Goal: Task Accomplishment & Management: Complete application form

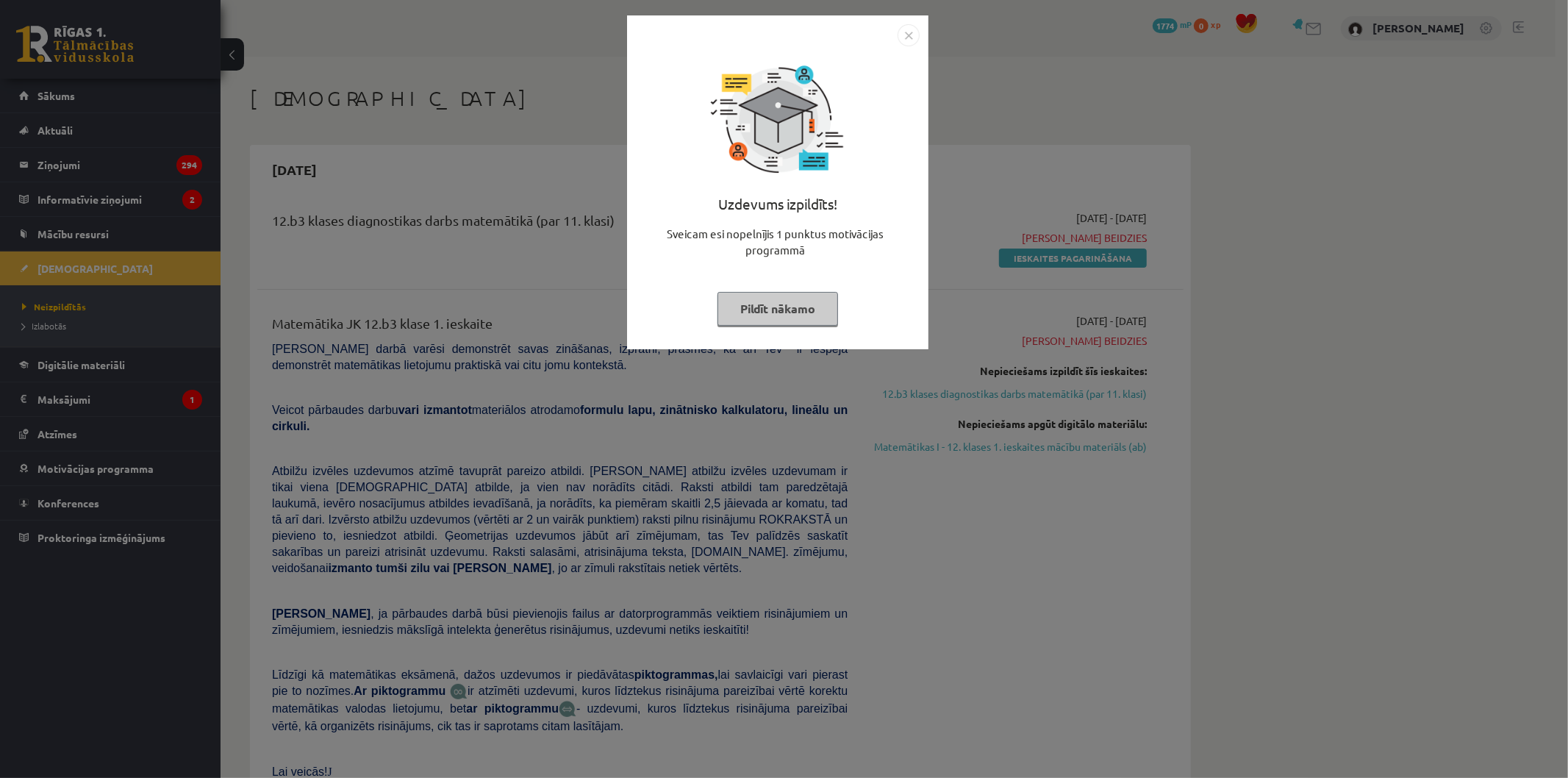
click at [902, 39] on img "Close" at bounding box center [908, 35] width 22 height 22
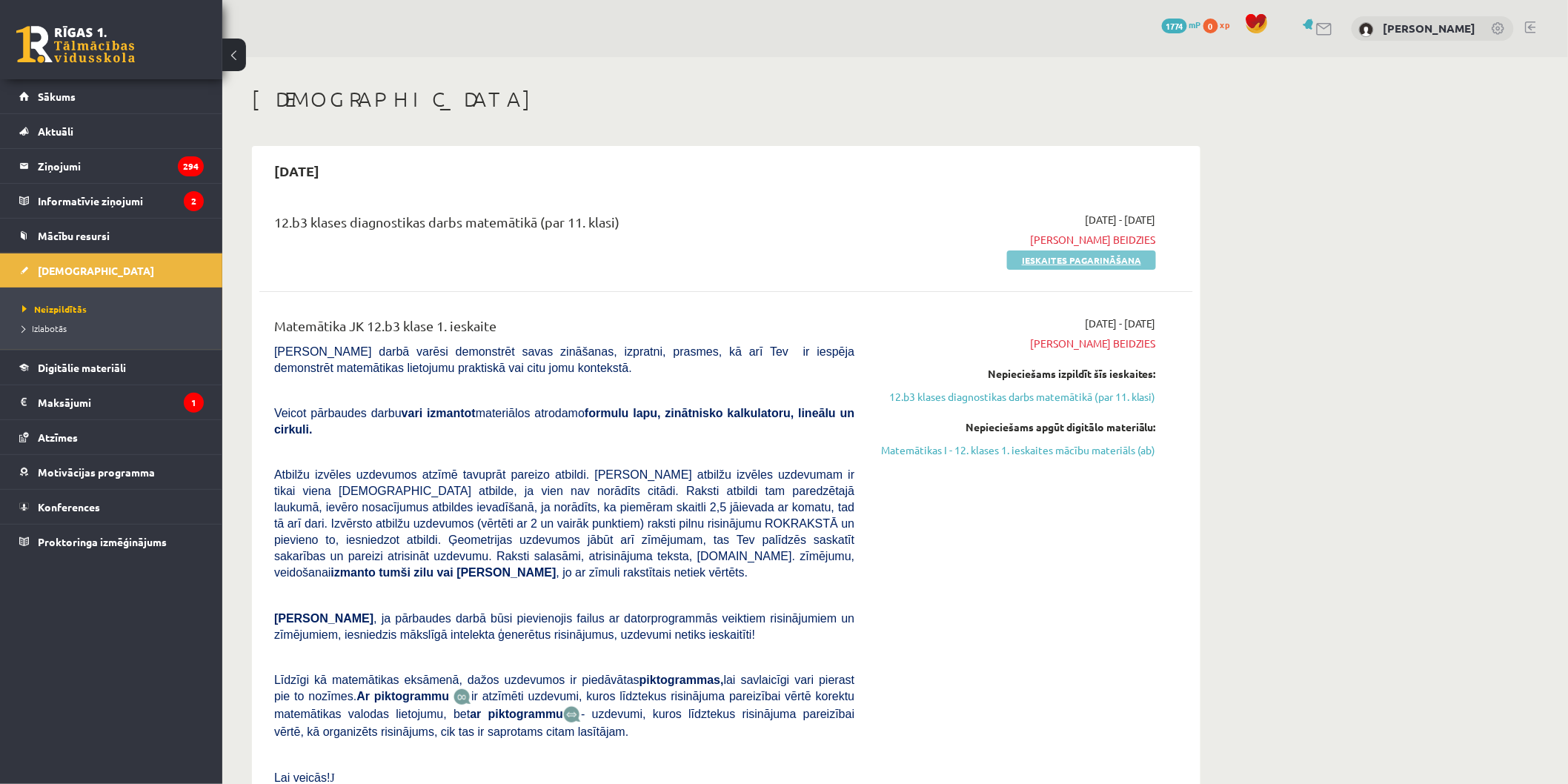
click at [1076, 262] on link "Ieskaites pagarināšana" at bounding box center [1081, 260] width 149 height 19
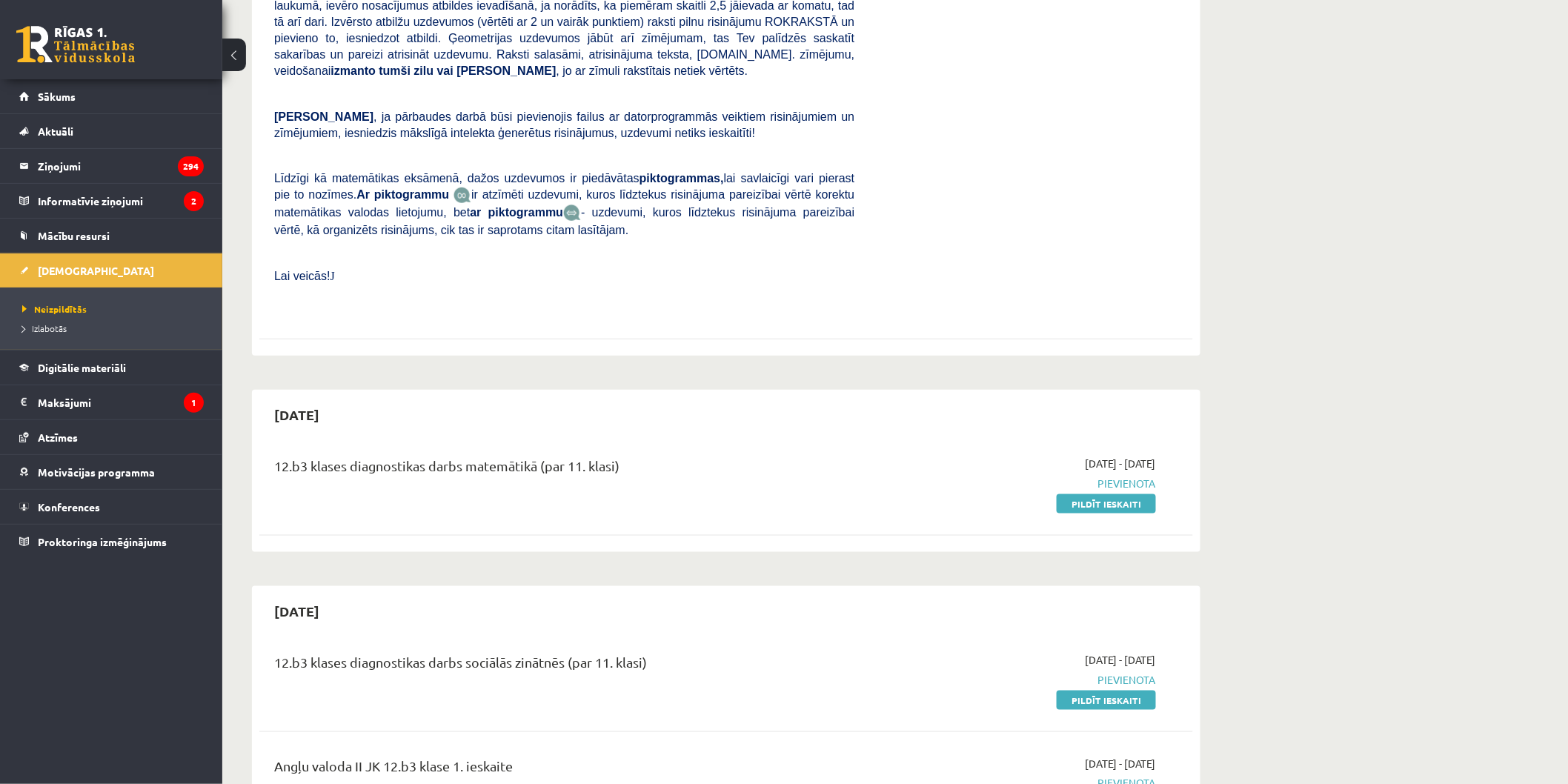
scroll to position [493, 0]
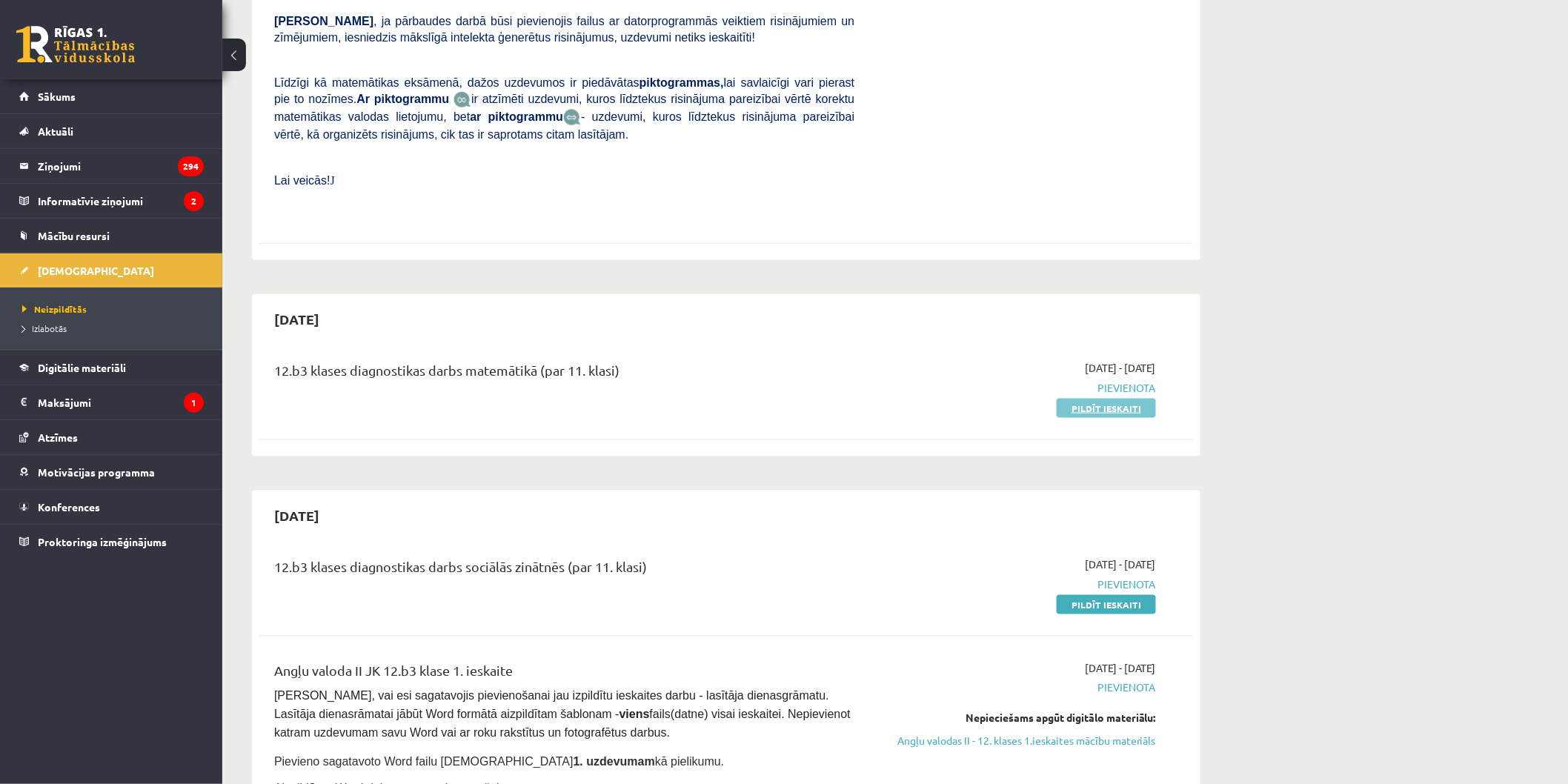
click at [1089, 399] on link "Pildīt ieskaiti" at bounding box center [1106, 408] width 99 height 19
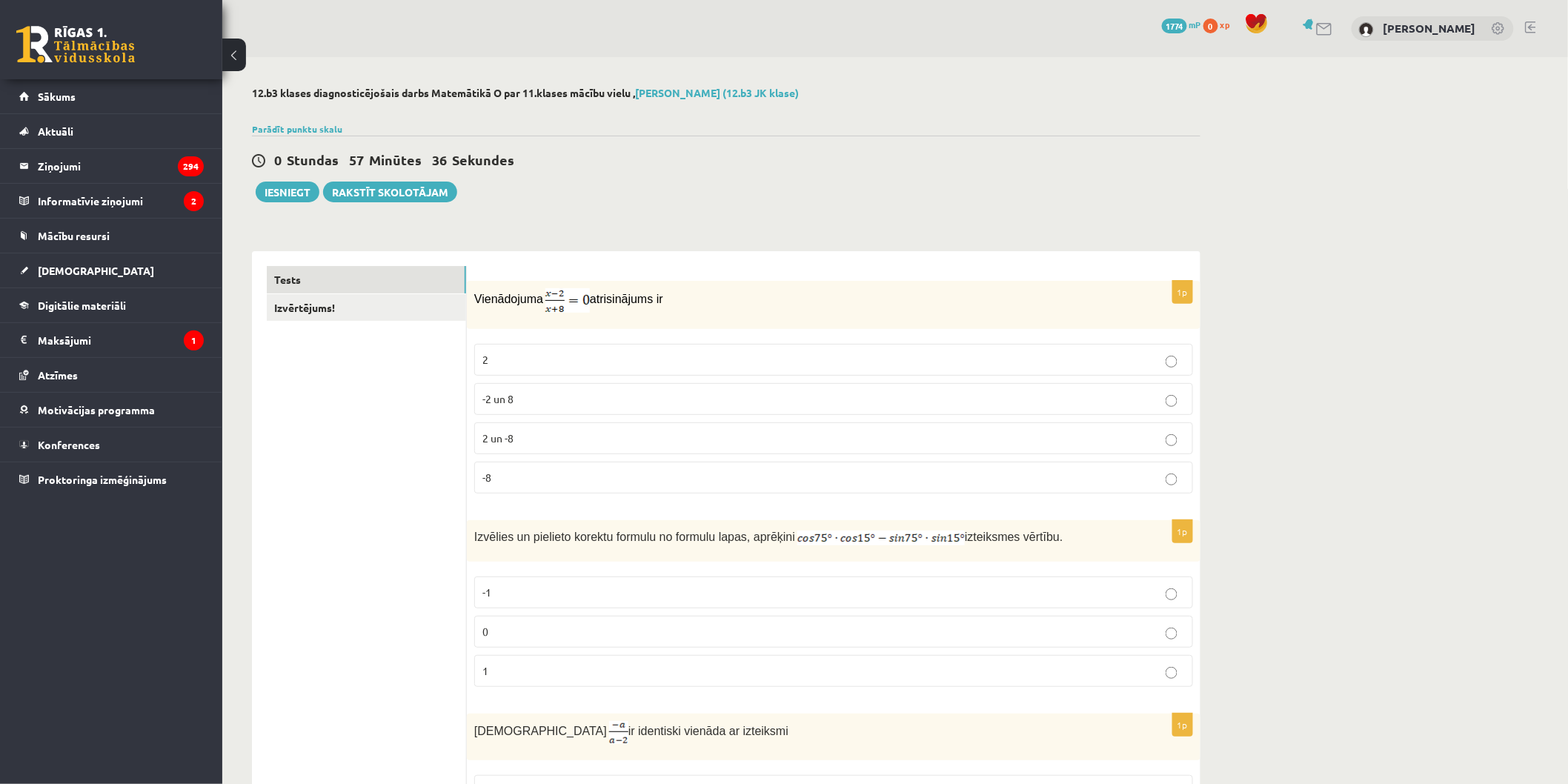
click at [734, 347] on label "2" at bounding box center [833, 359] width 718 height 31
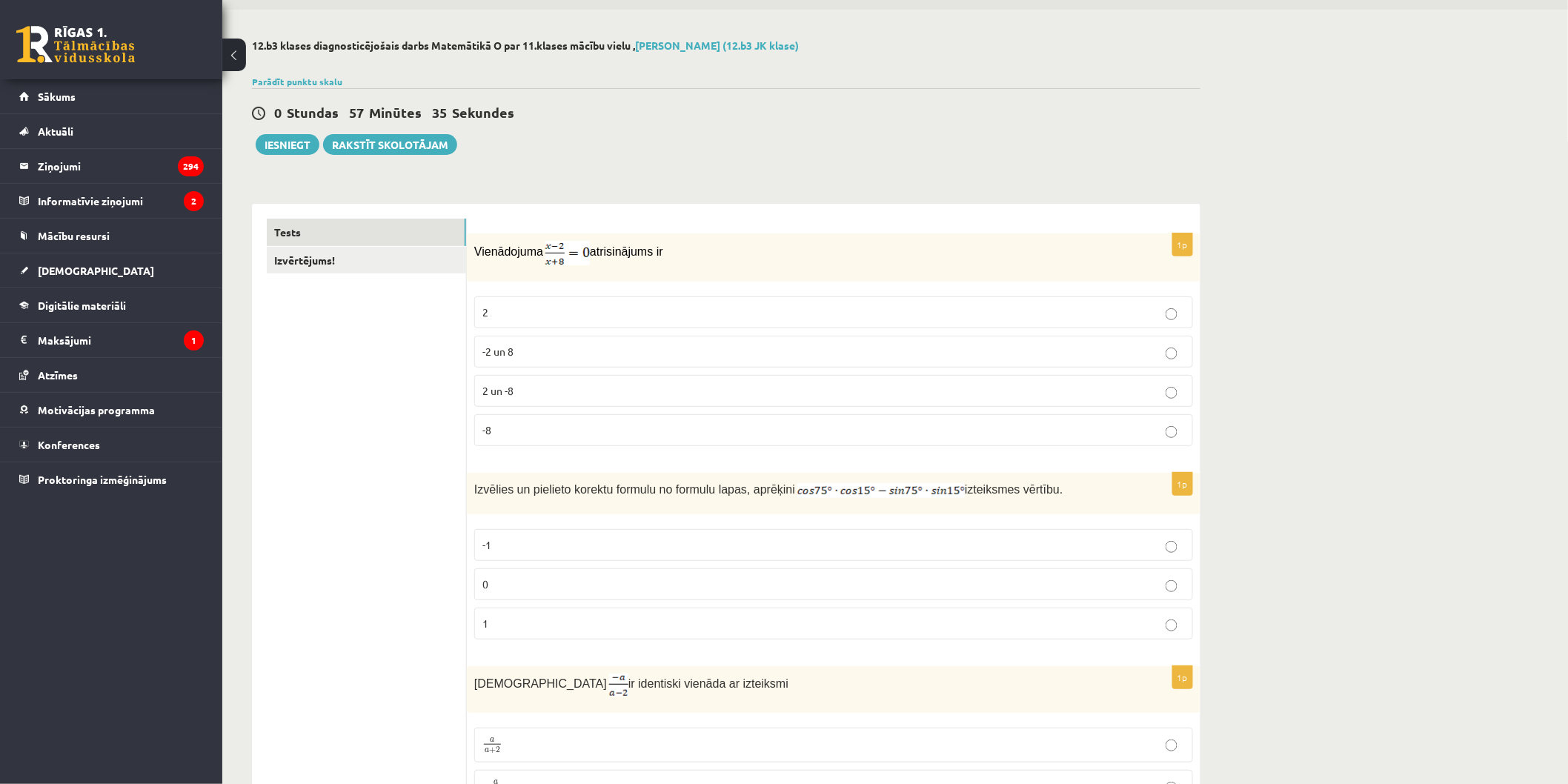
scroll to position [82, 0]
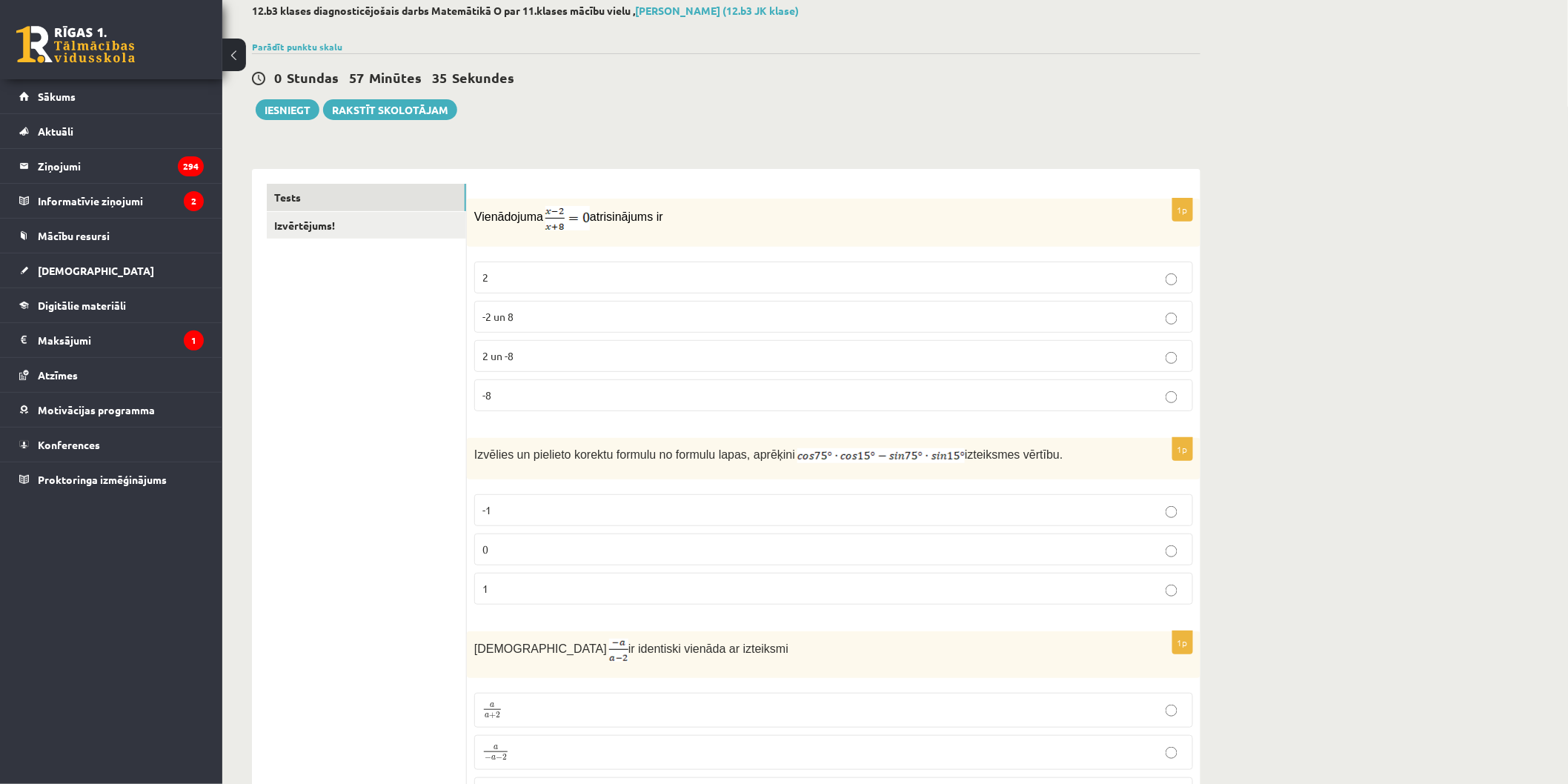
click at [734, 316] on p "-2 un 8" at bounding box center [833, 317] width 703 height 16
click at [747, 268] on label "2" at bounding box center [833, 278] width 718 height 31
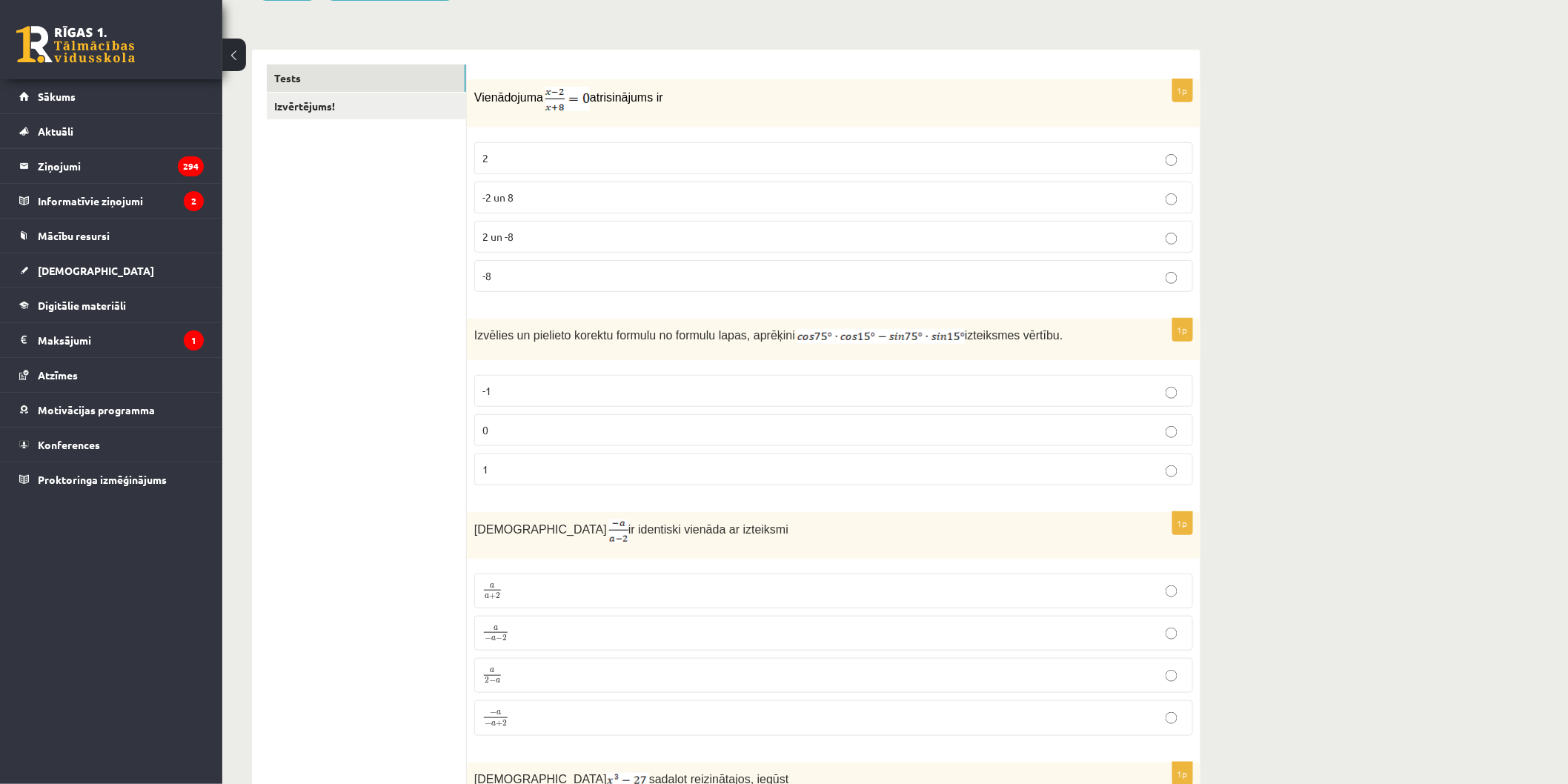
scroll to position [247, 0]
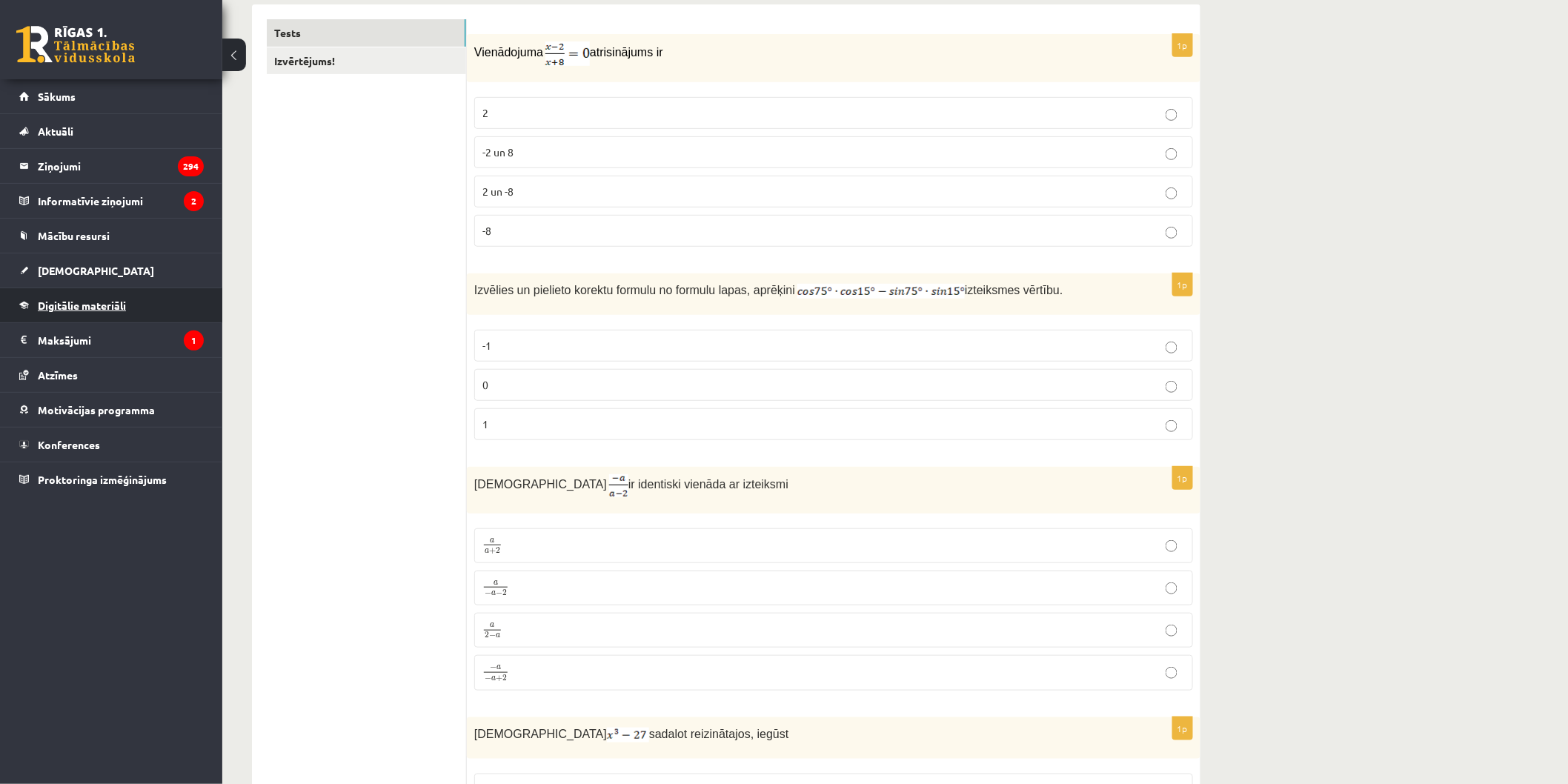
click at [156, 312] on link "Digitālie materiāli" at bounding box center [111, 305] width 184 height 34
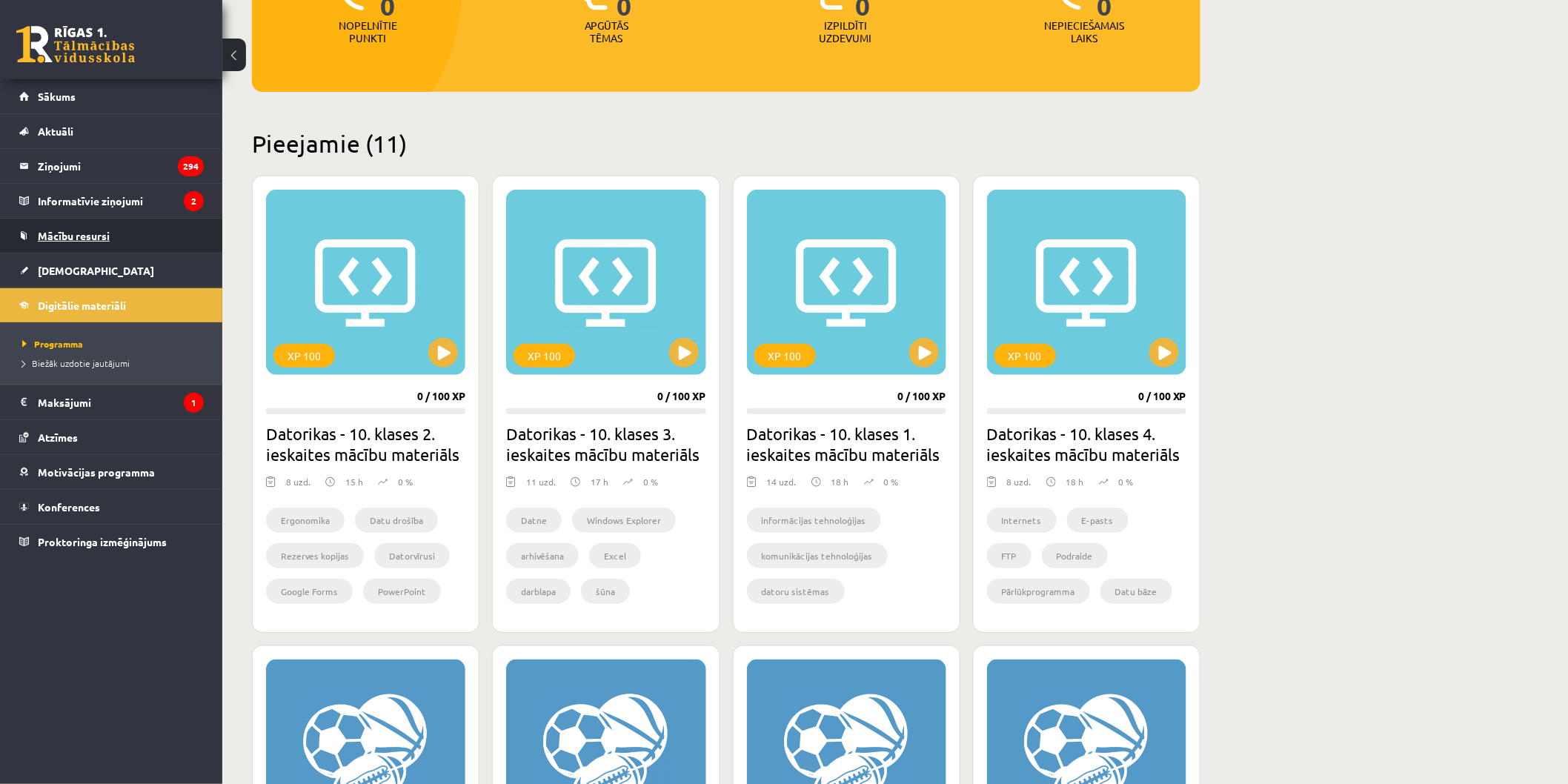
click at [131, 242] on link "Mācību resursi" at bounding box center [111, 235] width 184 height 34
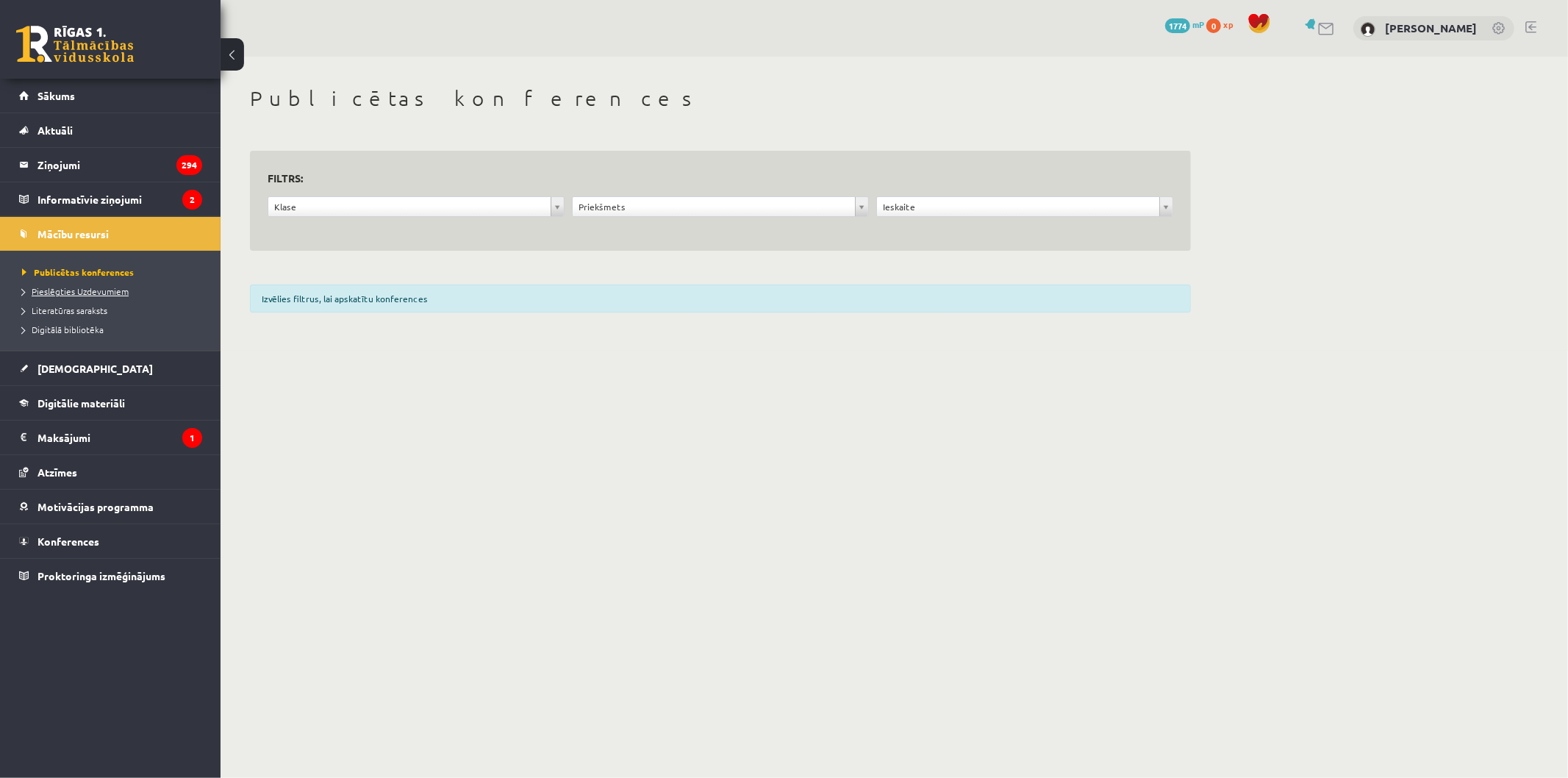
click at [112, 294] on span "Pieslēgties Uzdevumiem" at bounding box center [75, 291] width 107 height 12
click at [86, 362] on link "[DEMOGRAPHIC_DATA]" at bounding box center [110, 368] width 183 height 34
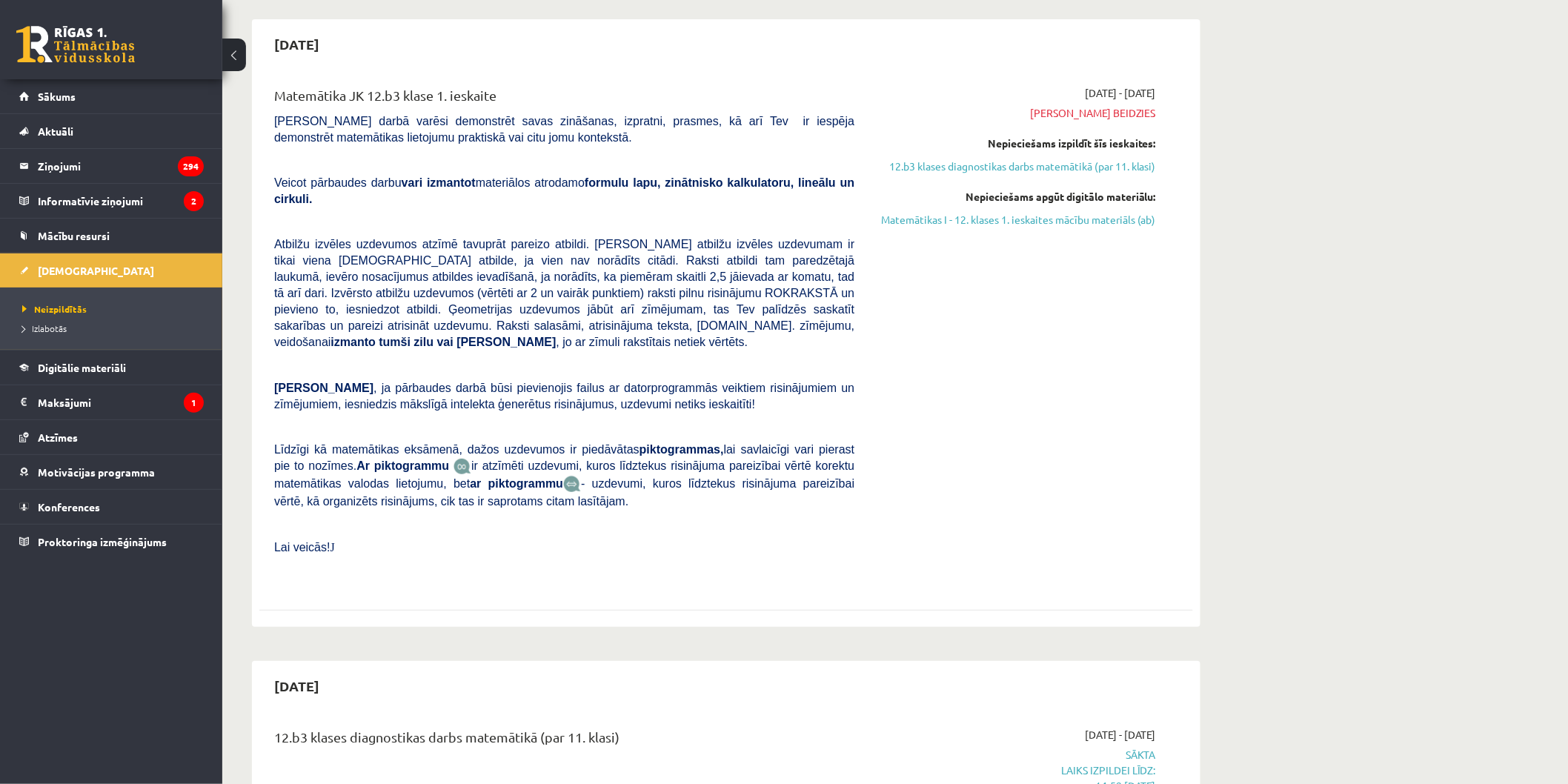
scroll to position [411, 0]
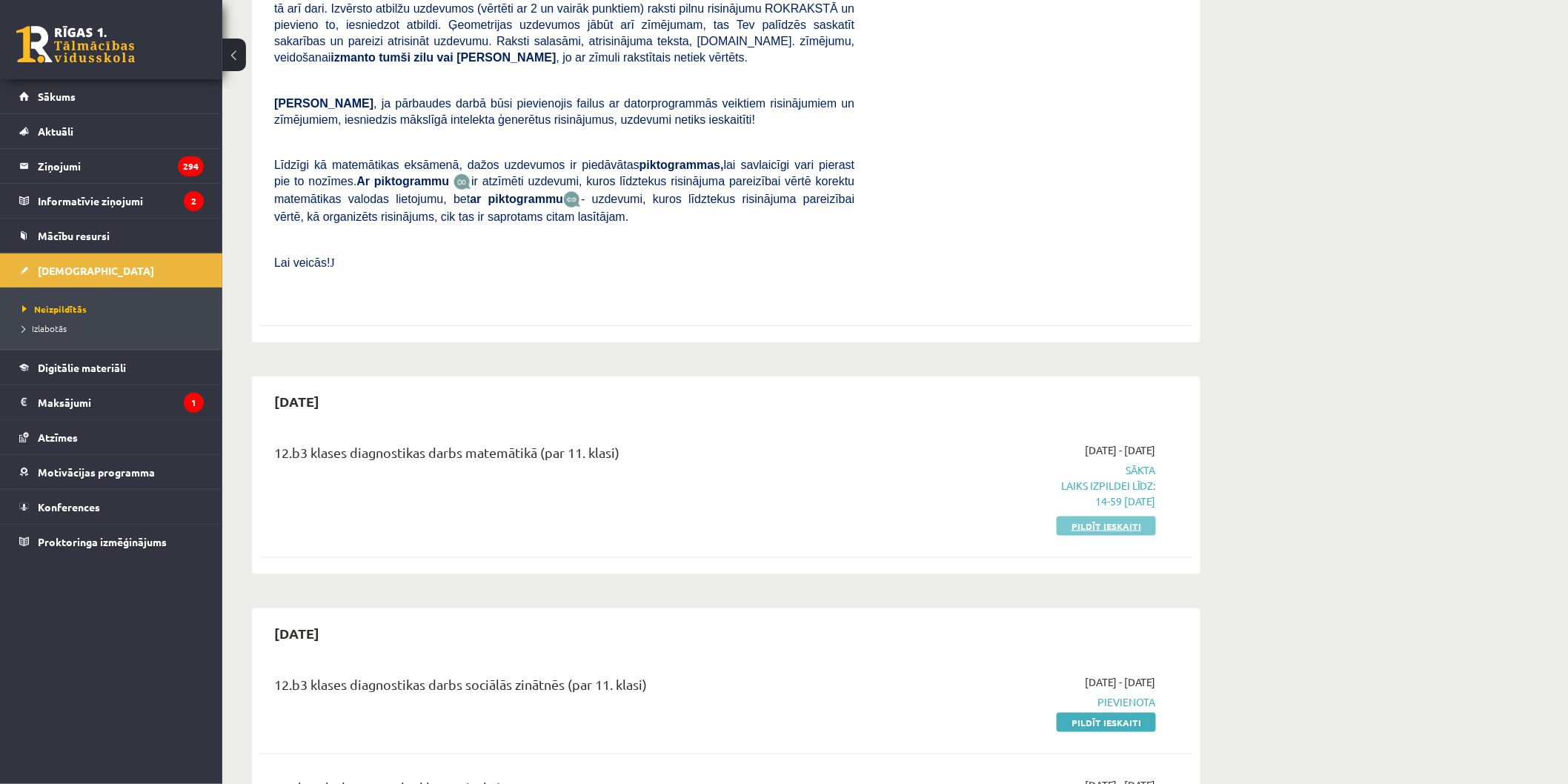
click at [1079, 516] on link "Pildīt ieskaiti" at bounding box center [1106, 526] width 99 height 19
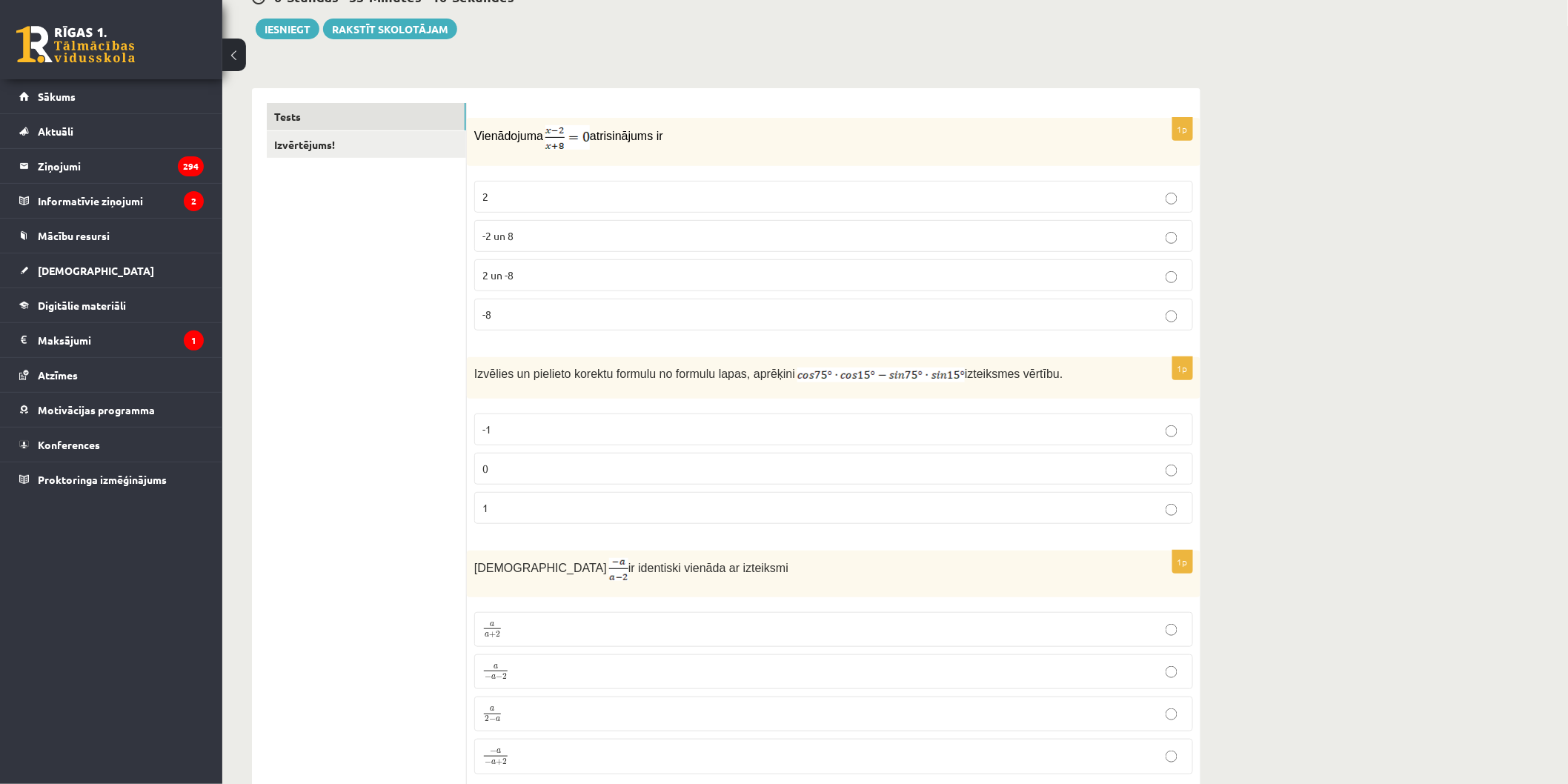
scroll to position [165, 0]
click at [518, 463] on p "0" at bounding box center [833, 467] width 703 height 16
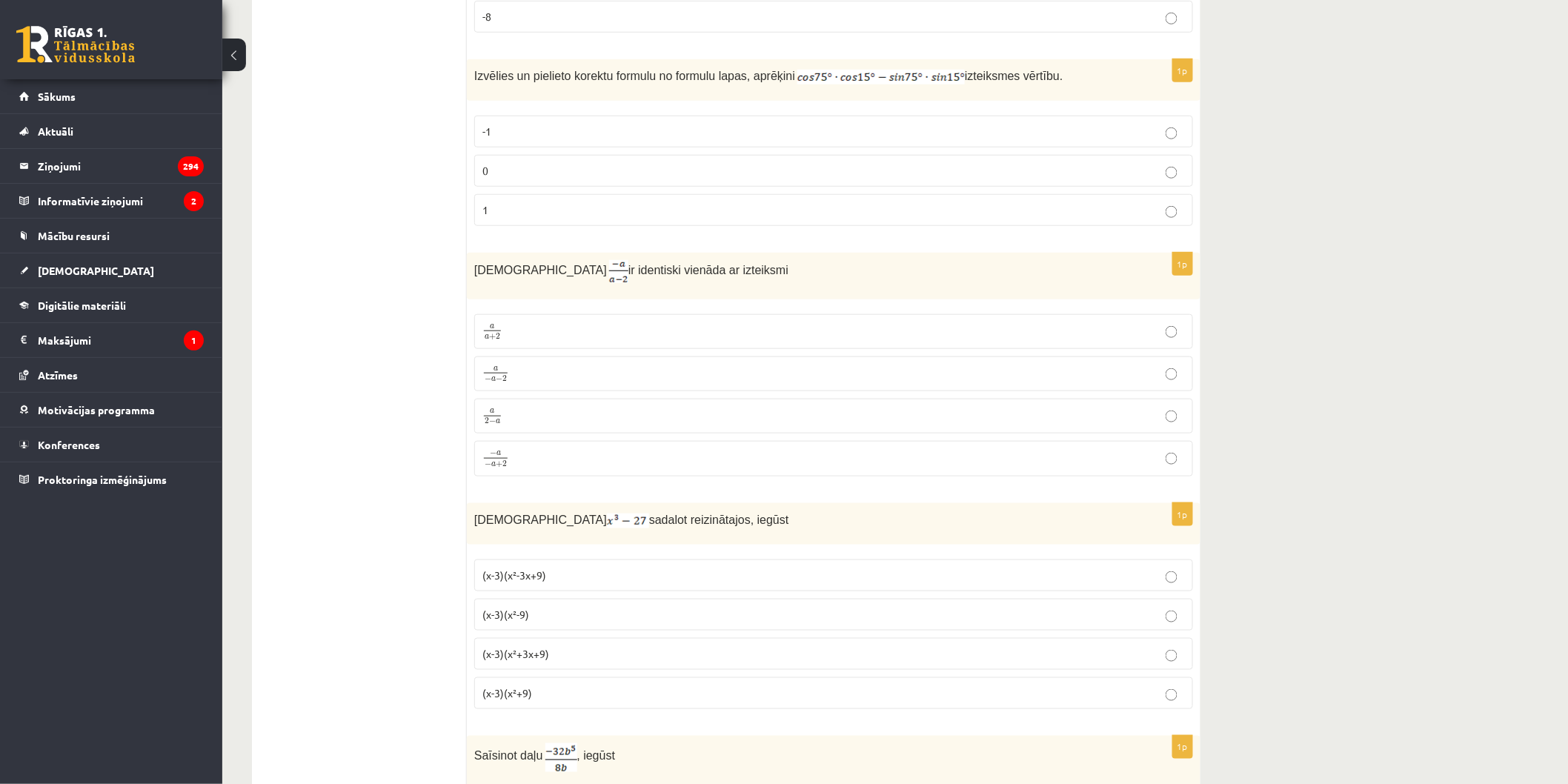
scroll to position [493, 0]
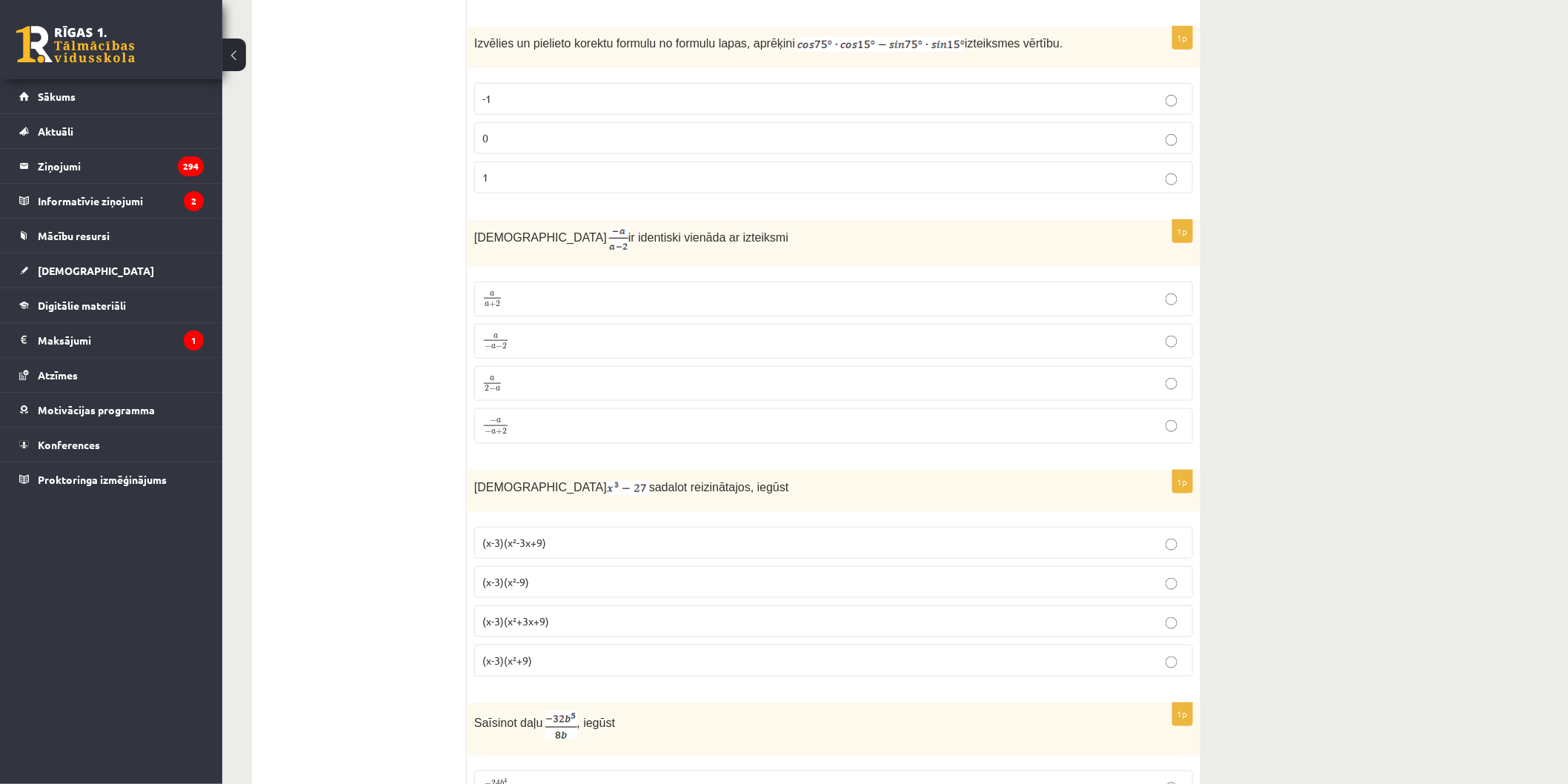
click at [530, 381] on p "a 2 − a a 2 − a" at bounding box center [833, 383] width 703 height 19
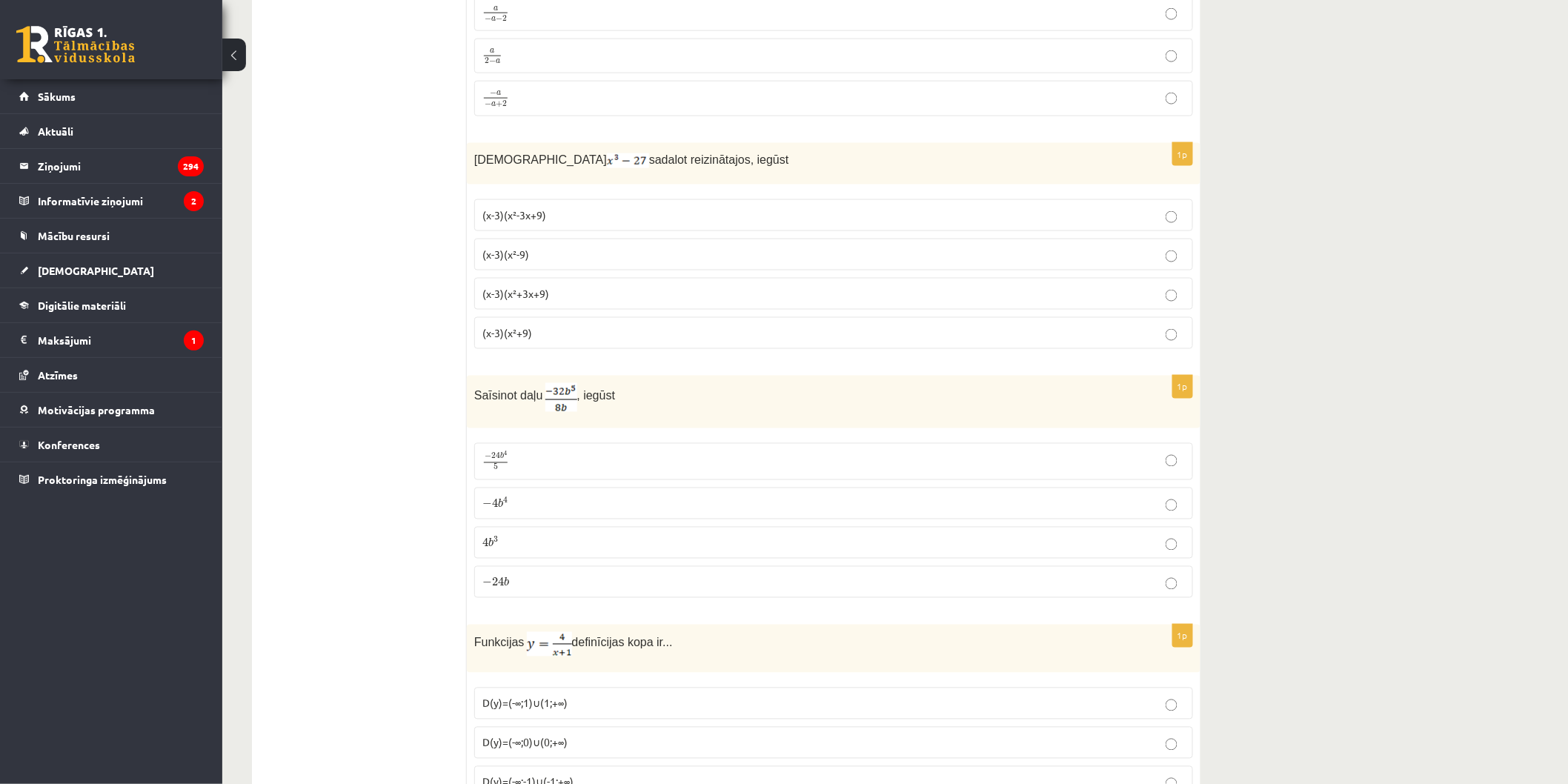
scroll to position [823, 0]
click at [688, 292] on p "(x-3)(x²+3x+9)" at bounding box center [833, 292] width 703 height 16
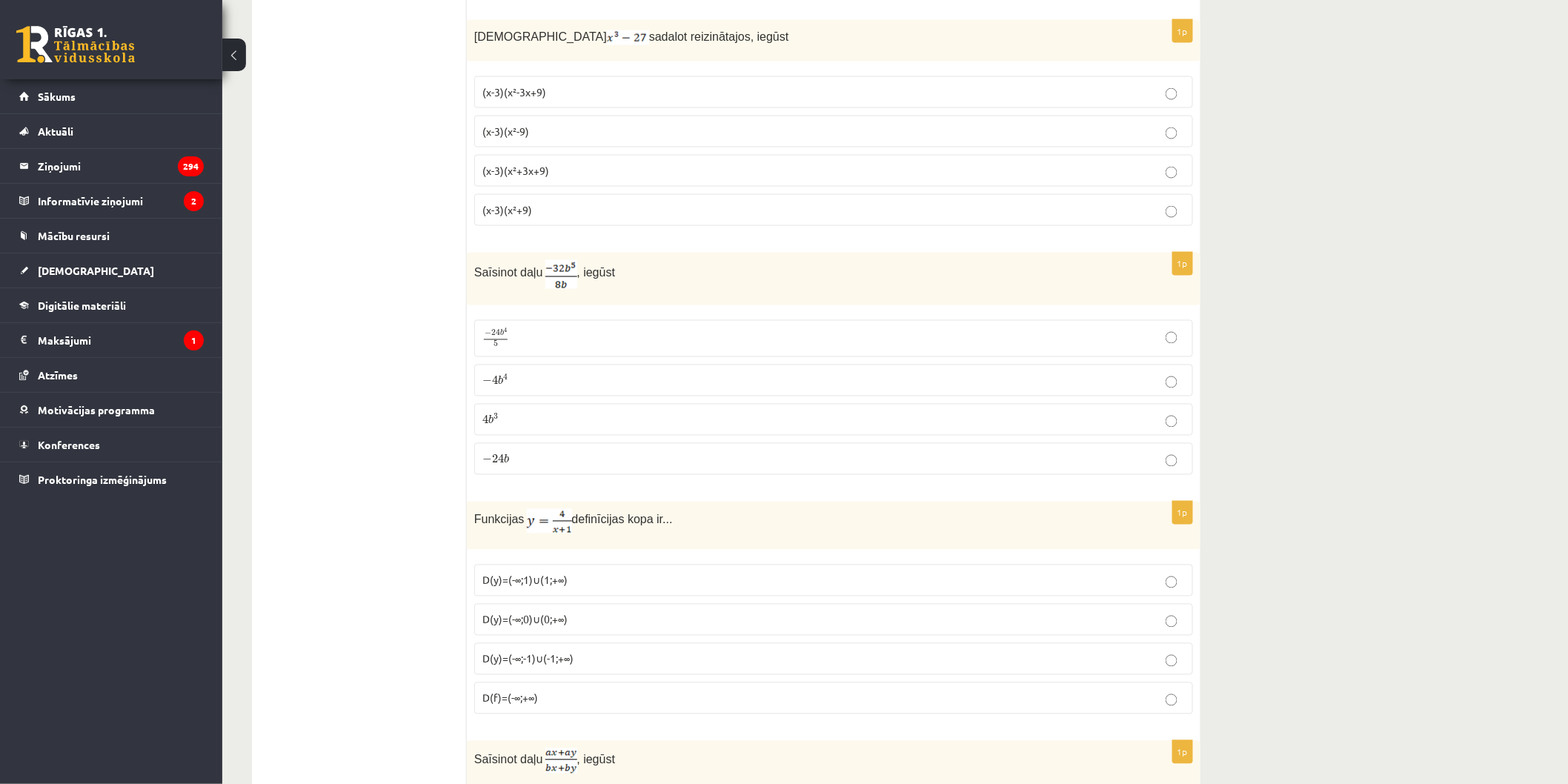
scroll to position [988, 0]
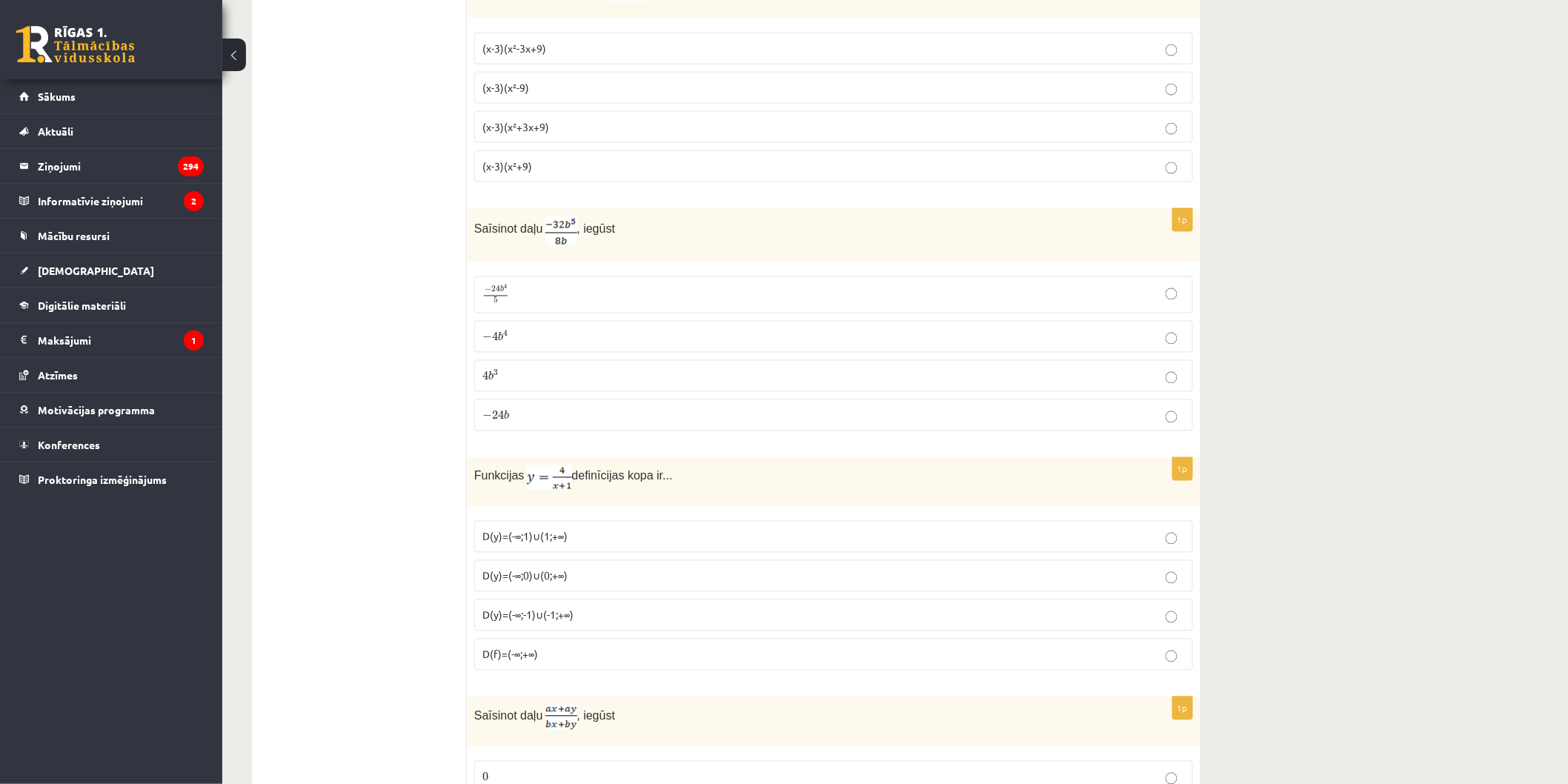
click at [627, 334] on p "− 4 b 4 − 4 b 4" at bounding box center [833, 336] width 703 height 16
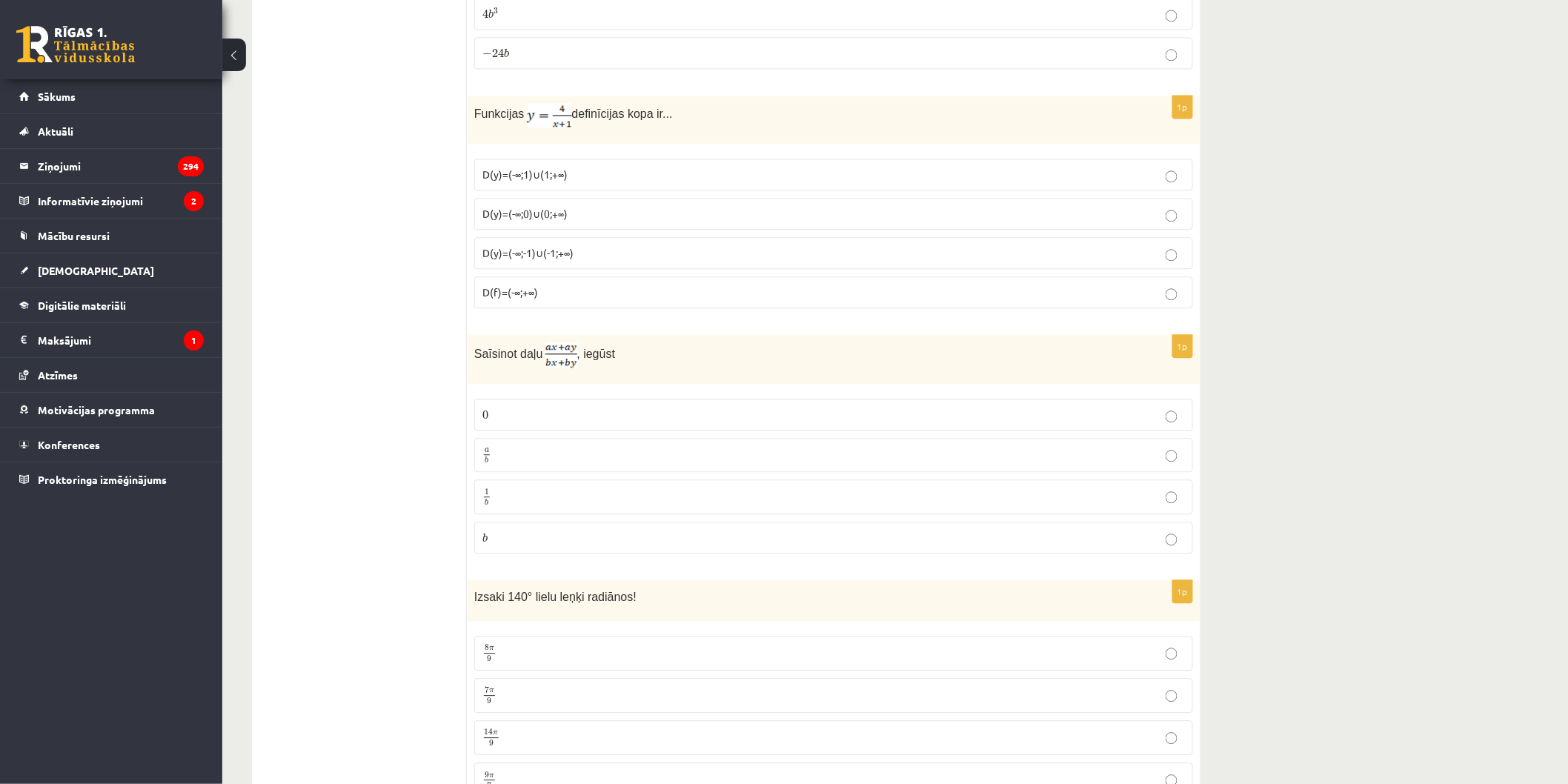
scroll to position [1316, 0]
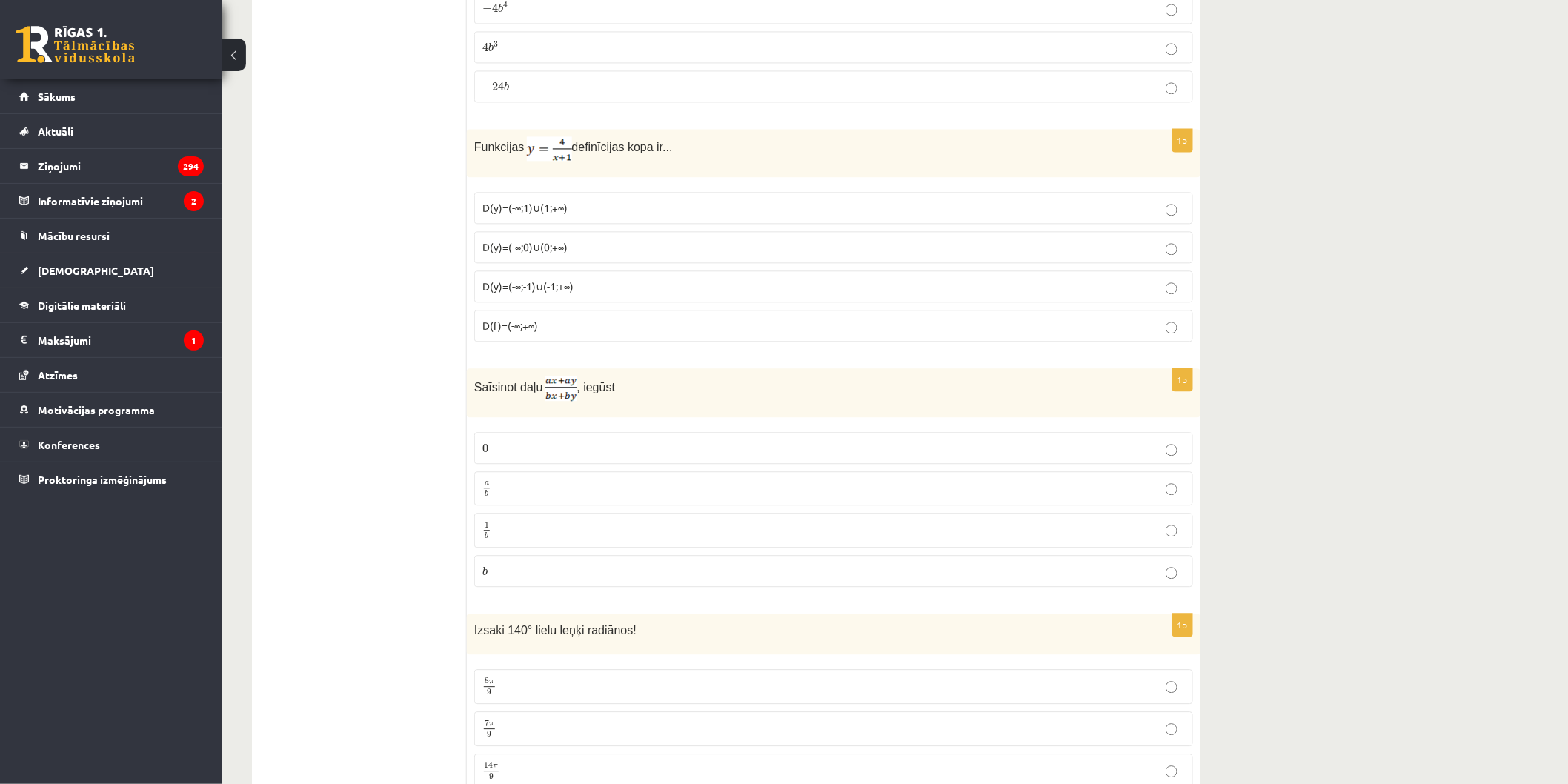
click at [579, 232] on label "D(y)=(-∞;0)∪(0;+∞)" at bounding box center [833, 247] width 718 height 31
click at [570, 284] on span "D(y)=(-∞;-1)∪(-1;+∞)" at bounding box center [528, 286] width 91 height 13
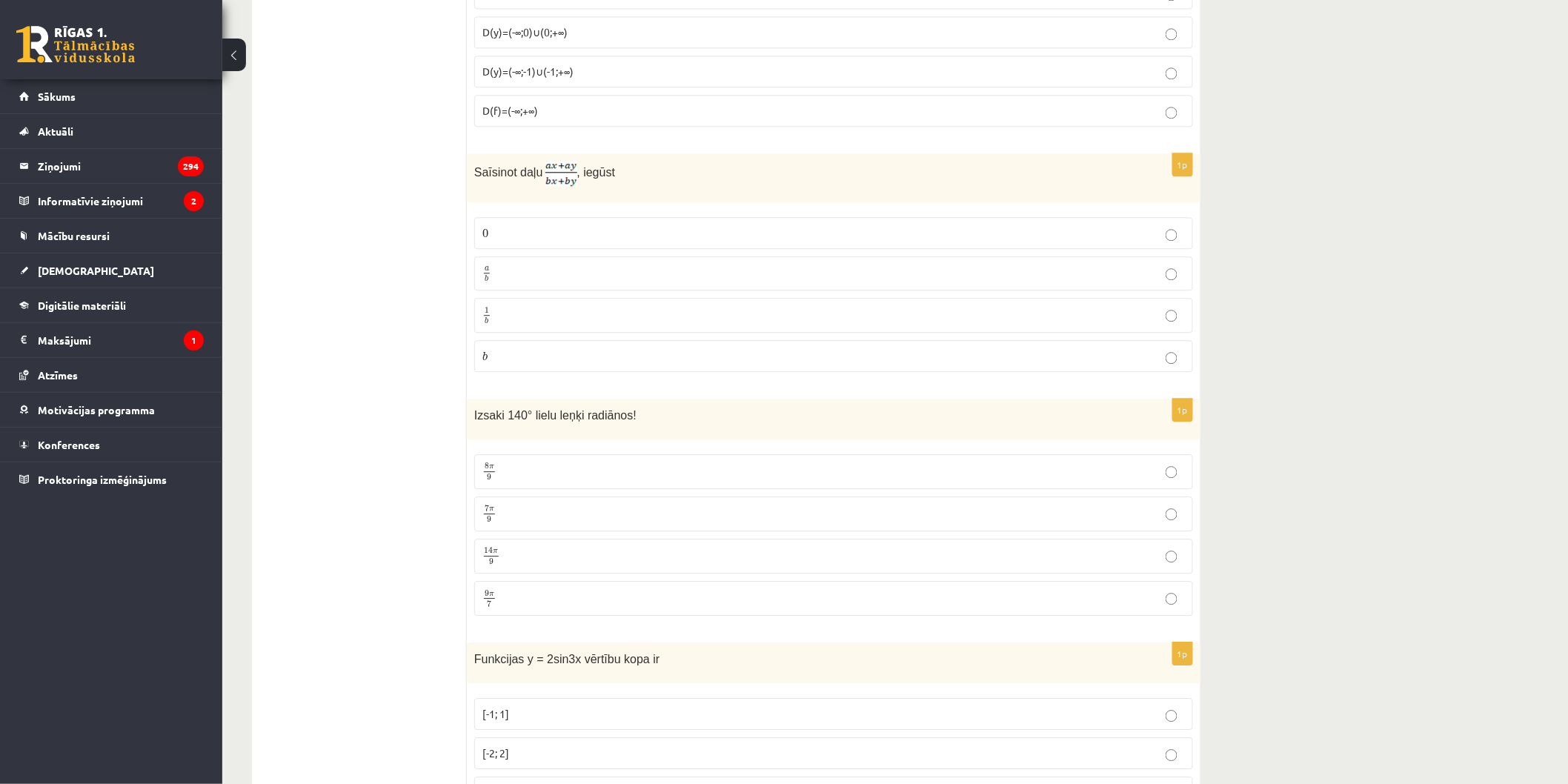
scroll to position [1564, 0]
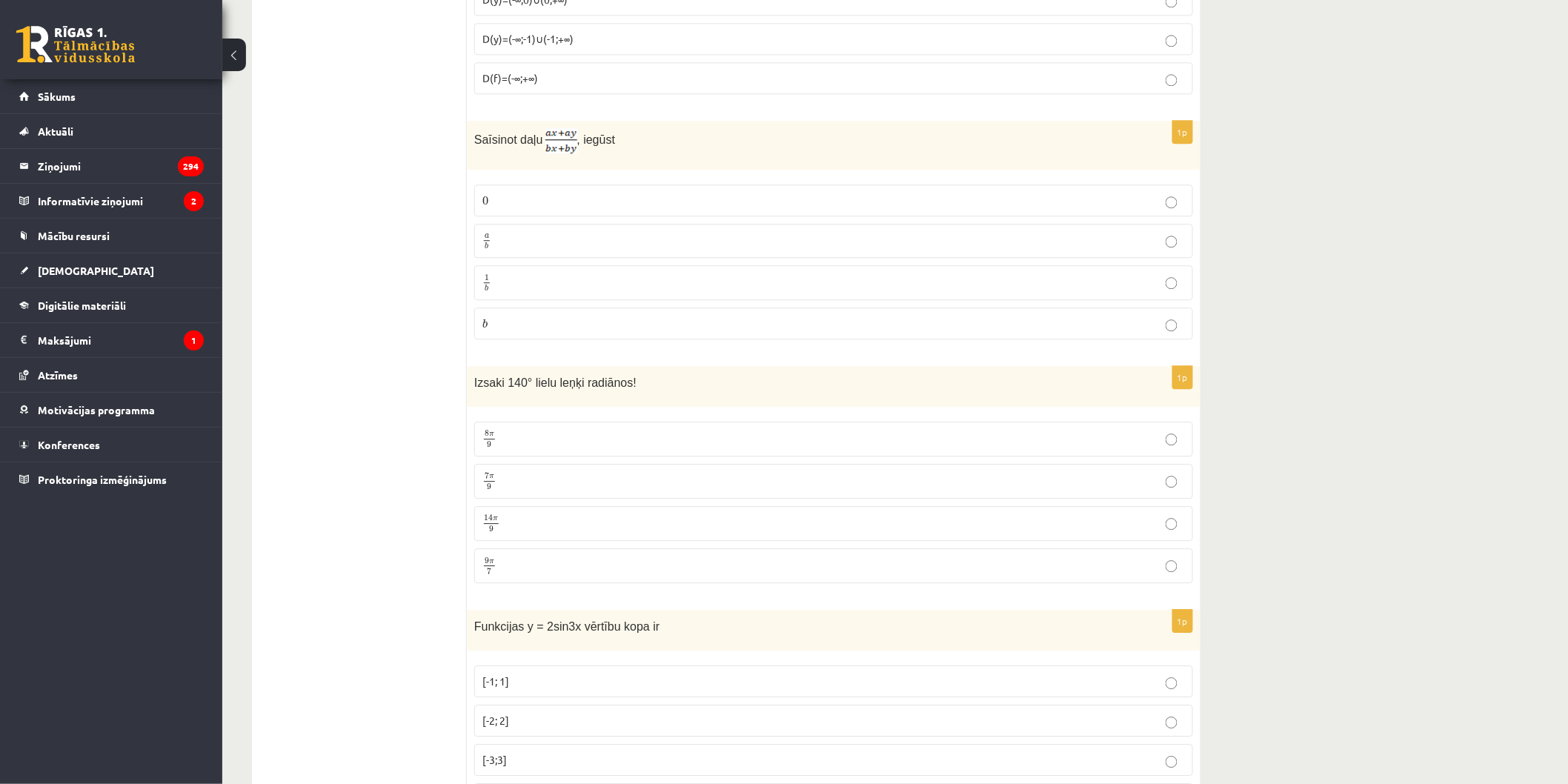
click at [591, 242] on p "a b a b" at bounding box center [833, 242] width 703 height 19
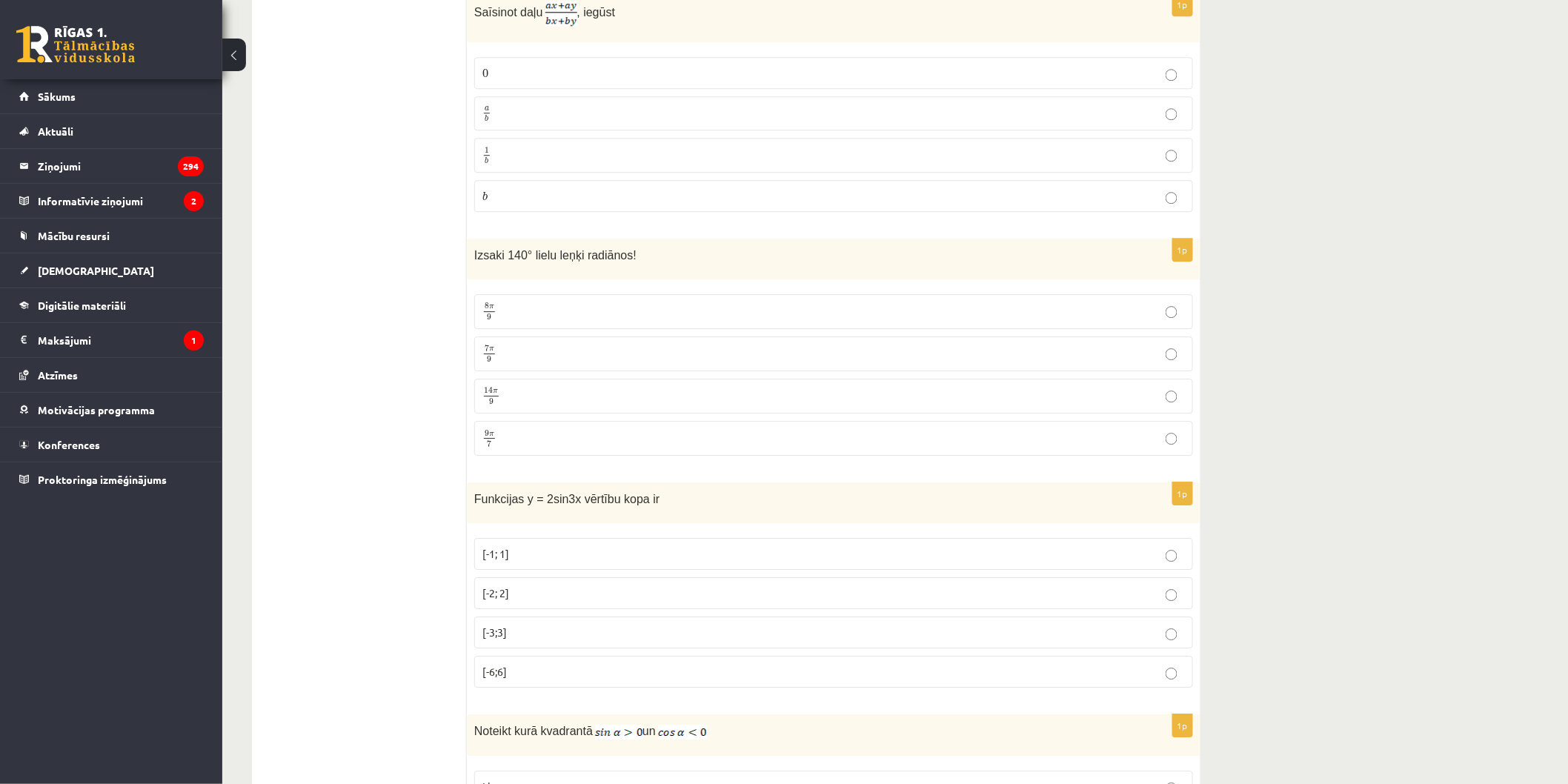
scroll to position [1811, 0]
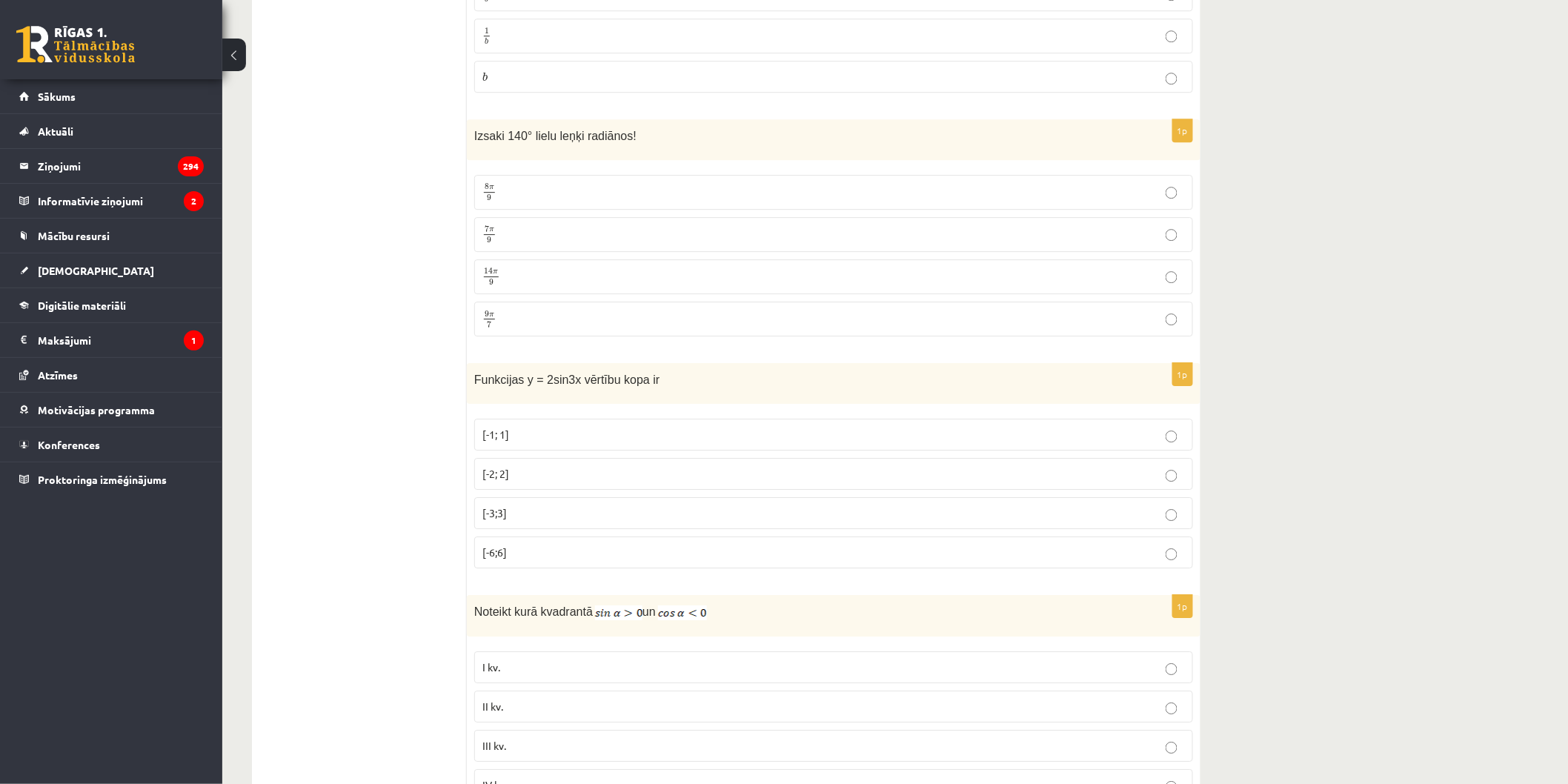
click at [580, 232] on p "7 π 9 7 π 9" at bounding box center [833, 234] width 703 height 19
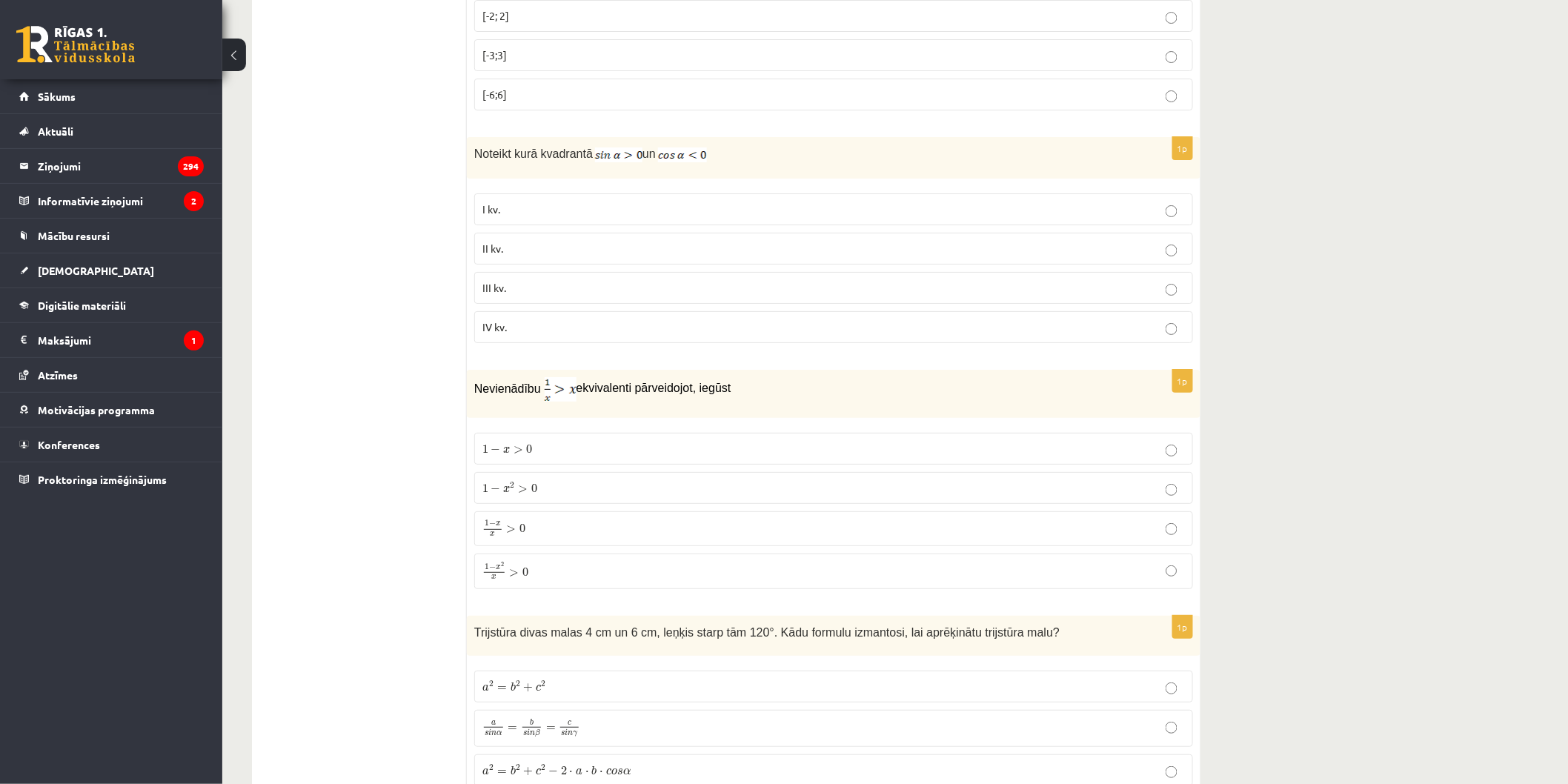
scroll to position [2305, 0]
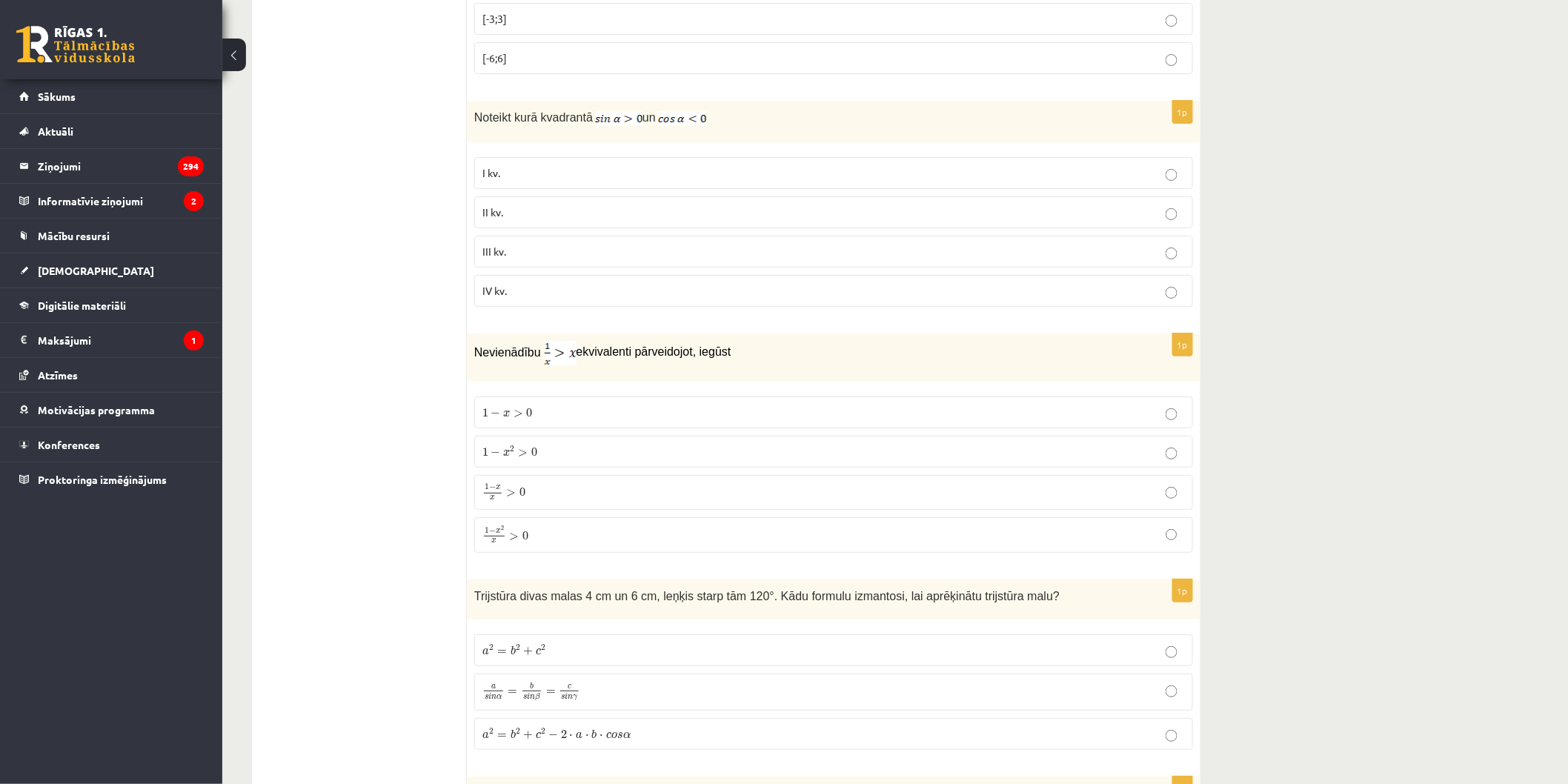
click at [521, 205] on label "II kv." at bounding box center [833, 212] width 718 height 31
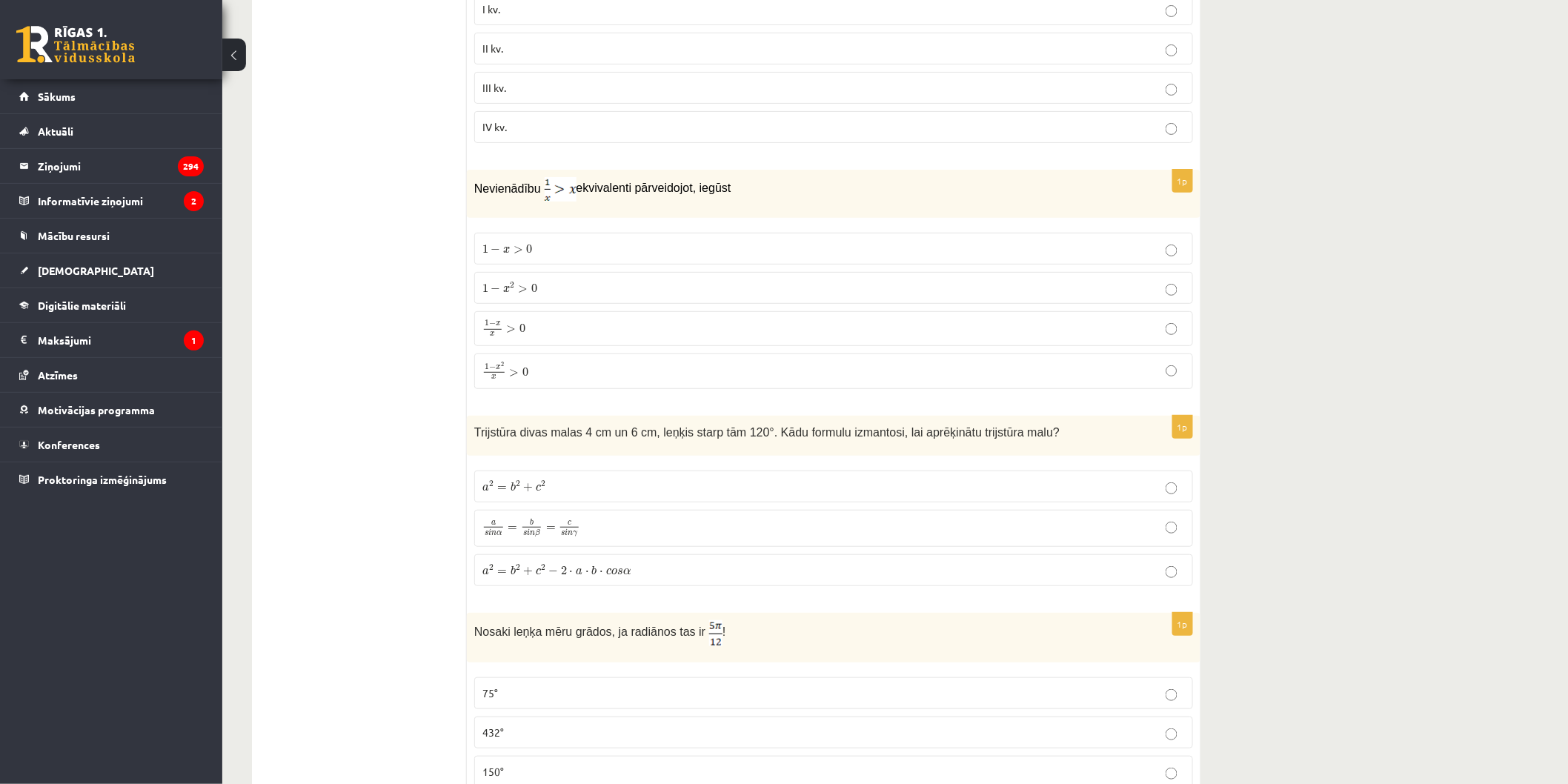
scroll to position [2470, 0]
click at [629, 372] on p "1 − x 2 x > 0 1 − x 2 x > 0" at bounding box center [833, 370] width 703 height 19
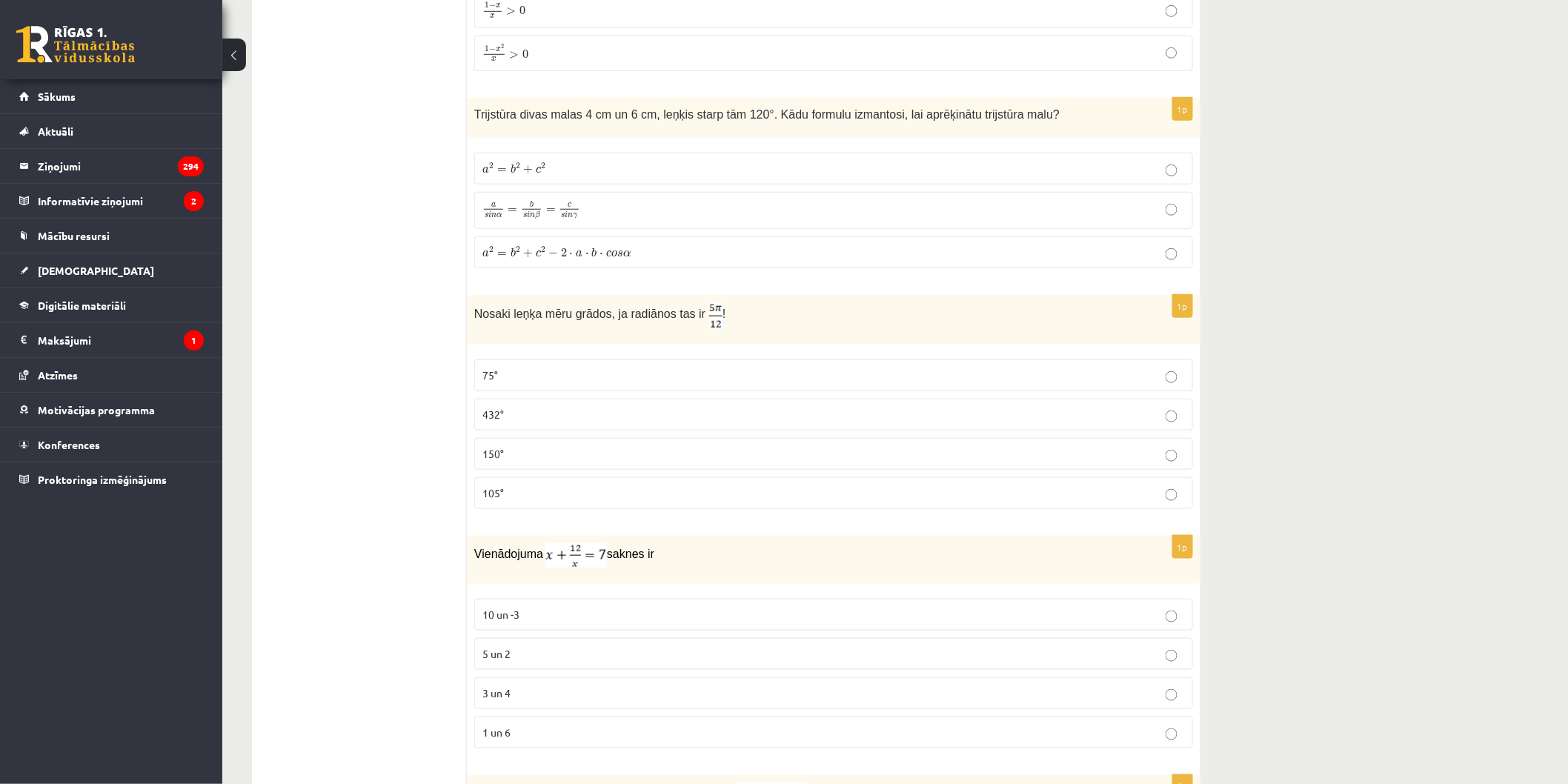
scroll to position [2798, 0]
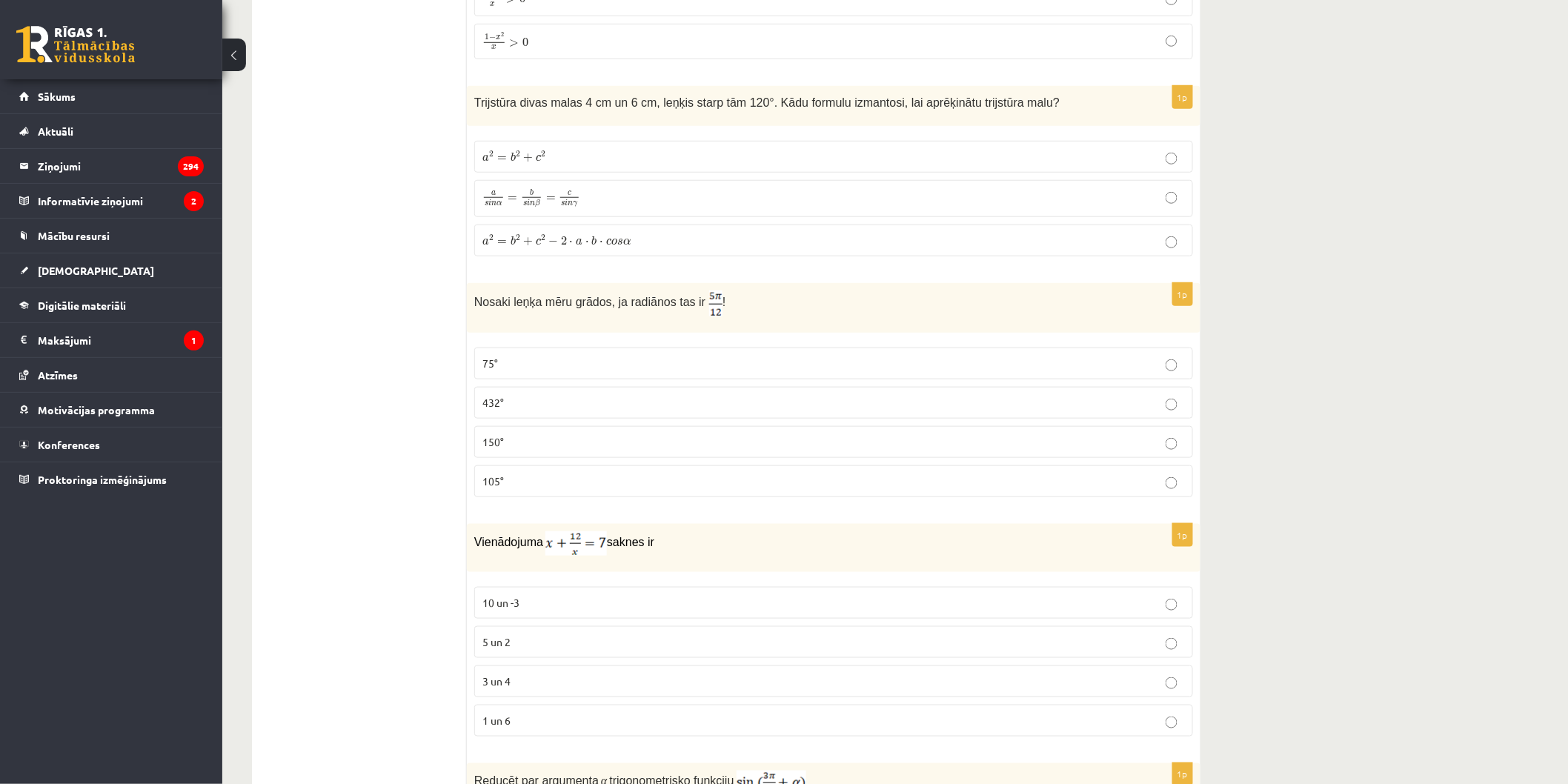
click at [686, 261] on fieldset "a 2 = b 2 + c 2 a 2 = b 2 + c 2 a s i n α = b s i n β = c s i n γ a s i n α = b…" at bounding box center [833, 197] width 718 height 128
click at [692, 243] on p "a 2 = b 2 + c 2 − 2 ⋅ a ⋅ b ⋅ c o s α a 2 = b 2 + c 2 − 2 ⋅ a ⋅ b ⋅ c o s α" at bounding box center [833, 240] width 703 height 16
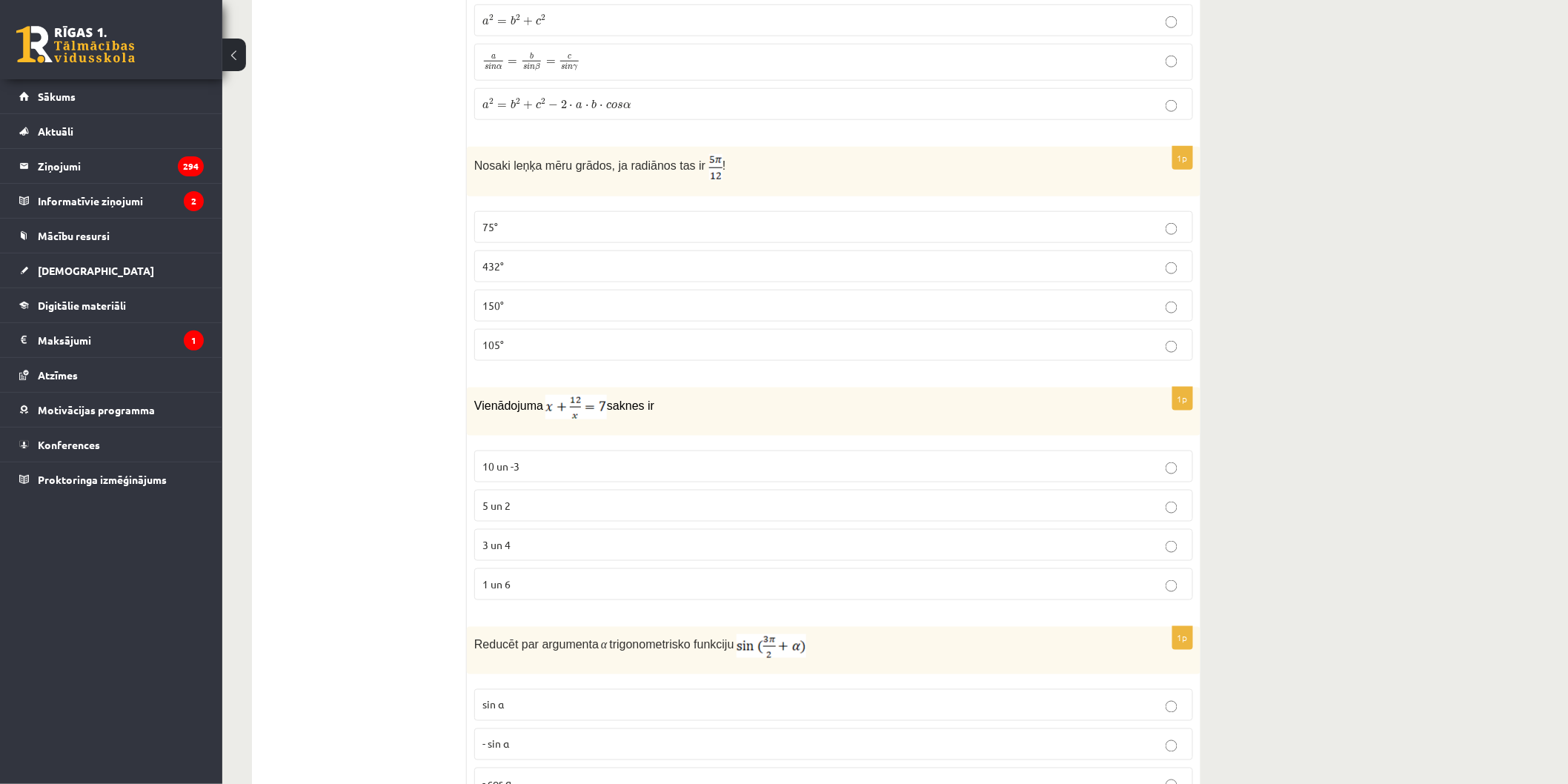
scroll to position [2964, 0]
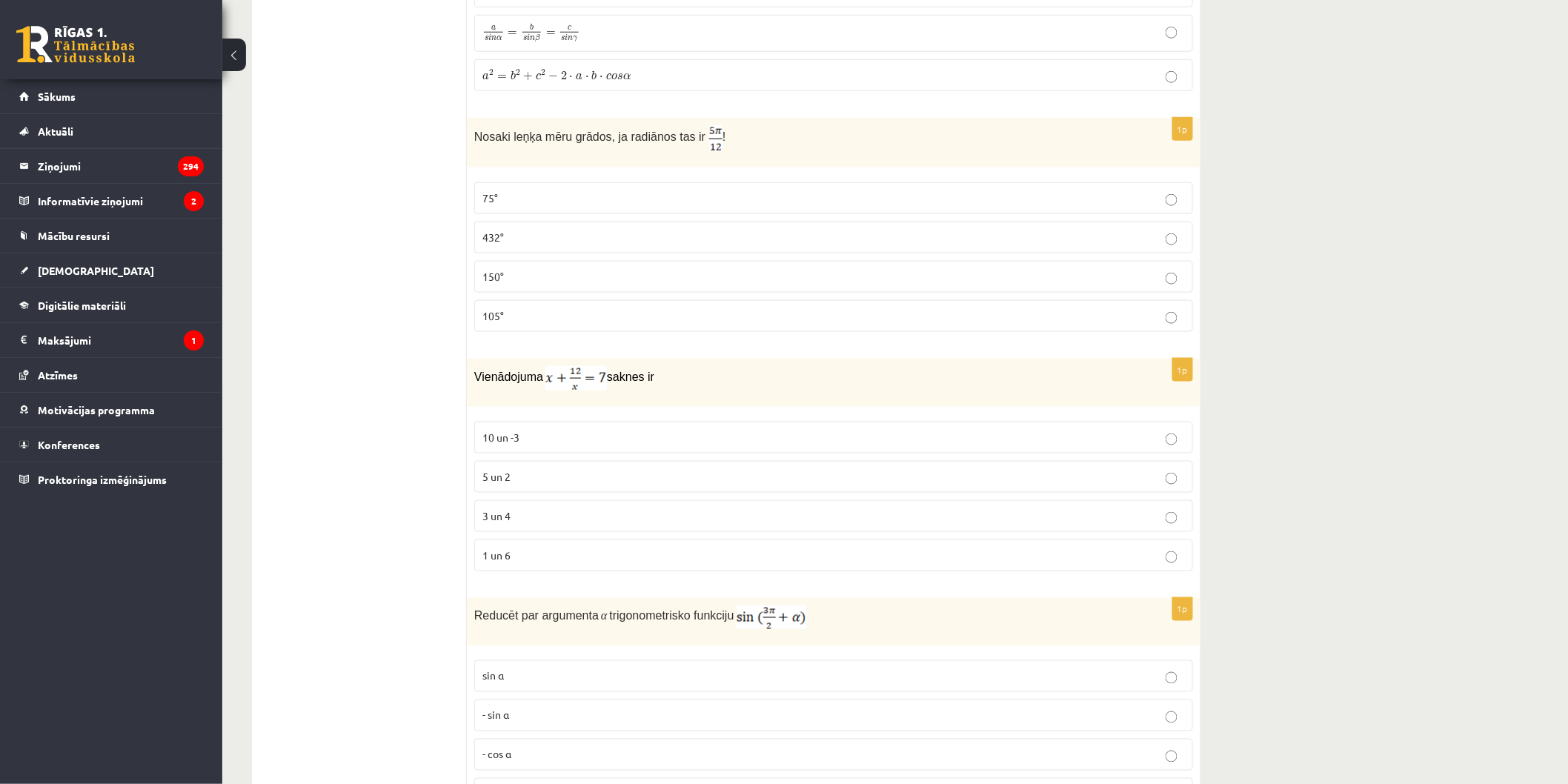
click at [609, 284] on p "150°" at bounding box center [833, 277] width 703 height 16
click at [509, 245] on p "432°" at bounding box center [833, 237] width 703 height 16
click at [522, 269] on label "150°" at bounding box center [833, 277] width 718 height 31
click at [543, 202] on p "75°" at bounding box center [833, 198] width 703 height 16
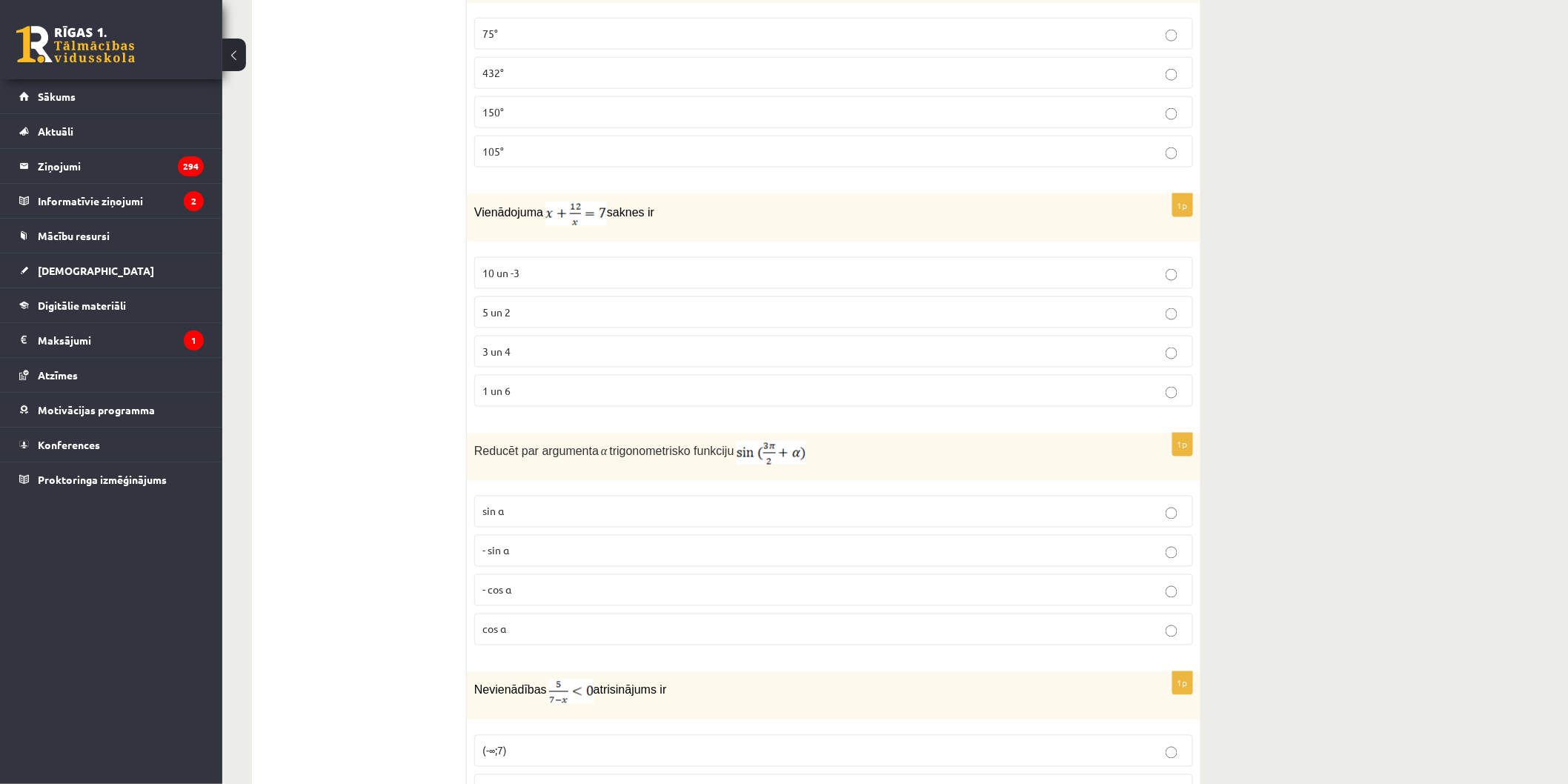
scroll to position [3211, 0]
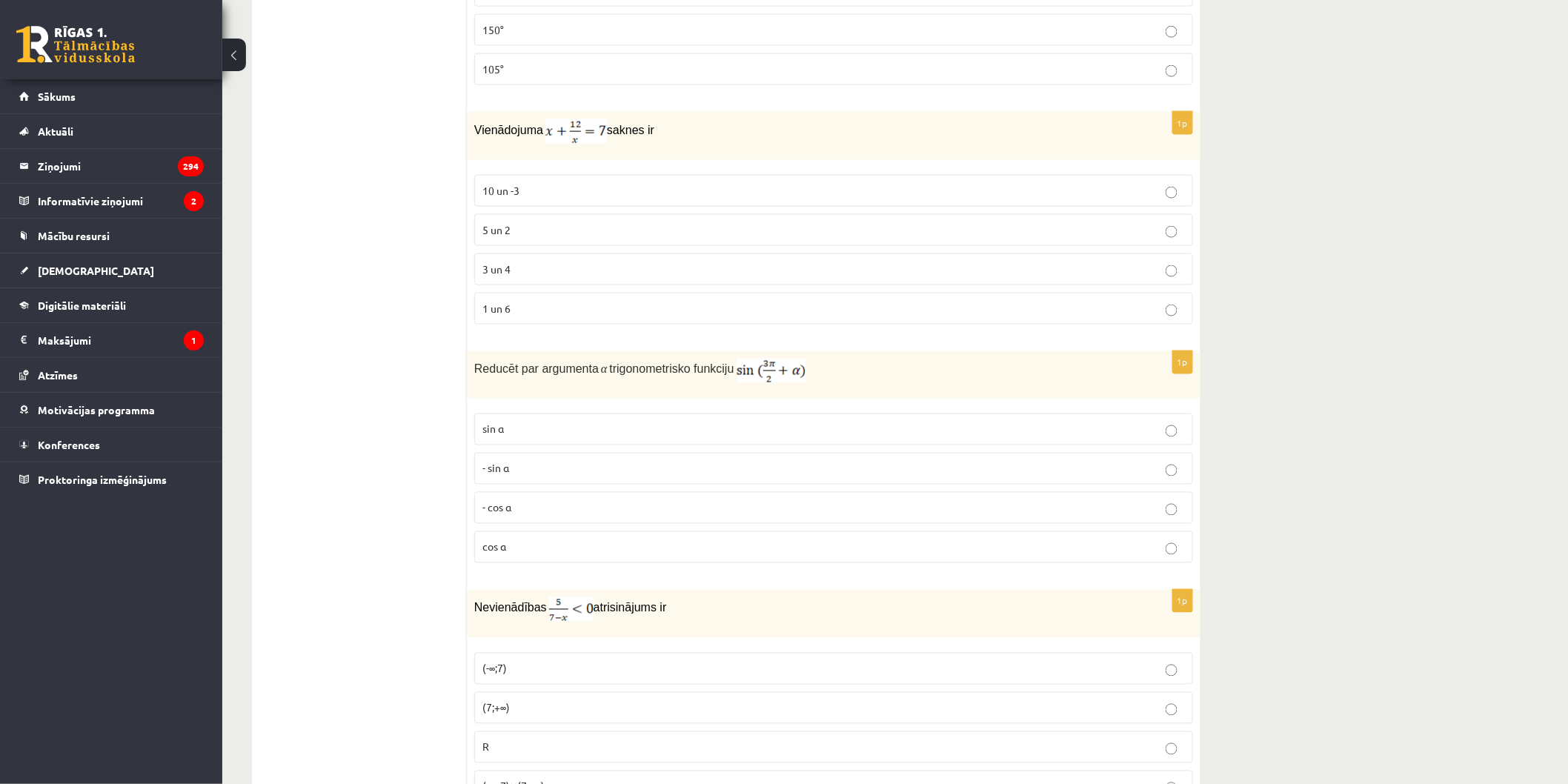
click at [523, 192] on p "10 un -3" at bounding box center [833, 191] width 703 height 16
click at [639, 277] on p "3 un 4" at bounding box center [833, 269] width 703 height 16
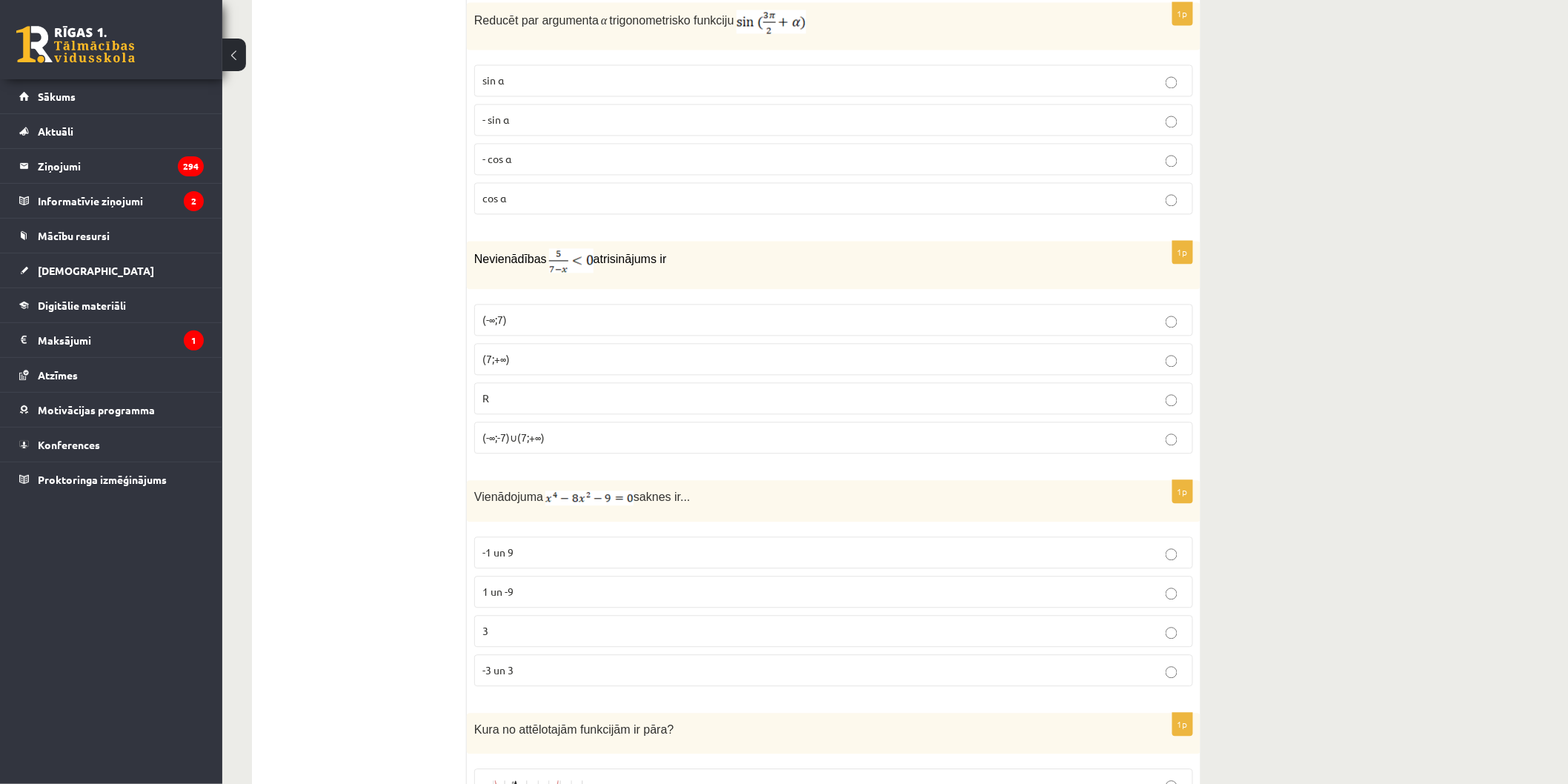
scroll to position [3540, 0]
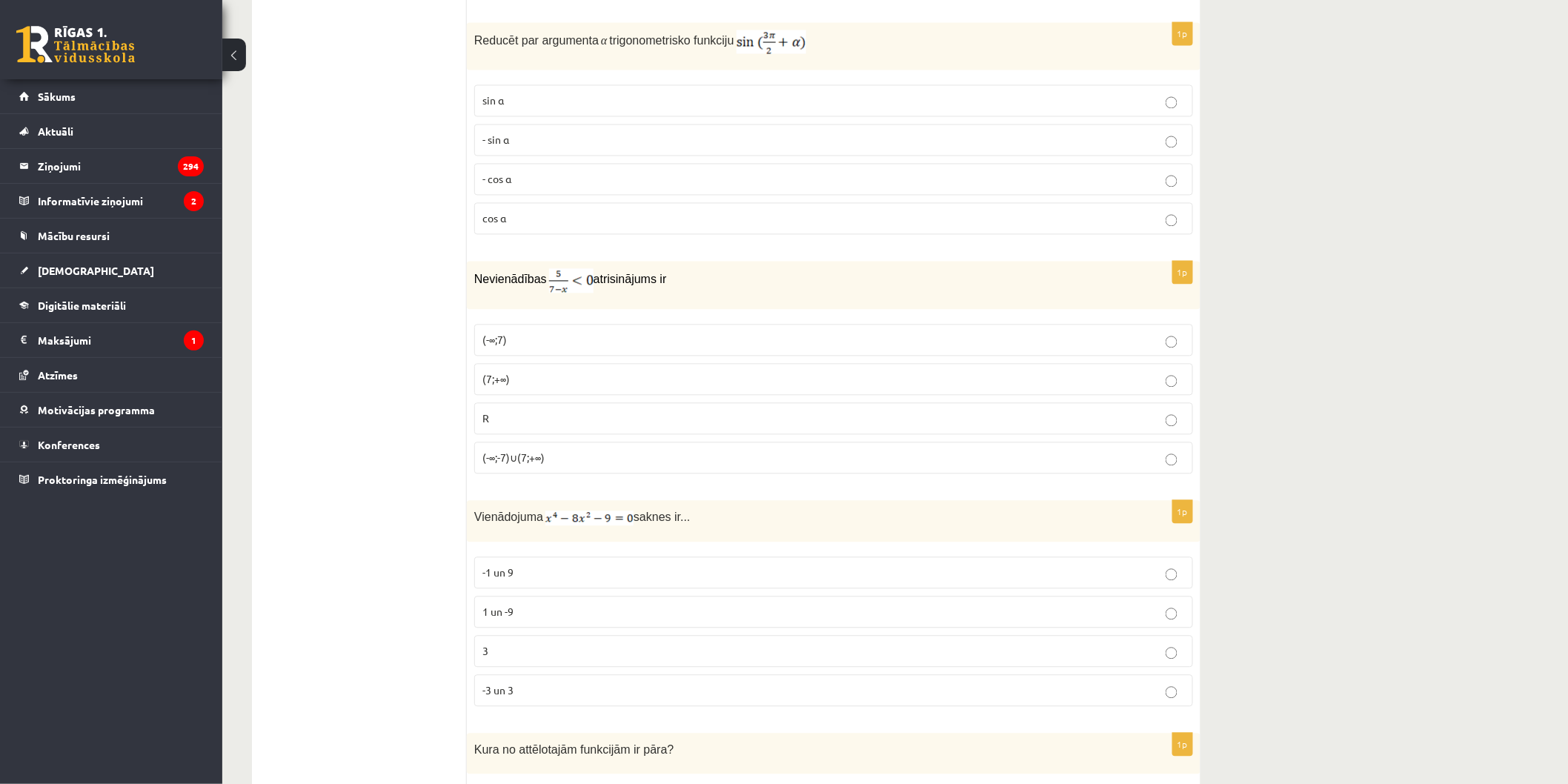
click at [672, 144] on p "- sin ⁡α" at bounding box center [833, 139] width 703 height 16
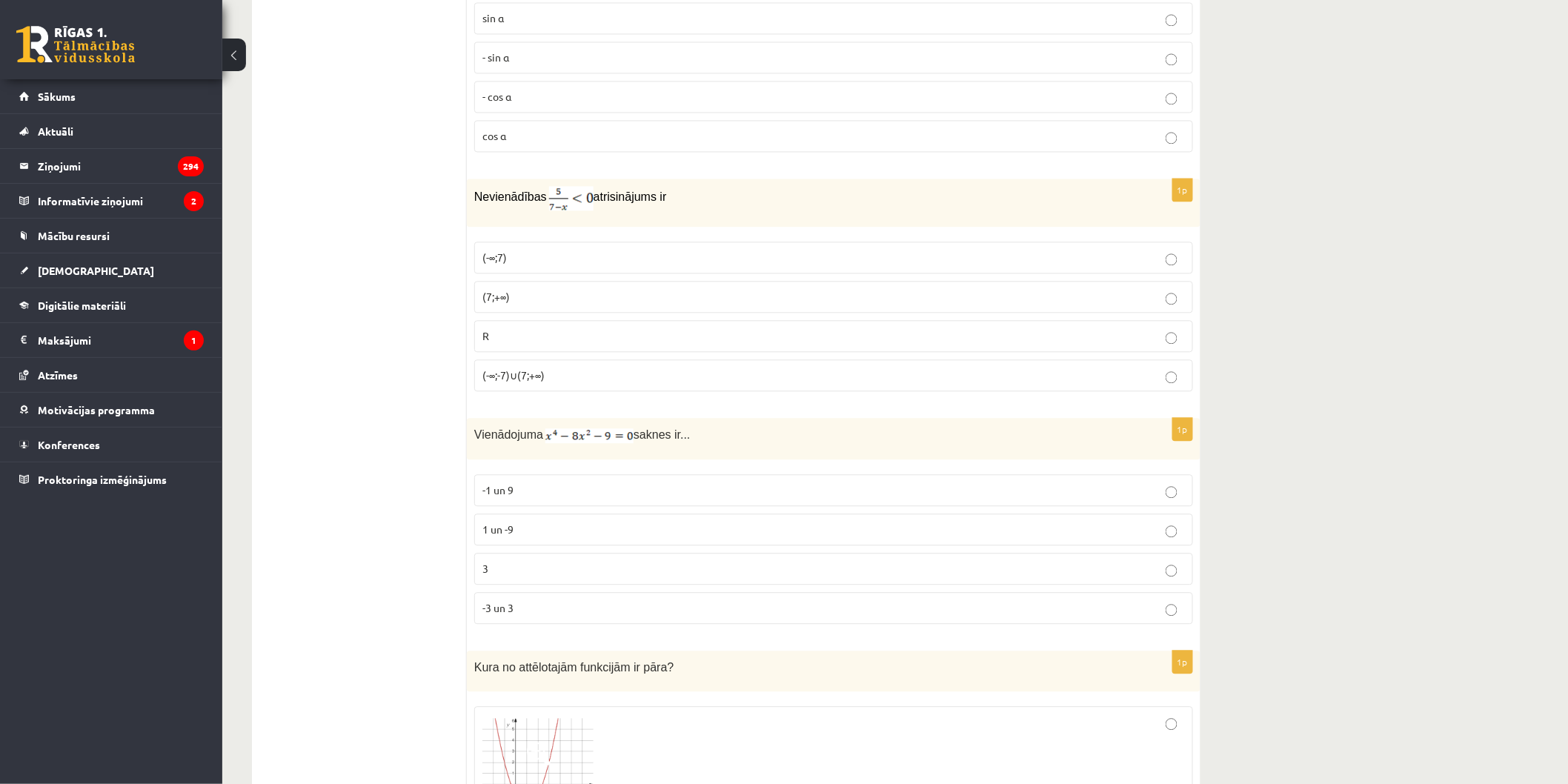
scroll to position [3704, 0]
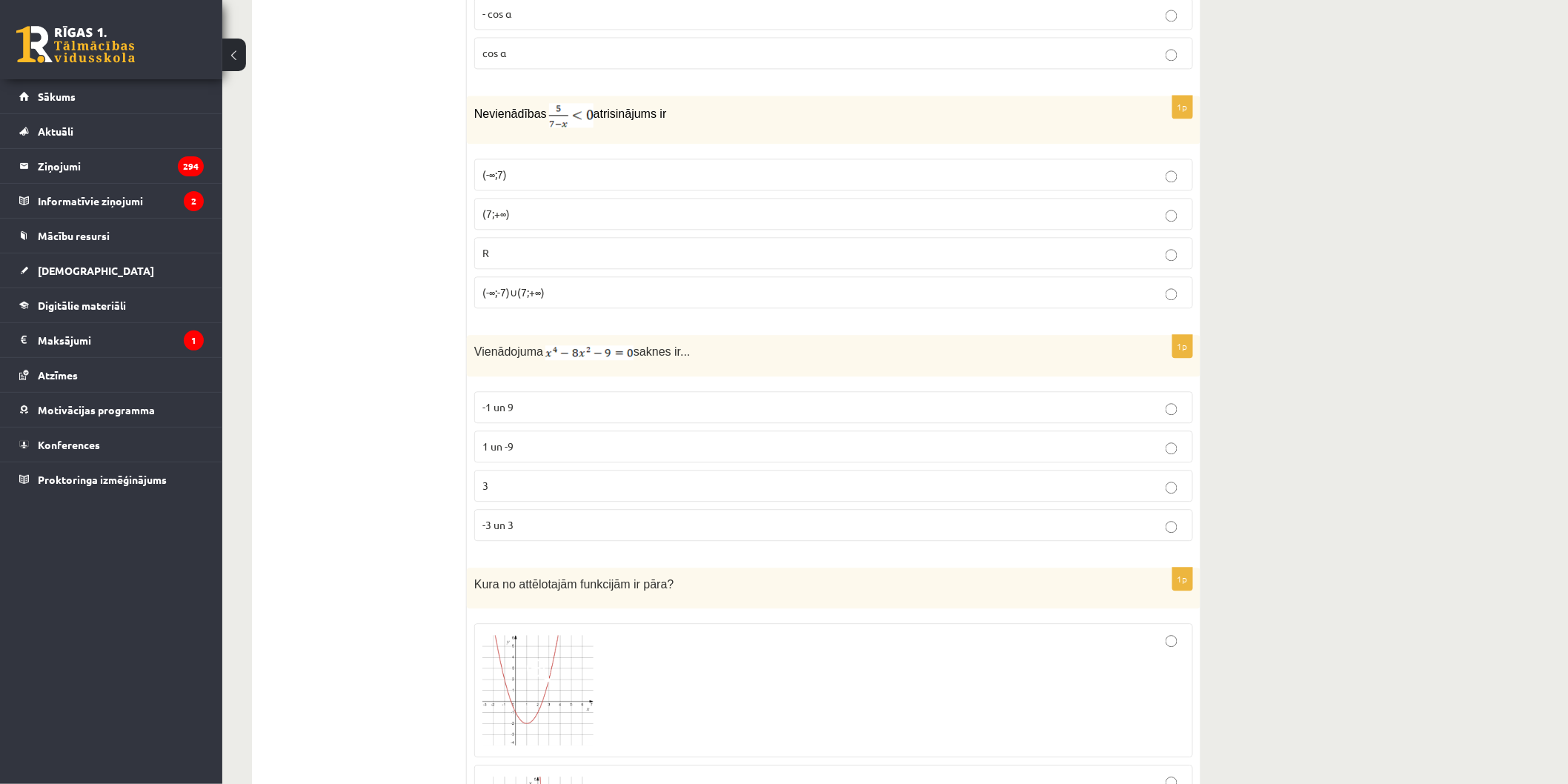
click at [840, 221] on p "(7;+∞)" at bounding box center [833, 214] width 703 height 16
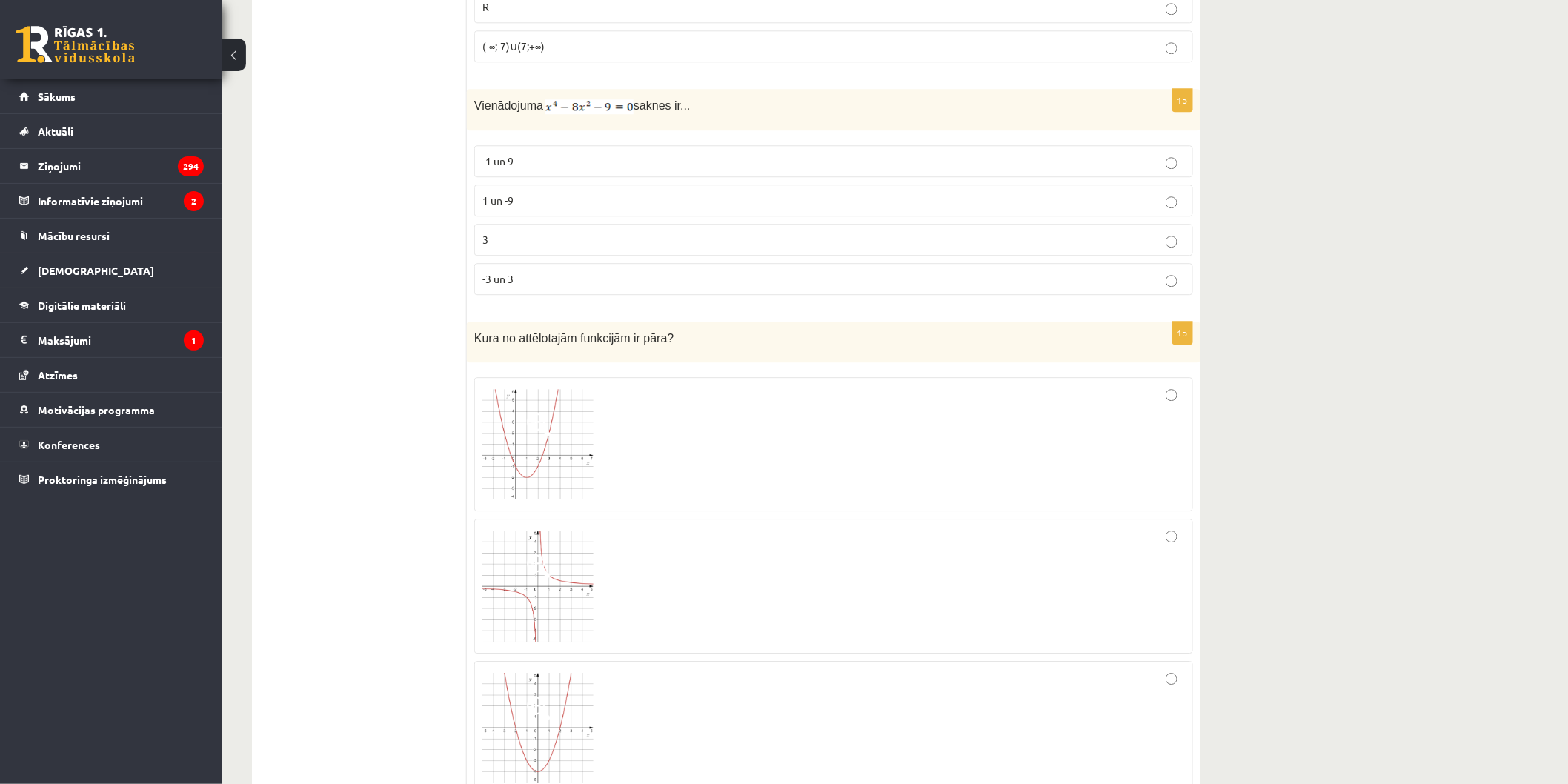
scroll to position [3951, 0]
click at [943, 164] on p "-1 un 9" at bounding box center [833, 160] width 703 height 16
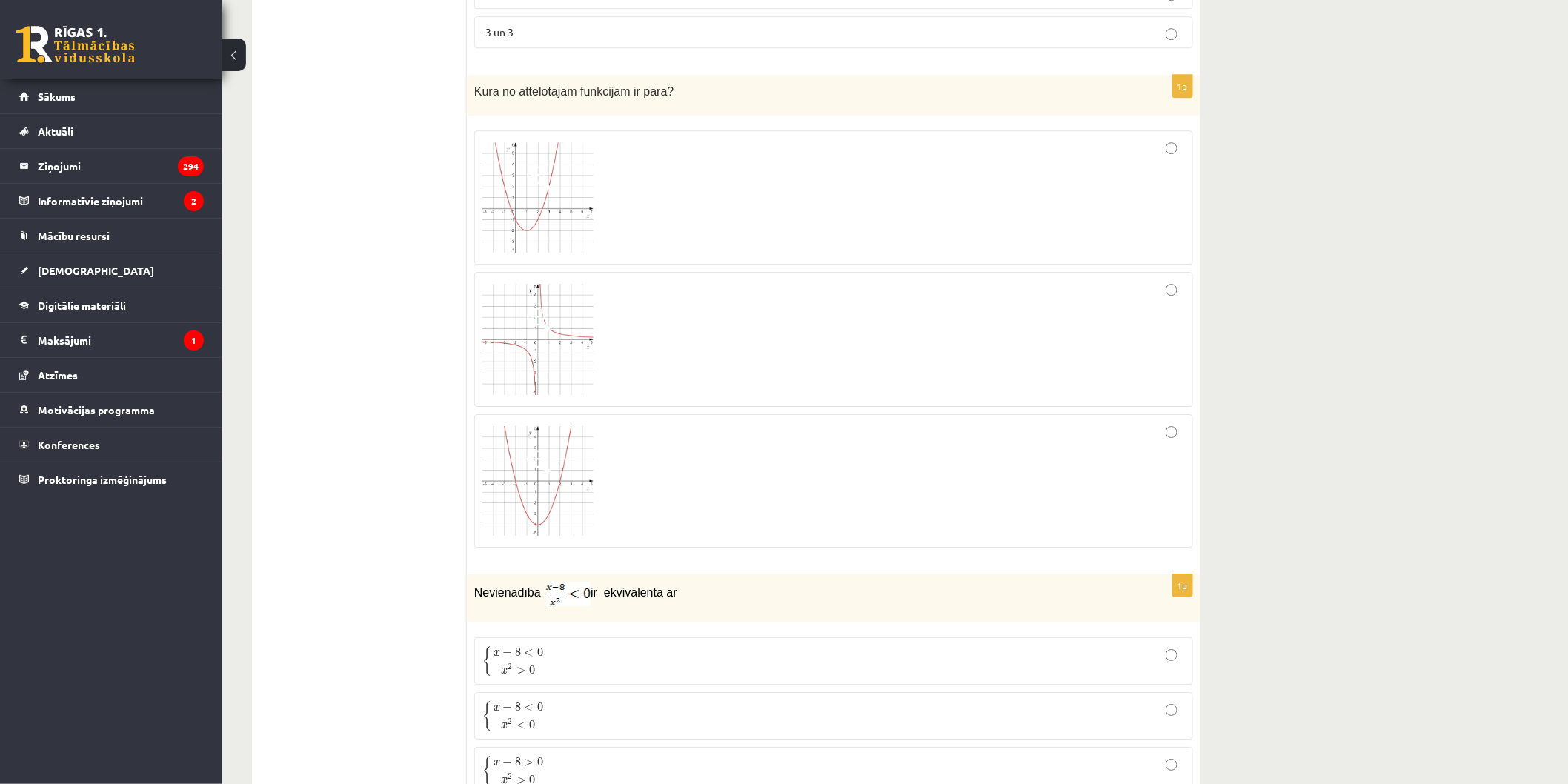
scroll to position [4199, 0]
click at [575, 211] on img at bounding box center [538, 197] width 111 height 111
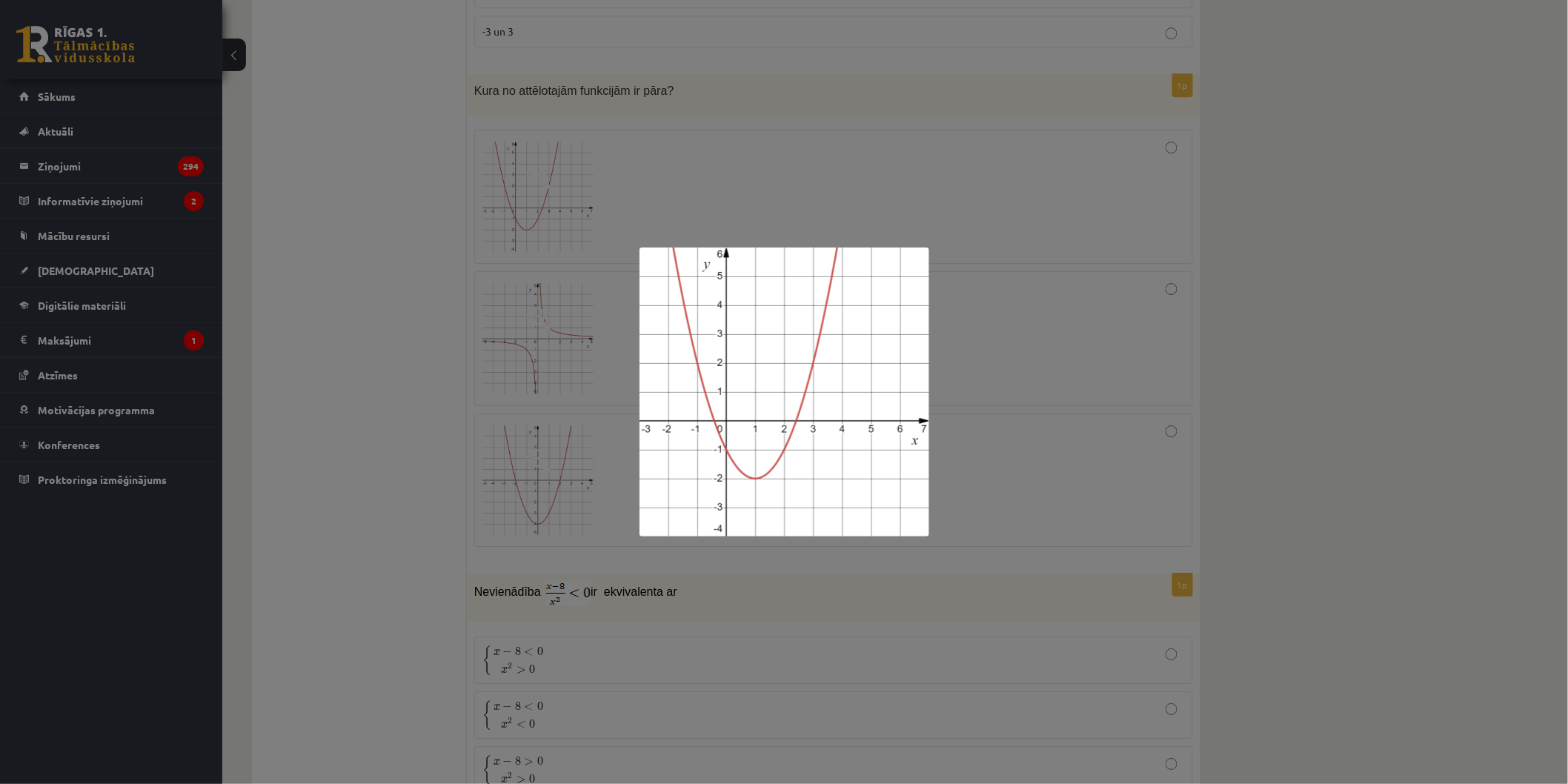
click at [835, 189] on div at bounding box center [784, 392] width 1568 height 784
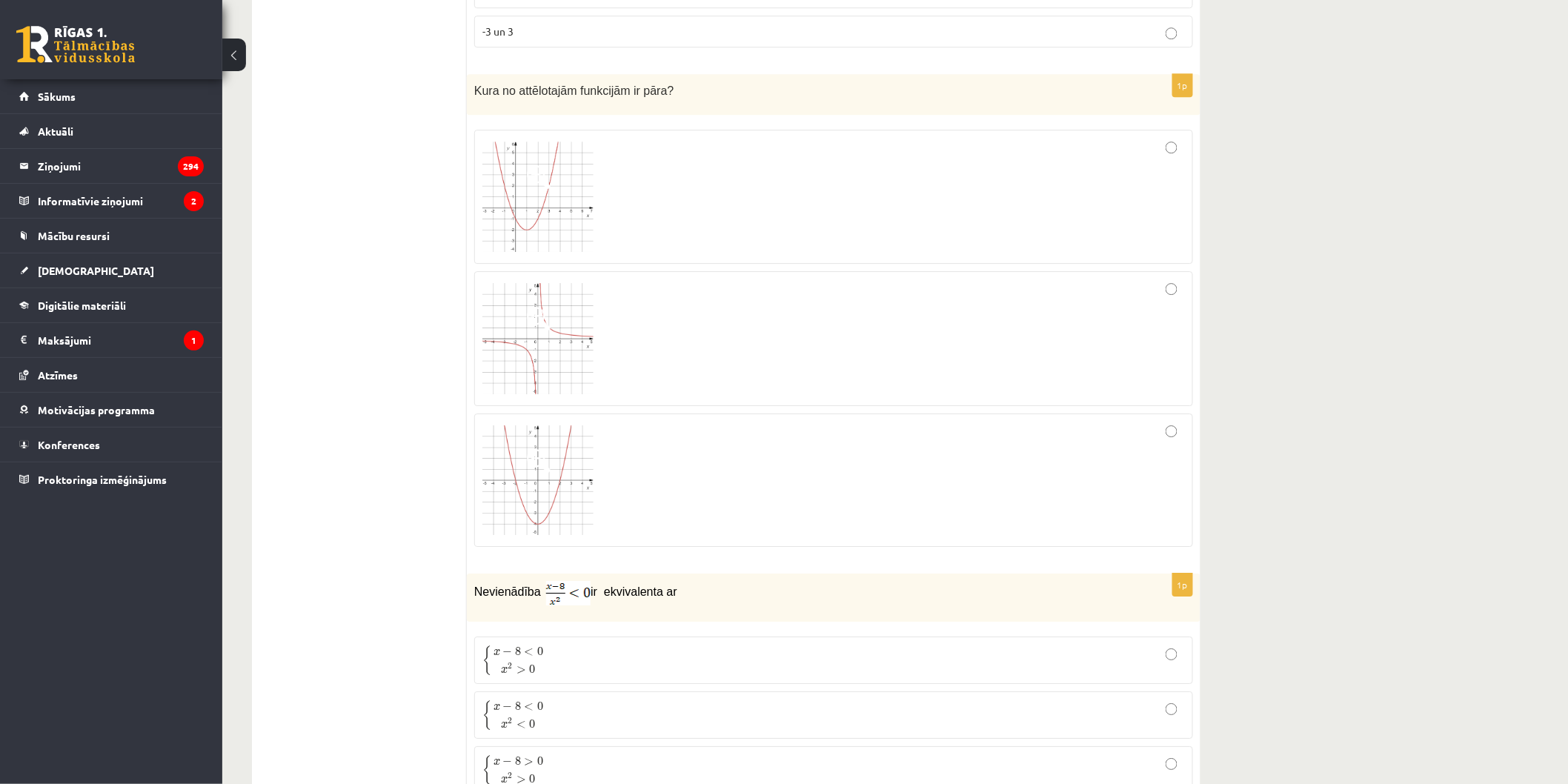
click at [507, 480] on img at bounding box center [538, 479] width 111 height 109
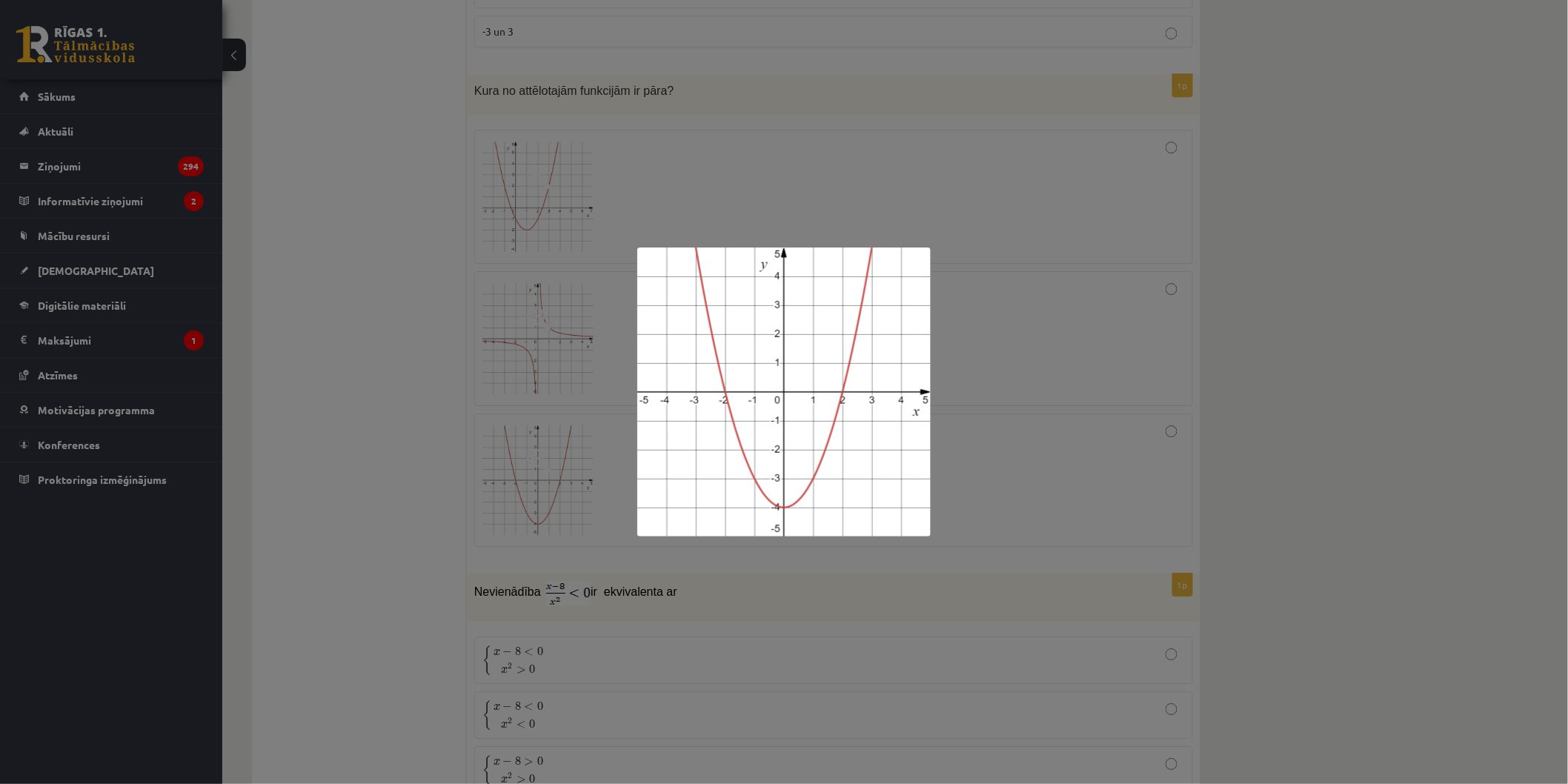
click at [1001, 292] on div at bounding box center [784, 392] width 1568 height 784
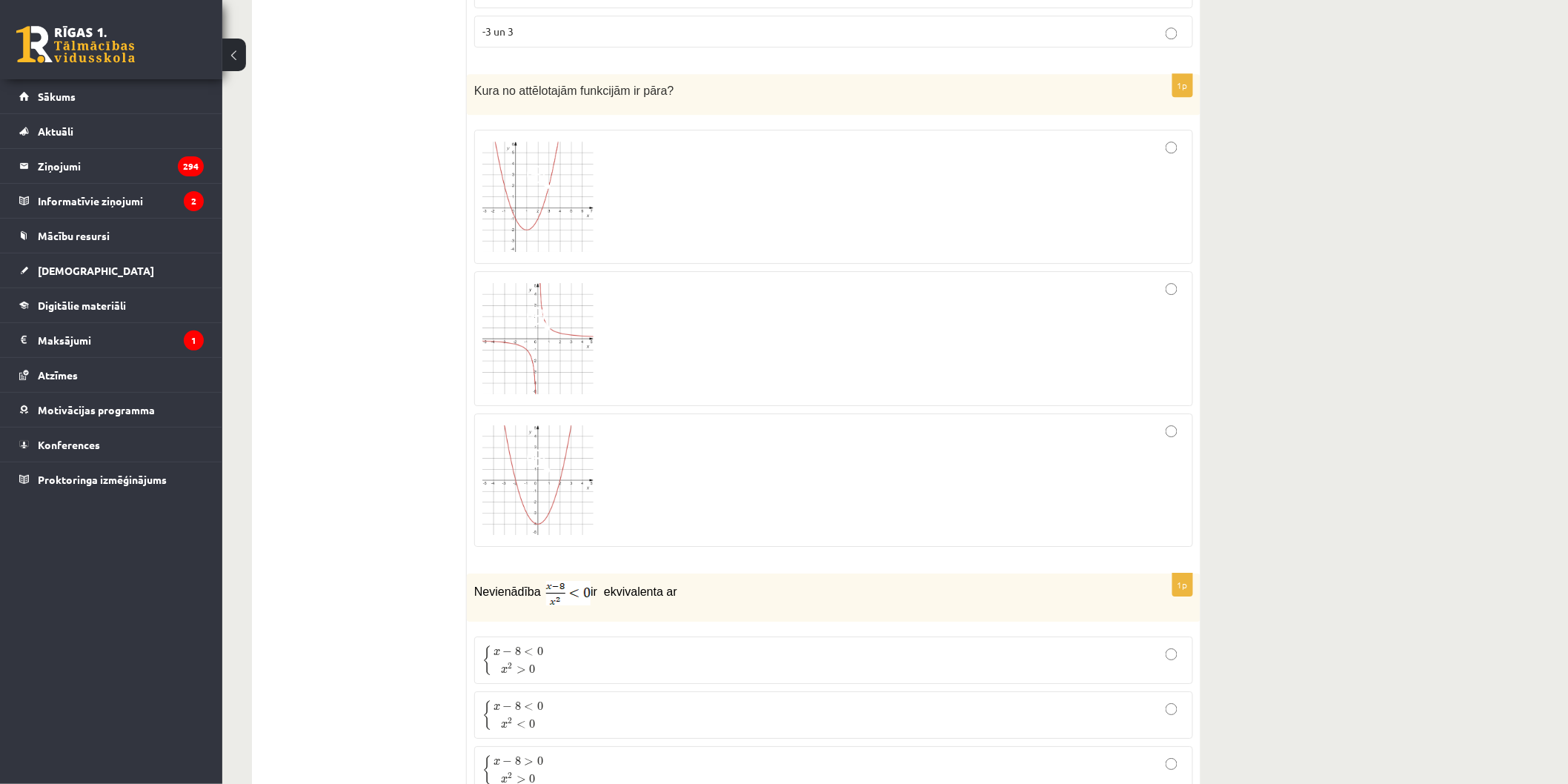
click at [699, 449] on div at bounding box center [833, 479] width 703 height 117
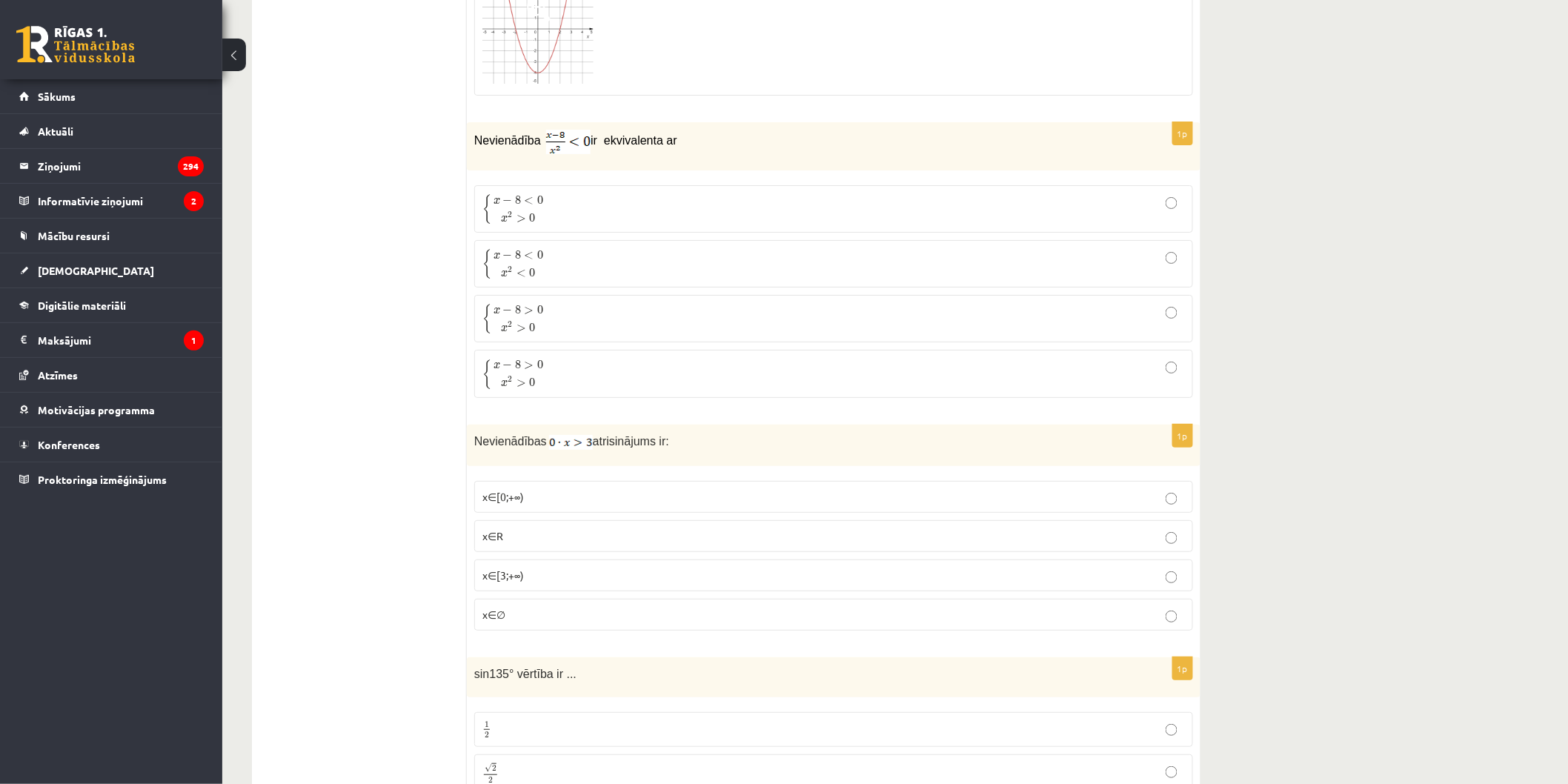
scroll to position [4693, 0]
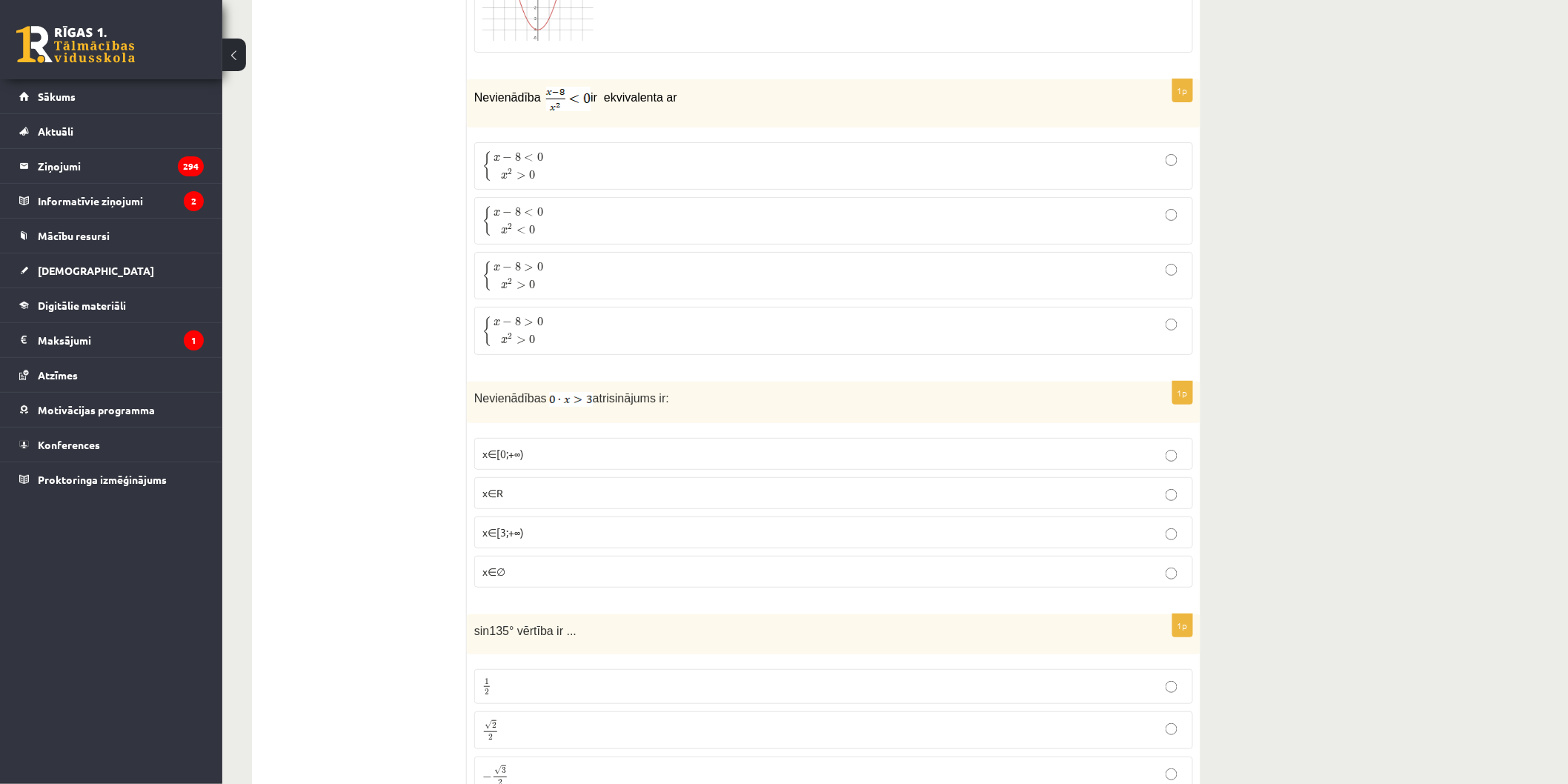
click at [718, 170] on p "{ x − 8 < 0 x 2 > 0 { x − 8 < 0 x 2 > 0" at bounding box center [833, 166] width 703 height 31
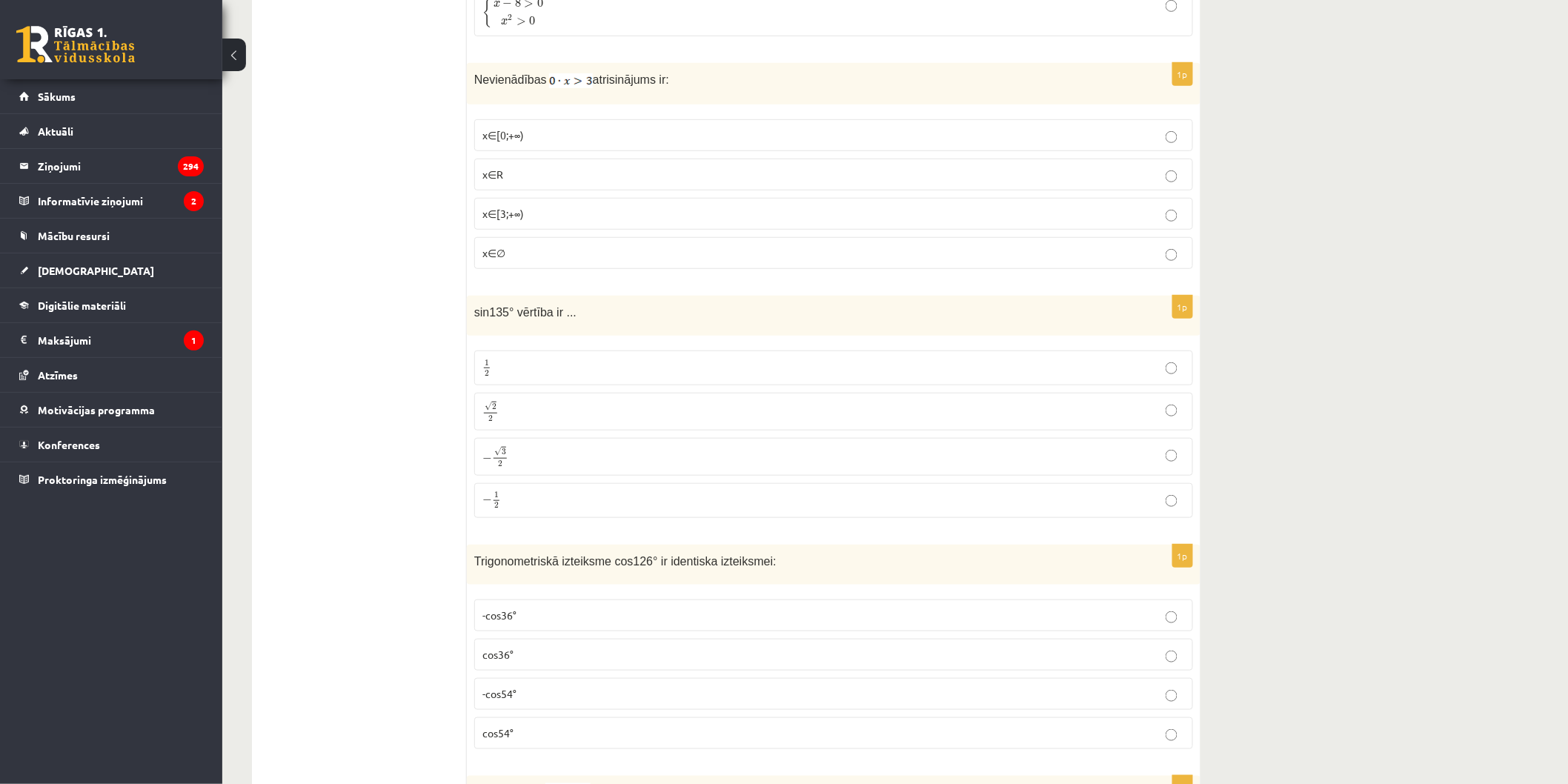
scroll to position [5021, 0]
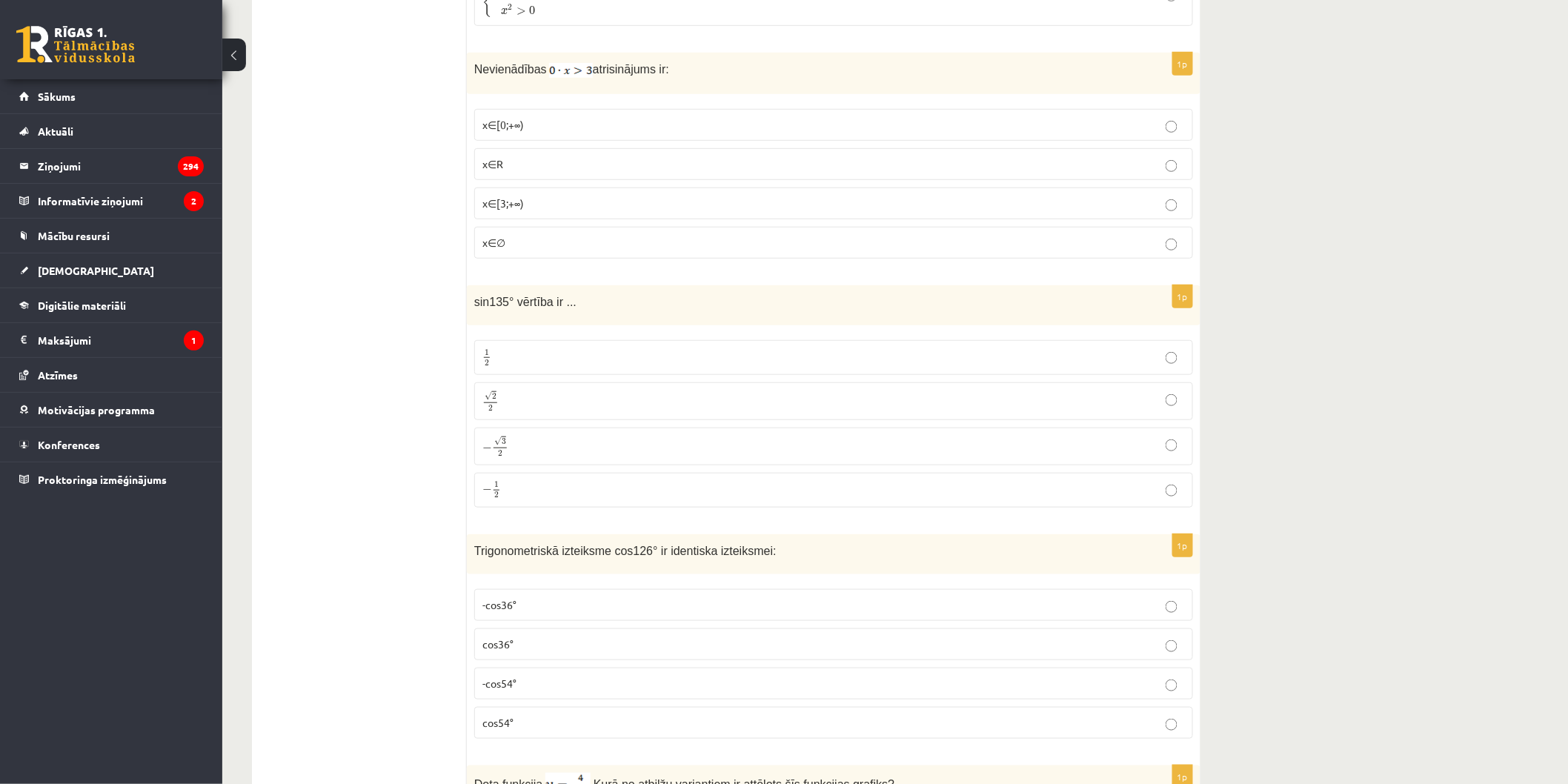
click at [539, 251] on p "x∈∅" at bounding box center [833, 243] width 703 height 16
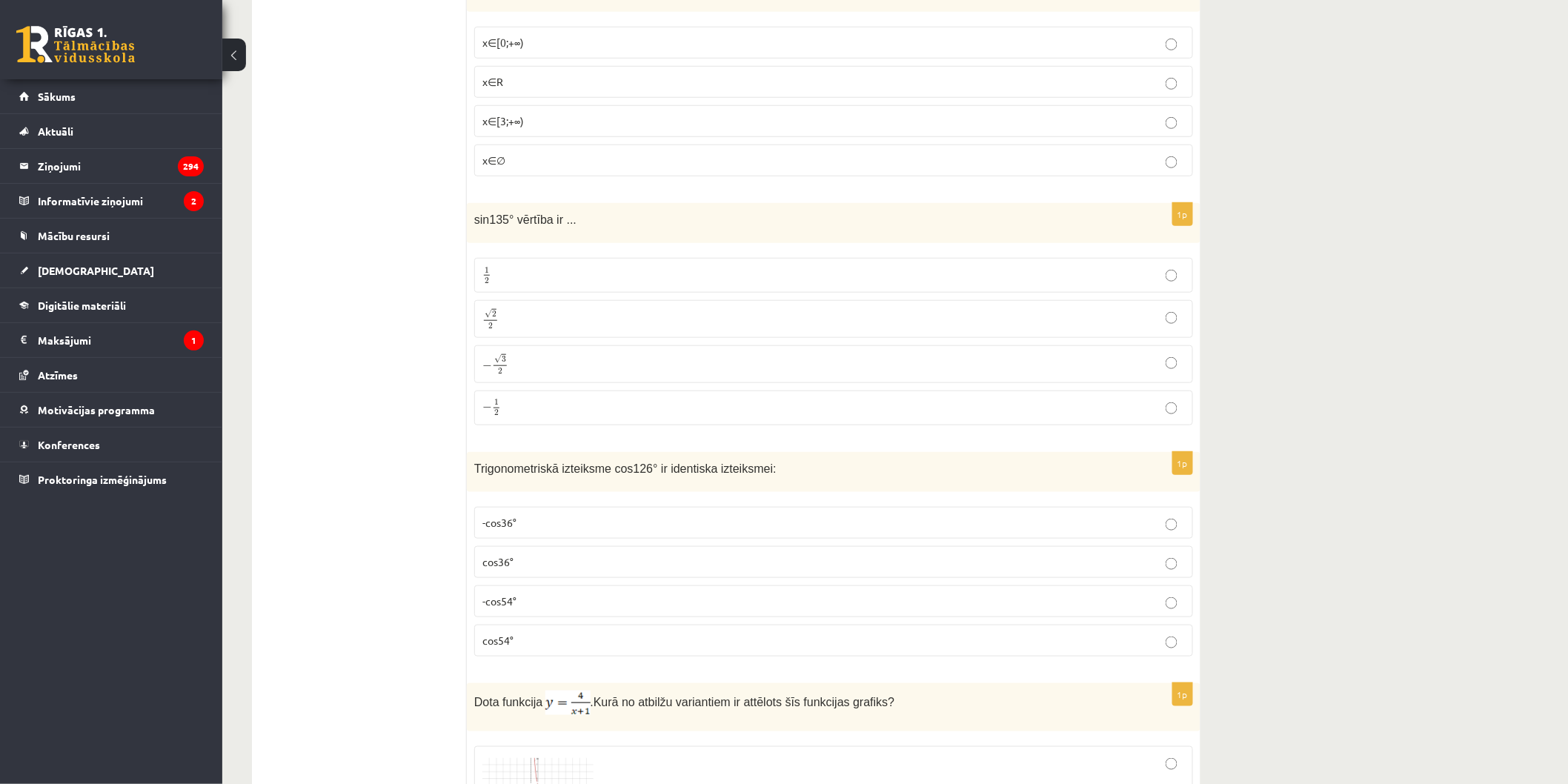
scroll to position [5186, 0]
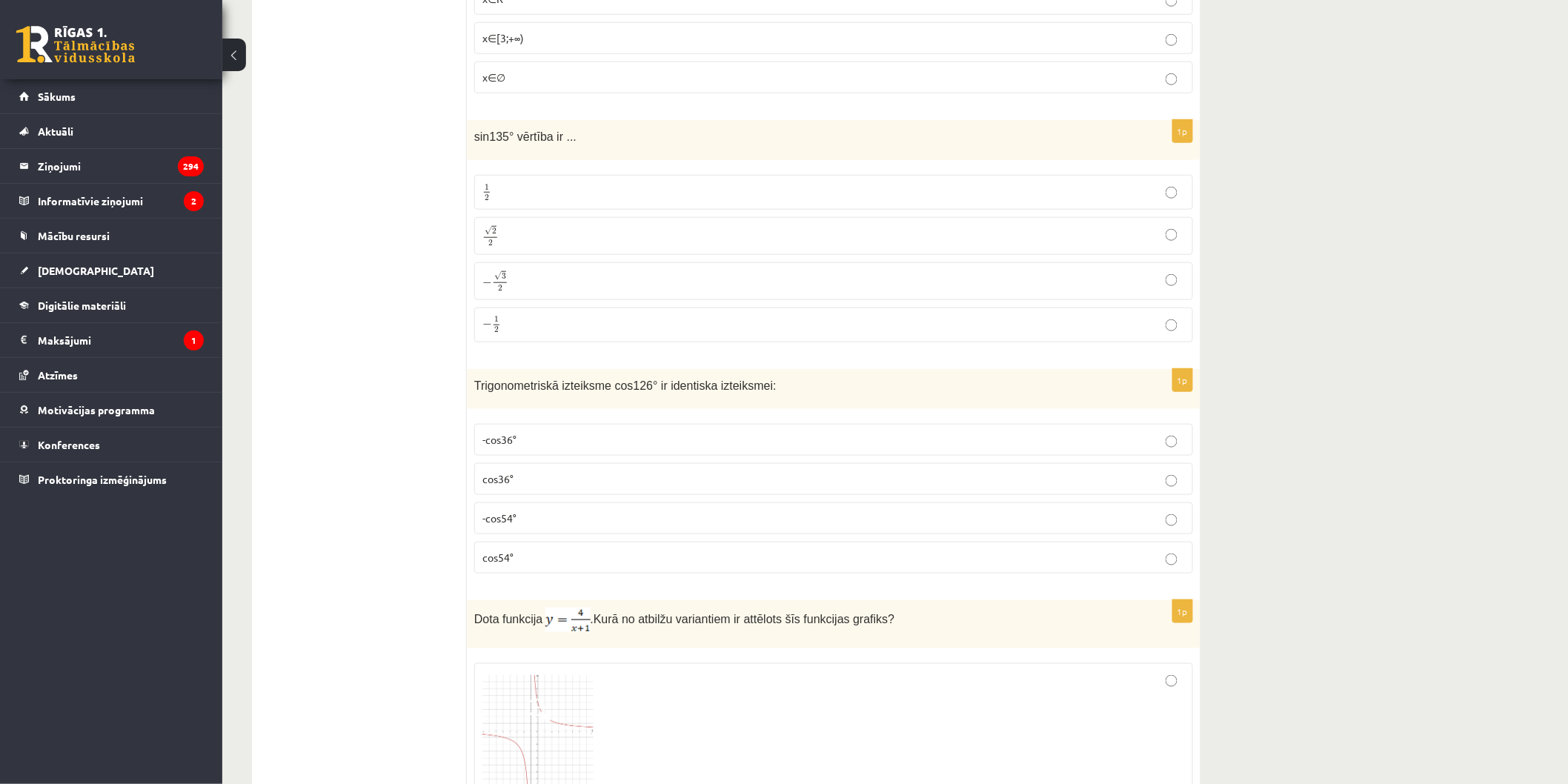
click at [678, 247] on p "√ 2 2 2 2" at bounding box center [833, 235] width 703 height 21
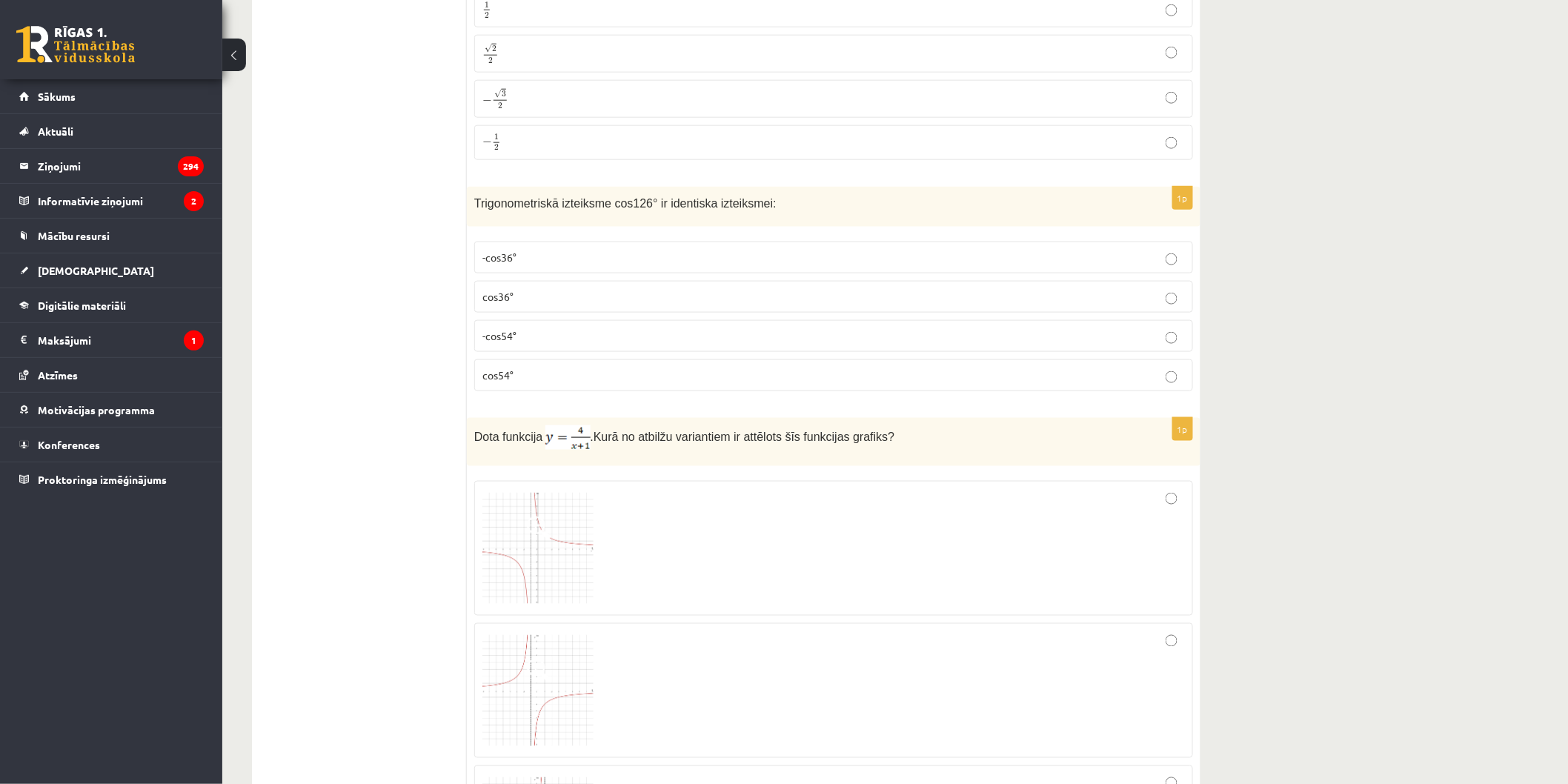
scroll to position [5433, 0]
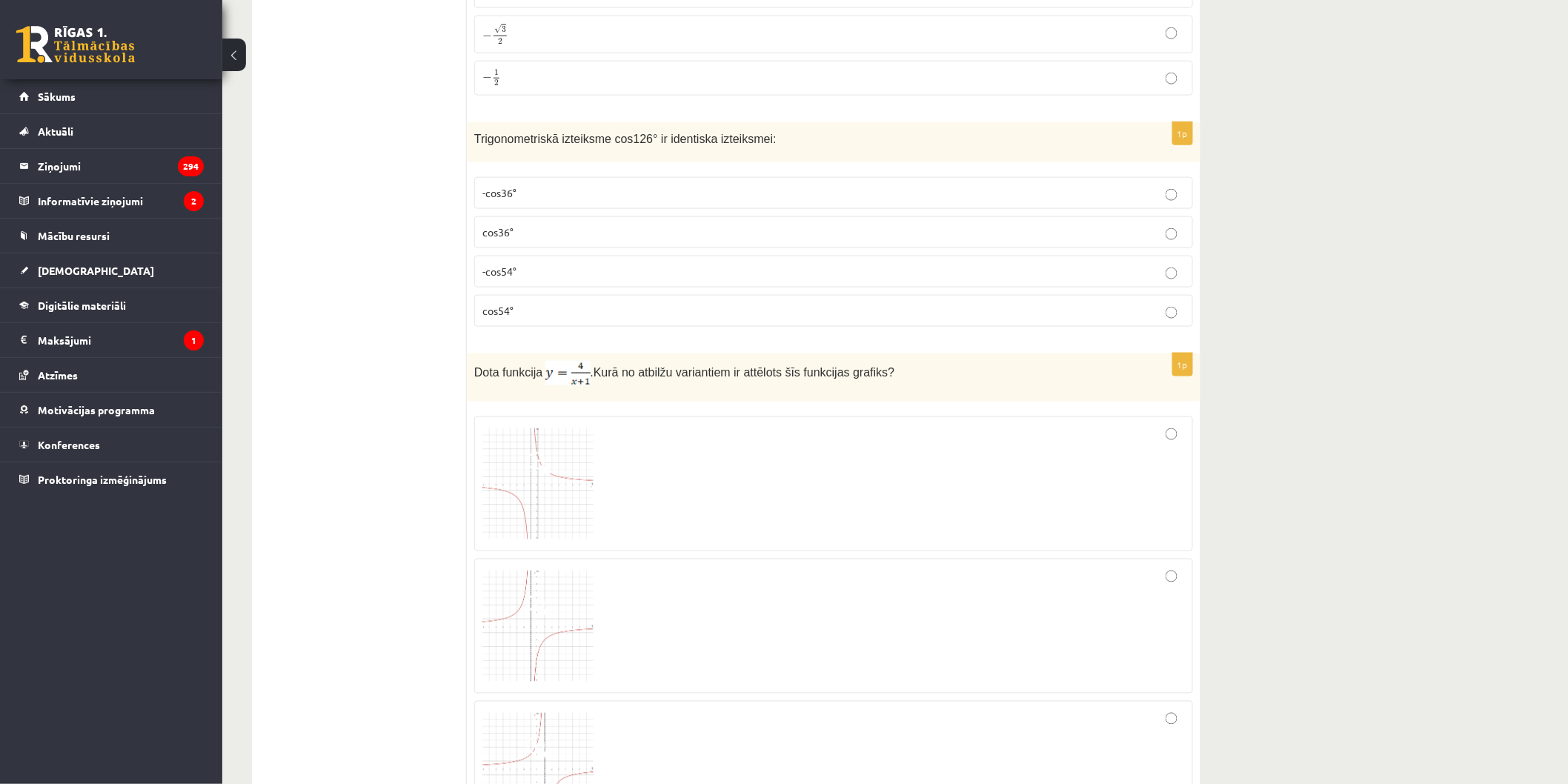
click at [679, 201] on p "-cos36°" at bounding box center [833, 193] width 703 height 16
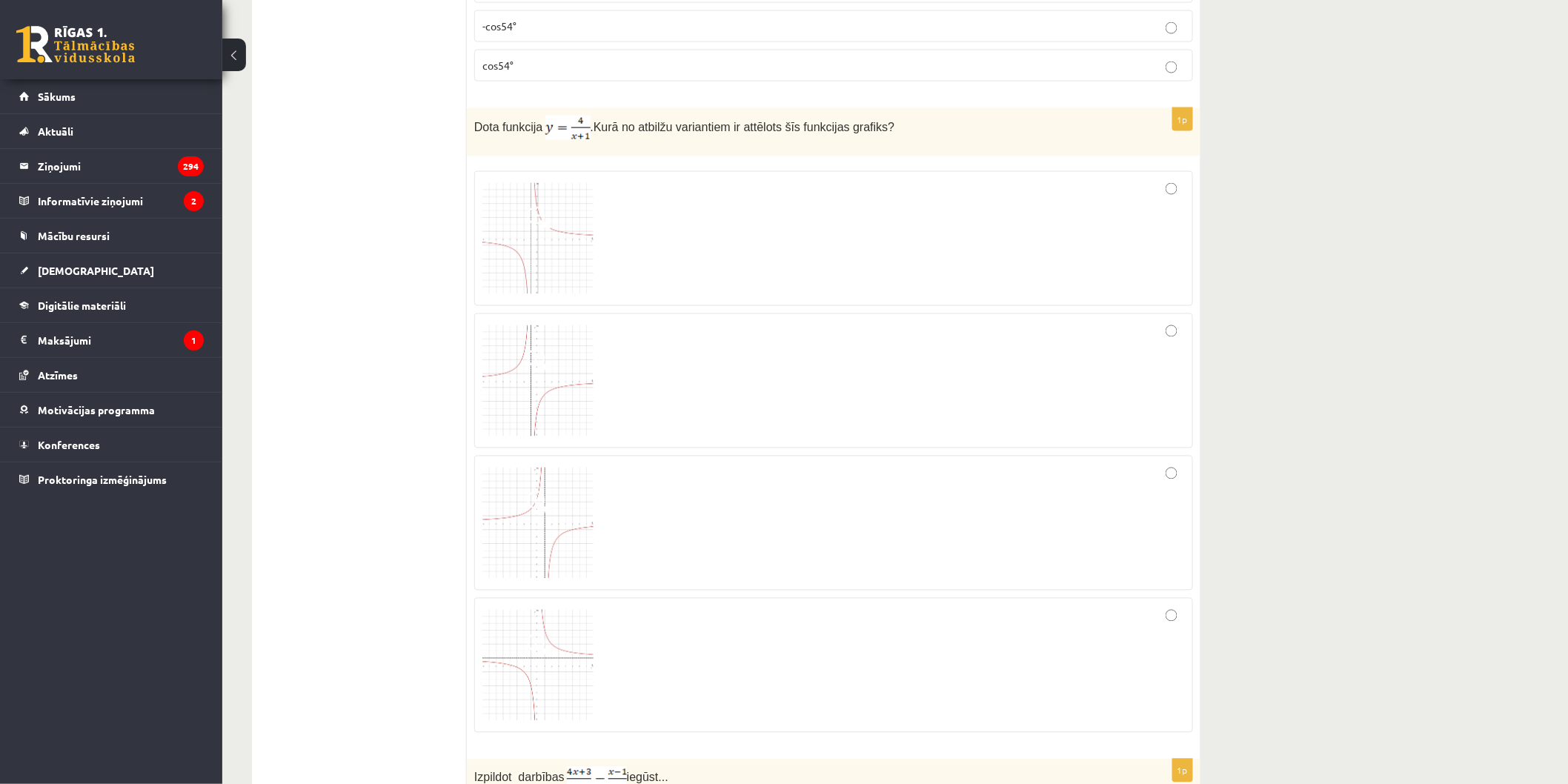
scroll to position [5681, 0]
click at [552, 685] on img at bounding box center [538, 664] width 111 height 111
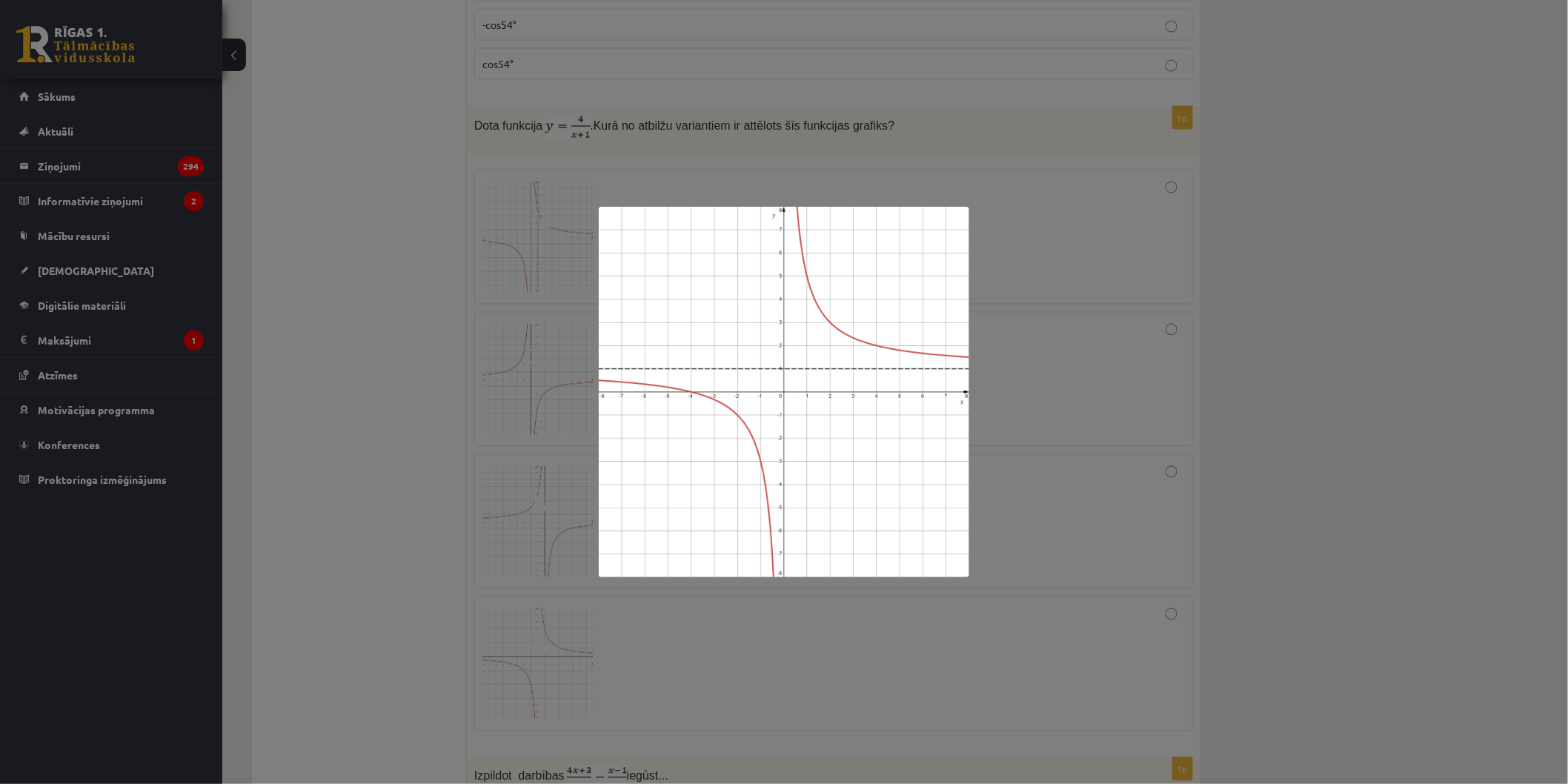
click at [774, 641] on div at bounding box center [784, 392] width 1568 height 784
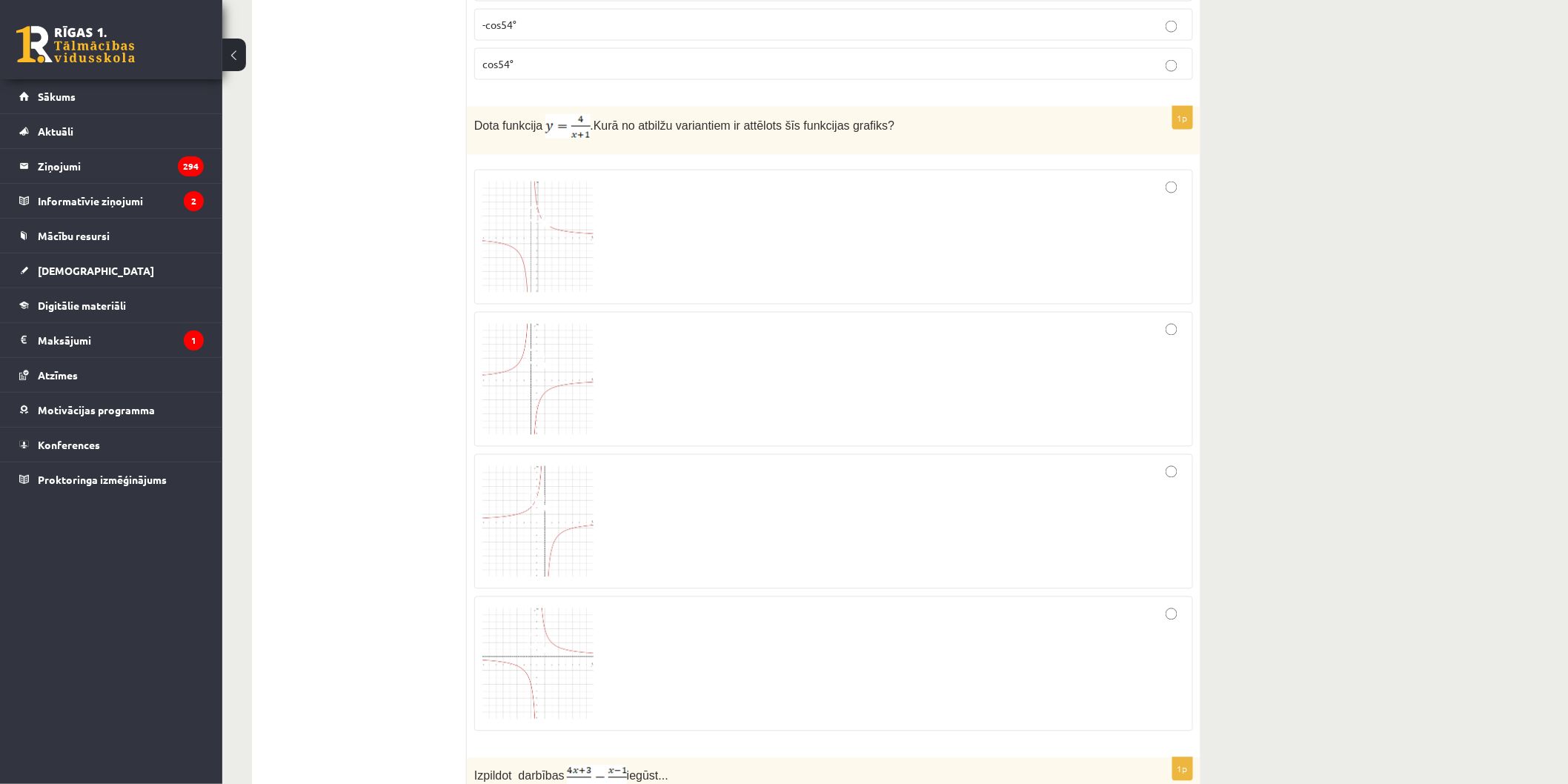
click at [559, 270] on img at bounding box center [538, 237] width 111 height 111
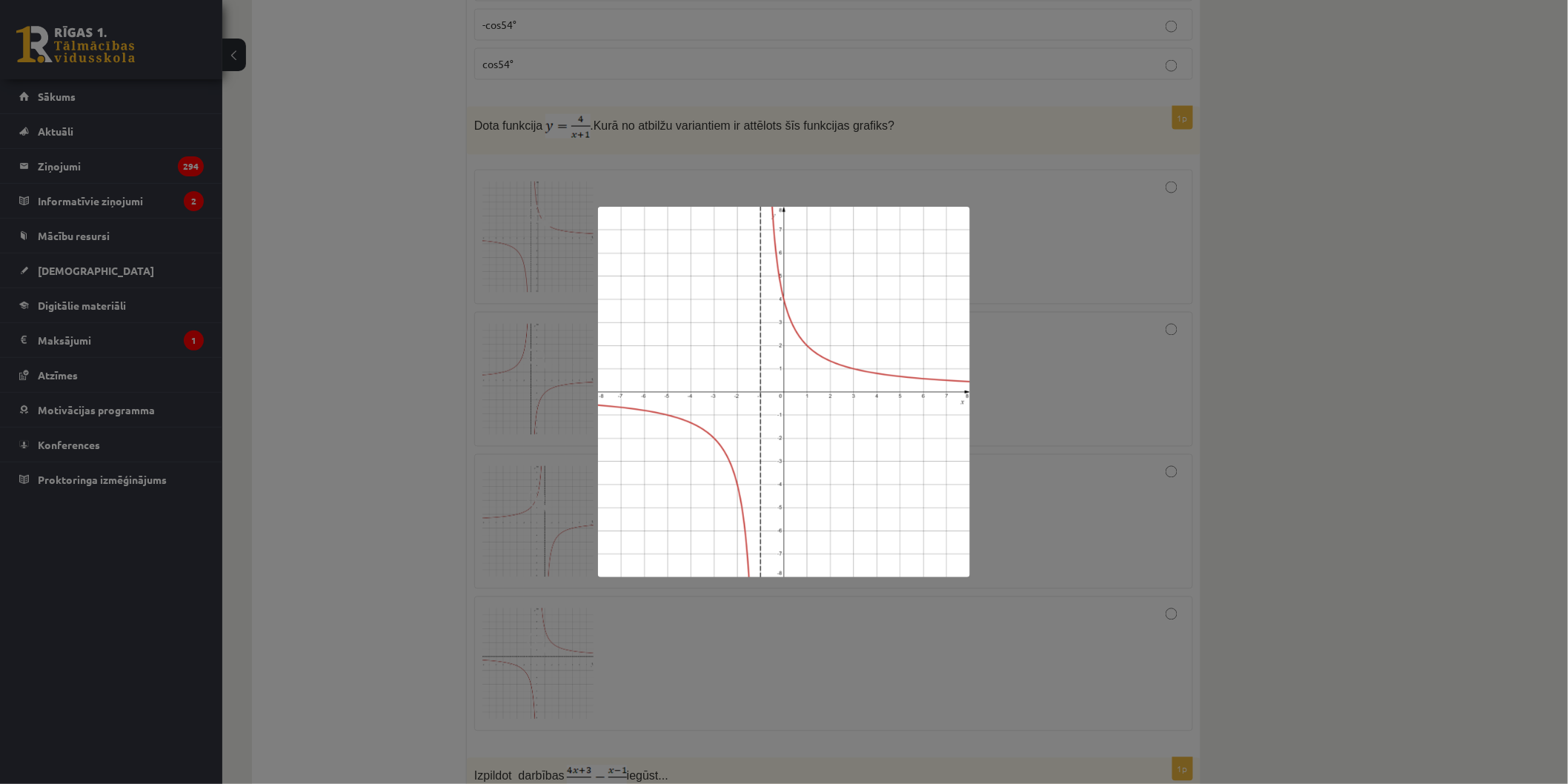
click at [1023, 515] on div at bounding box center [784, 392] width 1568 height 784
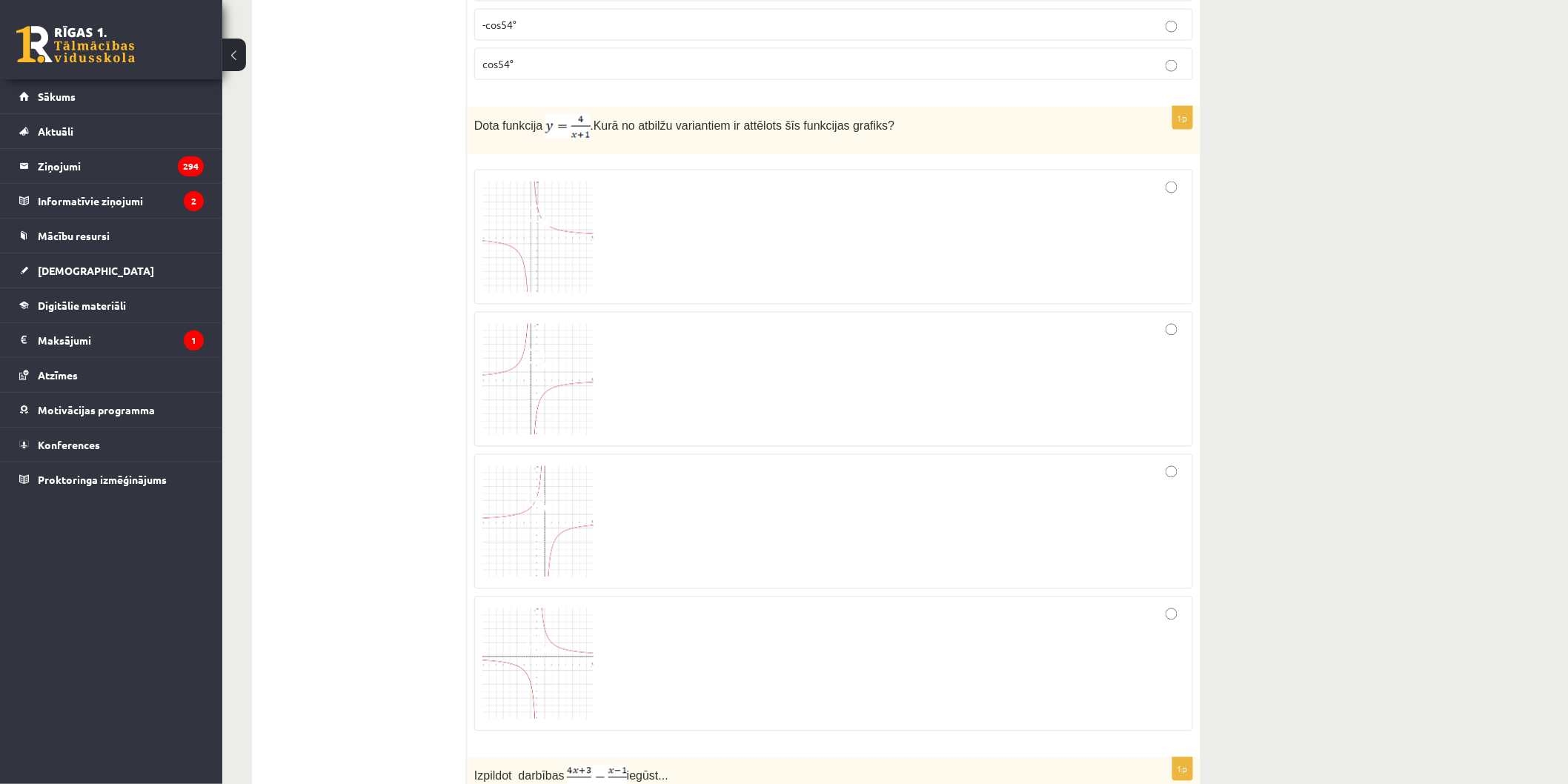
click at [1035, 250] on div at bounding box center [833, 237] width 703 height 118
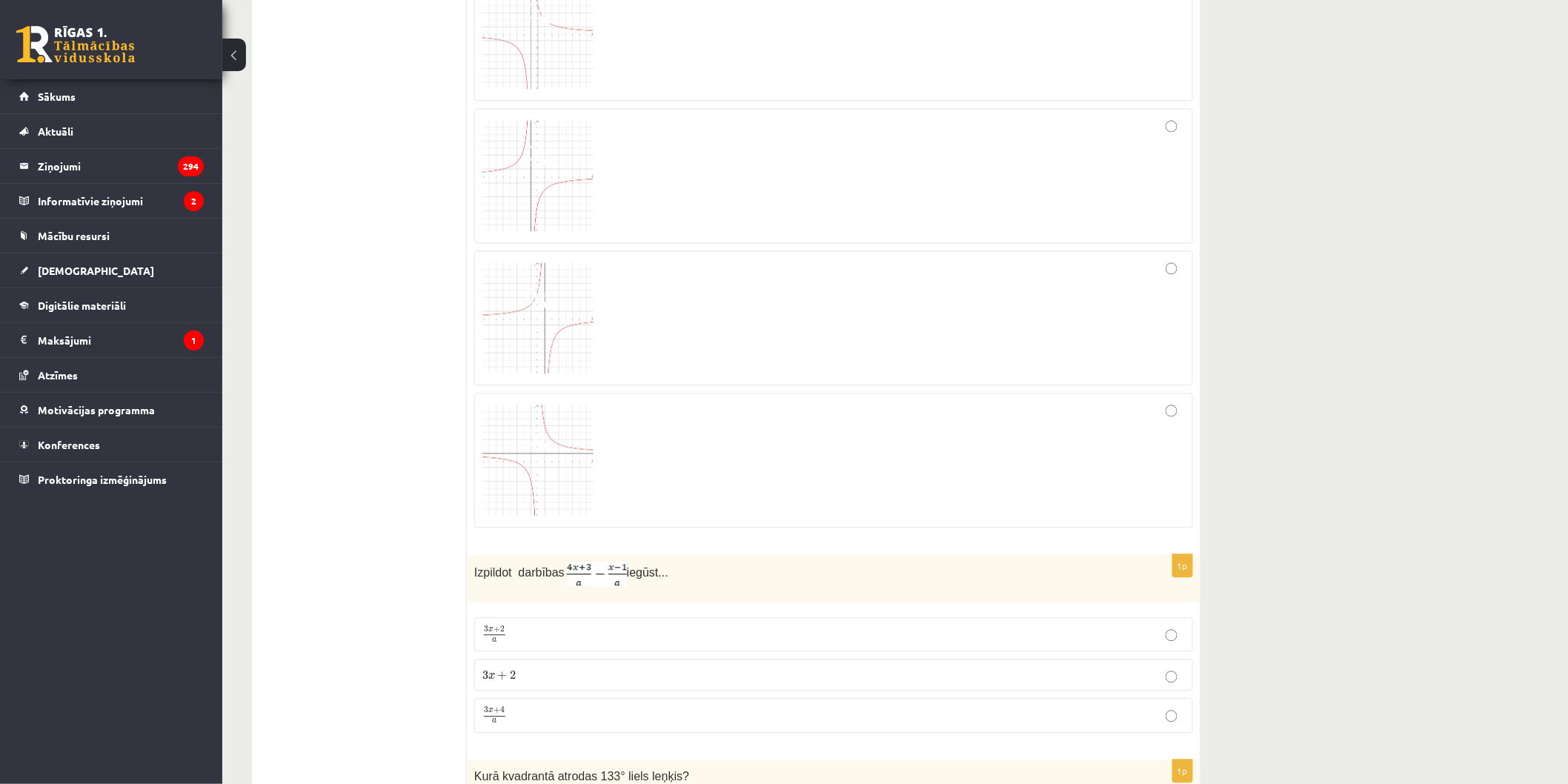
scroll to position [6256, 0]
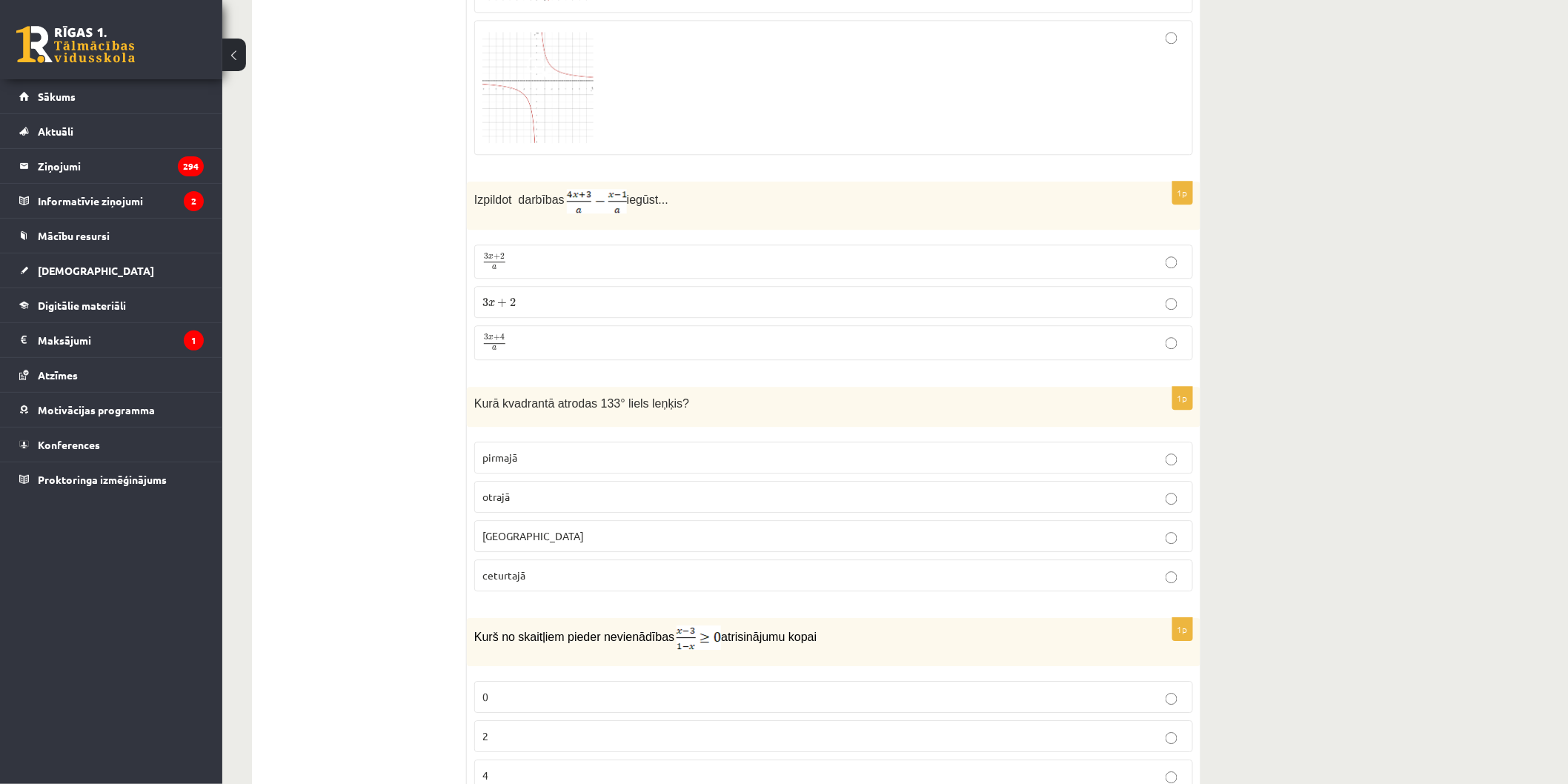
click at [771, 352] on p "3 x + 4 a 3 x + 4 a" at bounding box center [833, 342] width 703 height 19
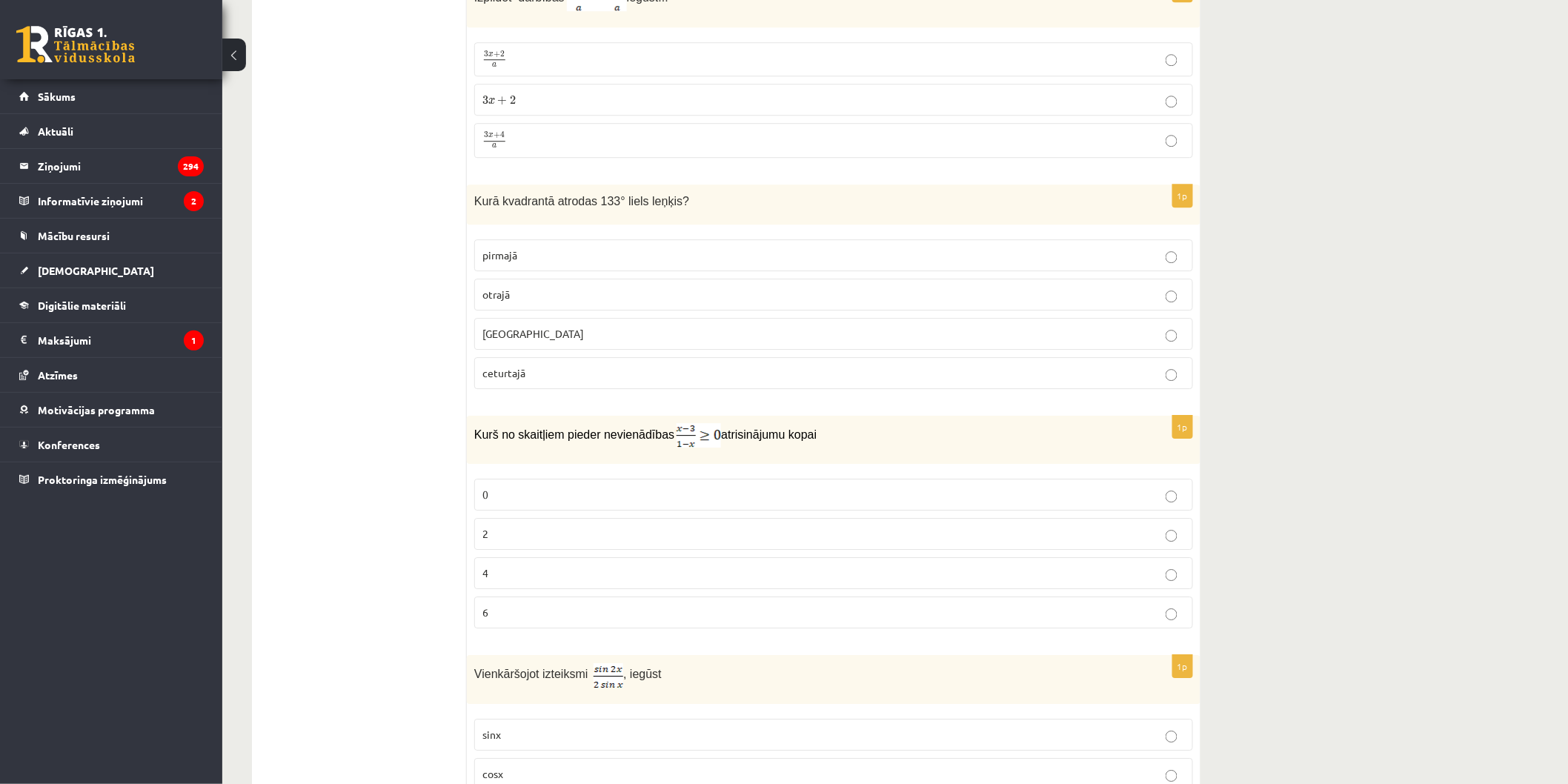
scroll to position [6503, 0]
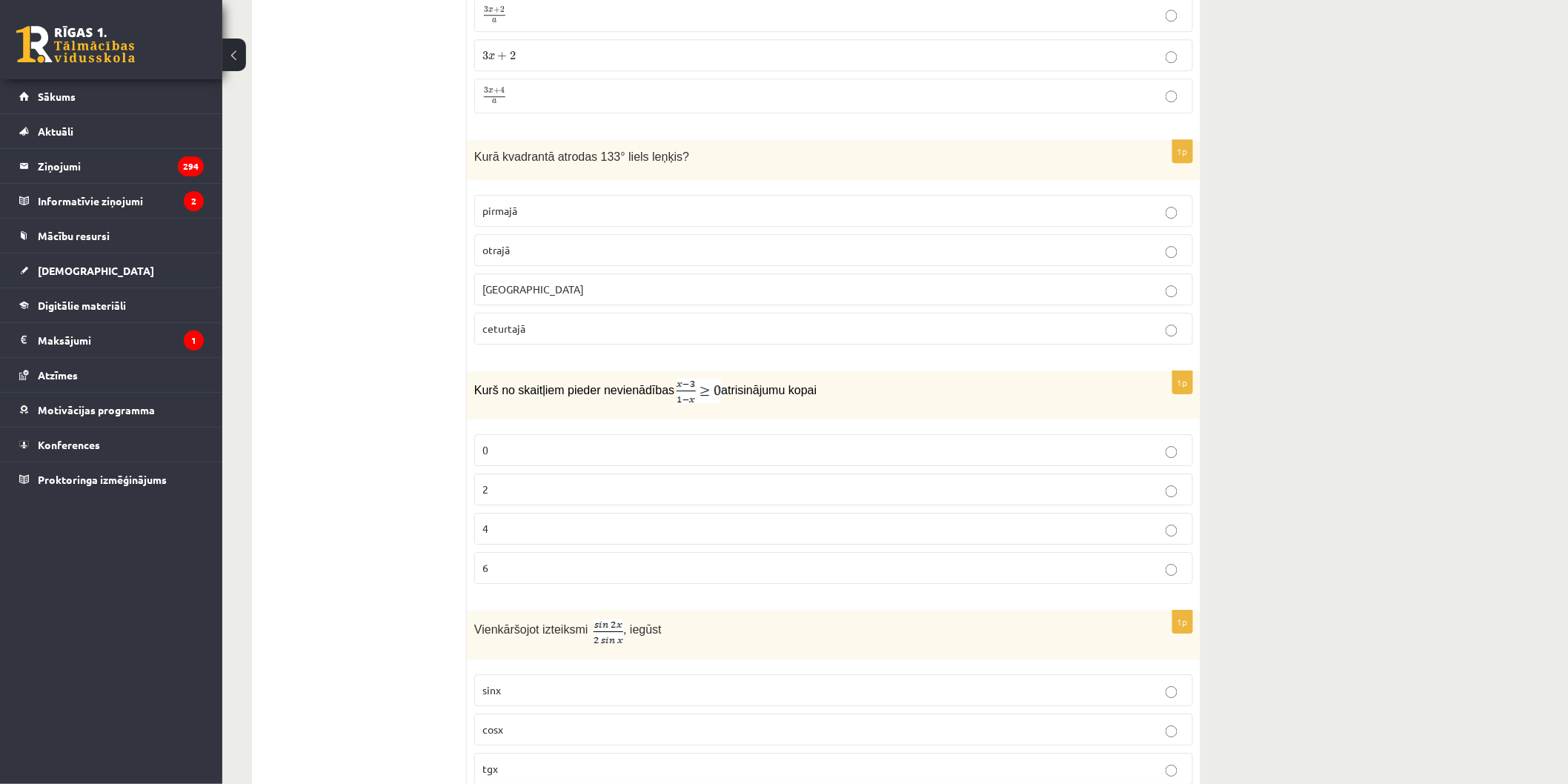
click at [580, 258] on p "otrajā" at bounding box center [833, 250] width 703 height 16
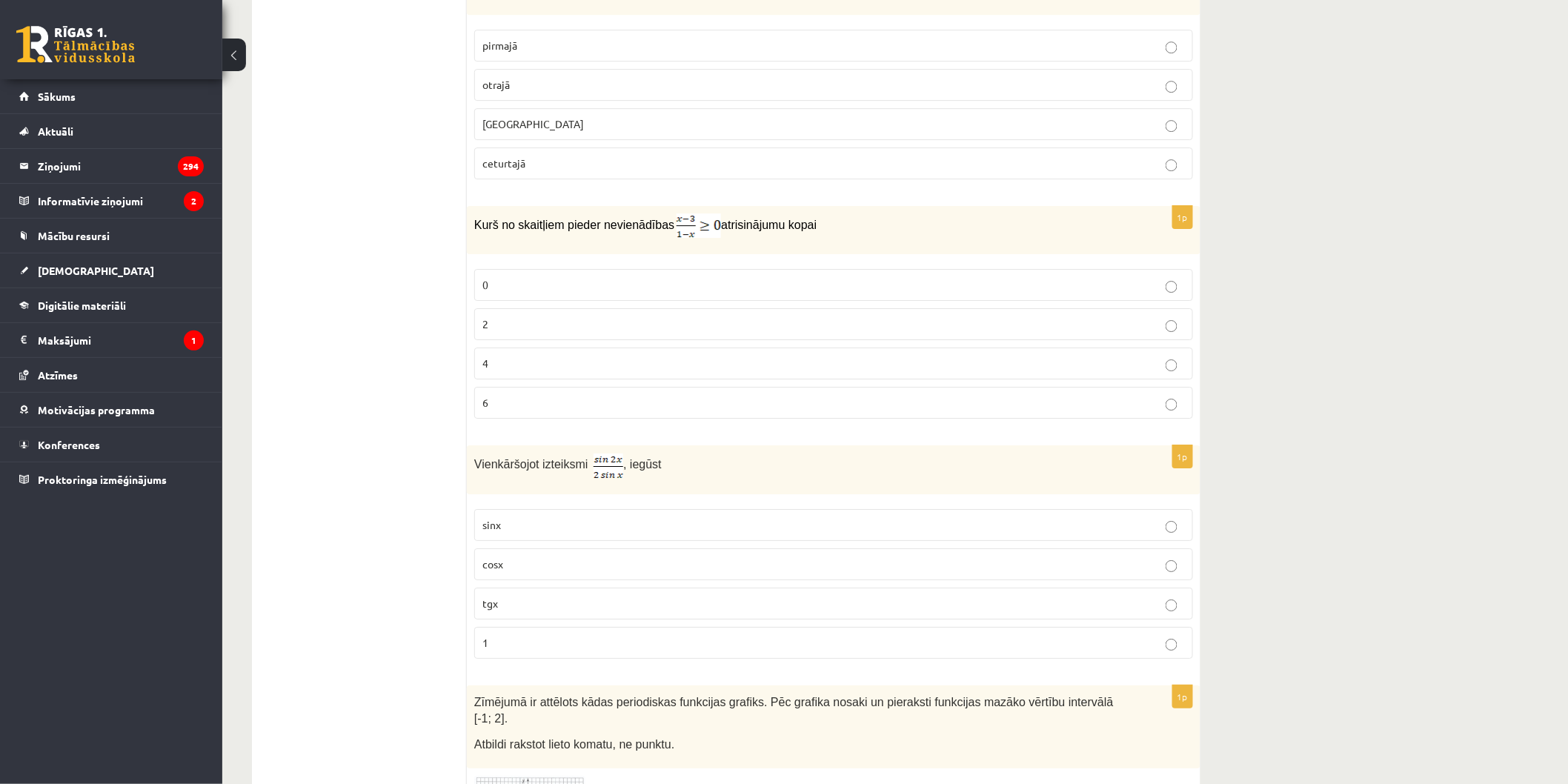
scroll to position [6751, 0]
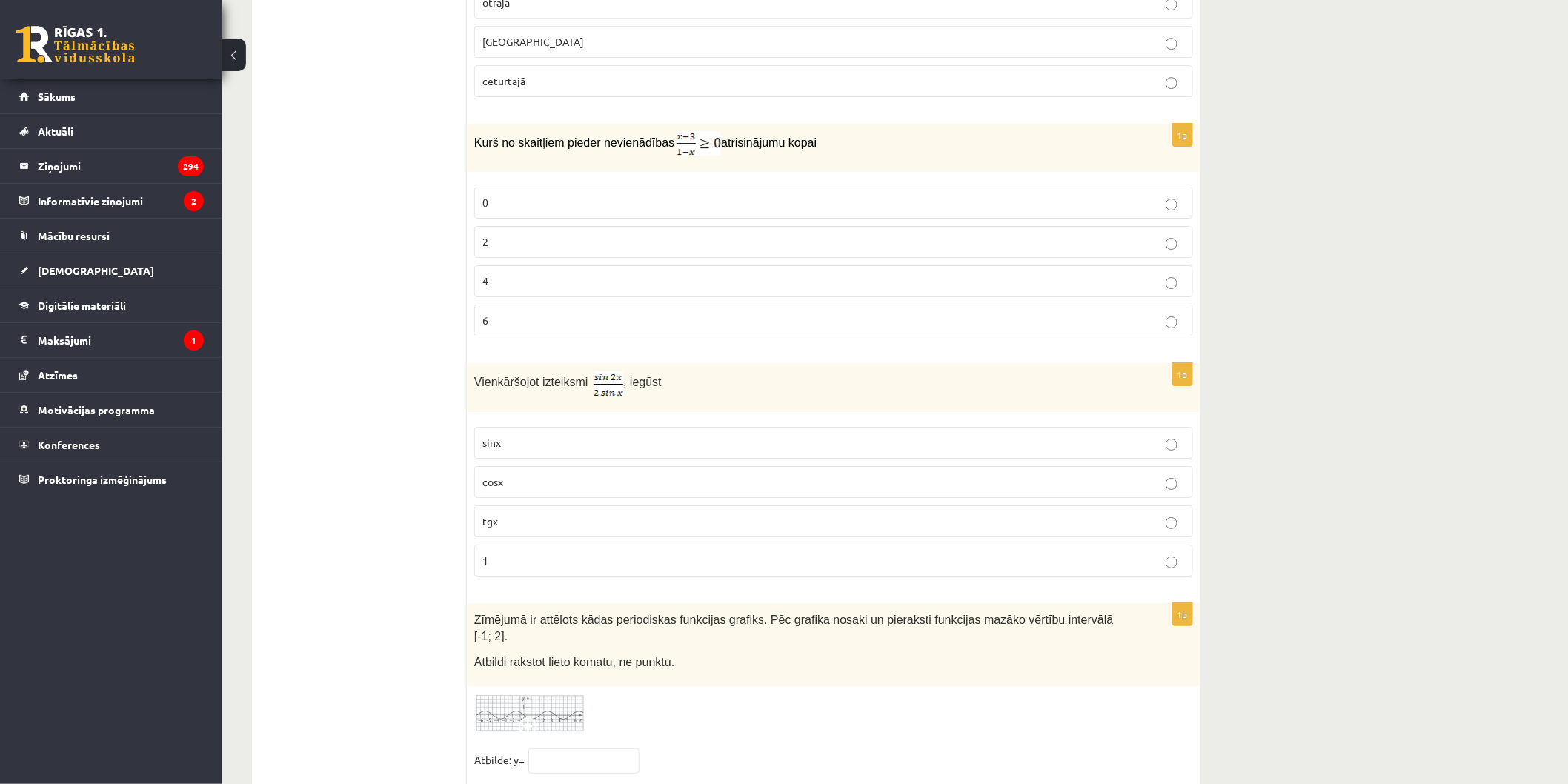
click at [745, 329] on p "6" at bounding box center [833, 320] width 703 height 16
click at [680, 250] on p "2" at bounding box center [833, 242] width 703 height 16
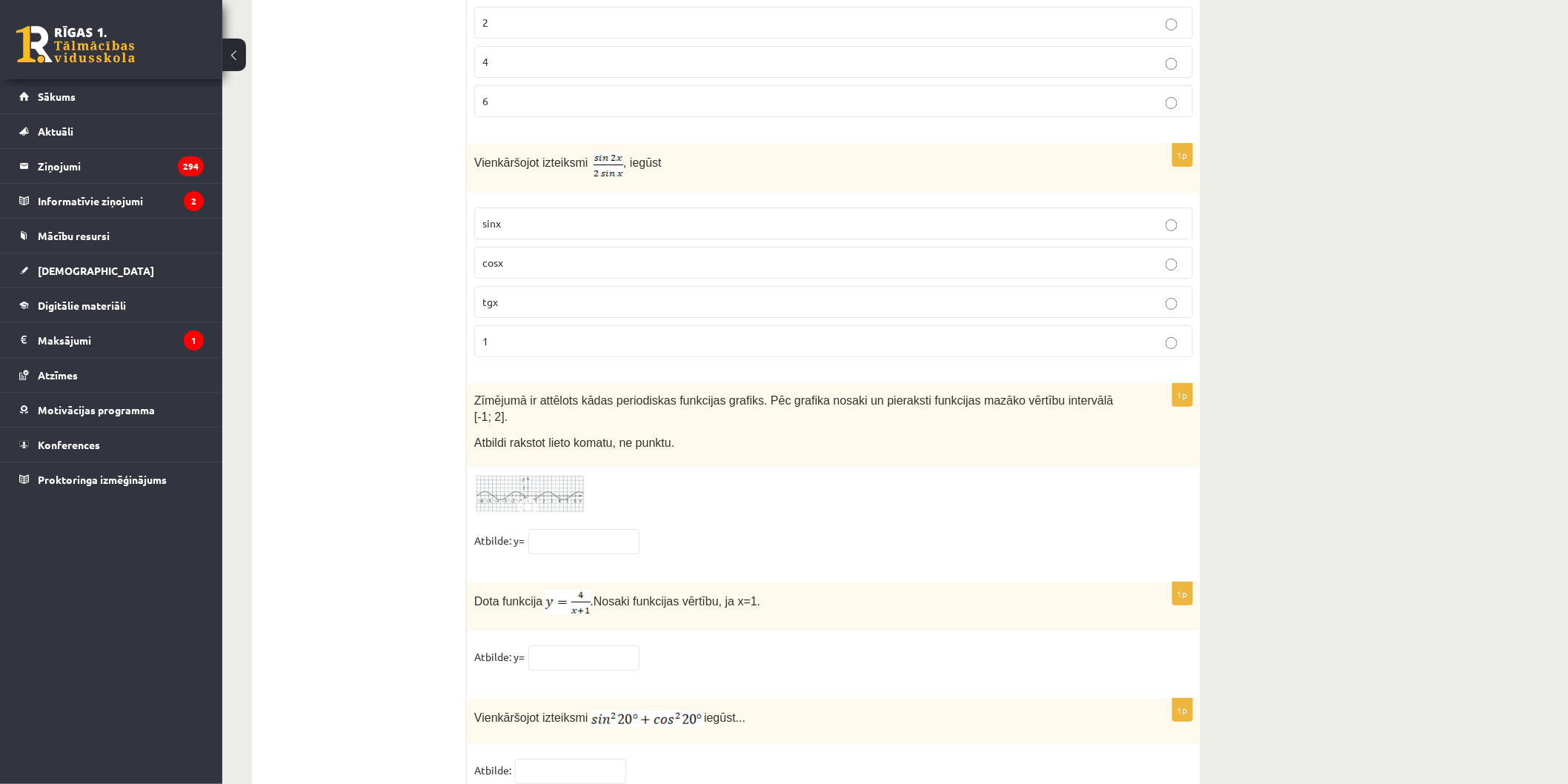
scroll to position [6998, 0]
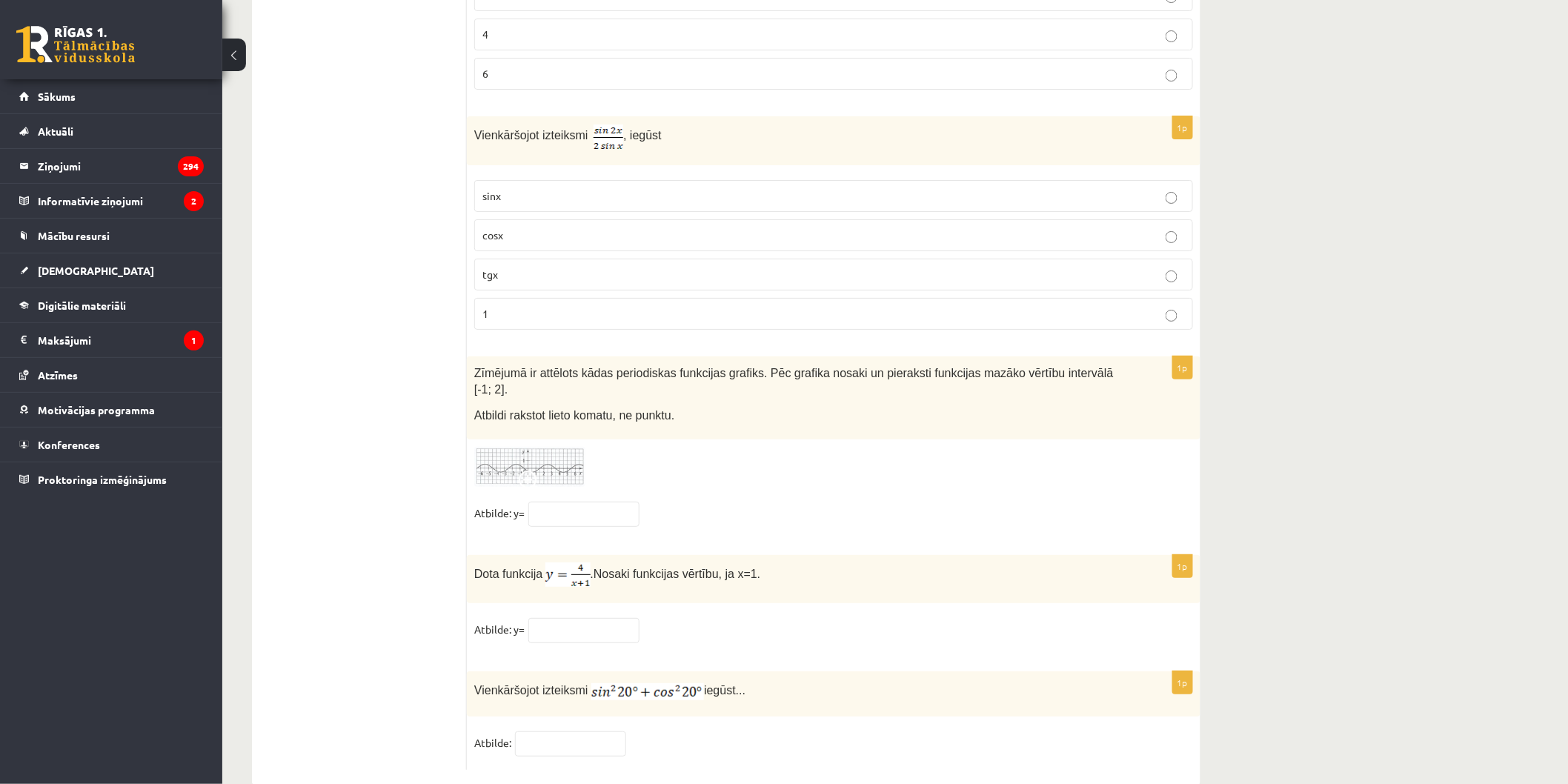
click at [506, 243] on p "cosx" at bounding box center [833, 235] width 703 height 16
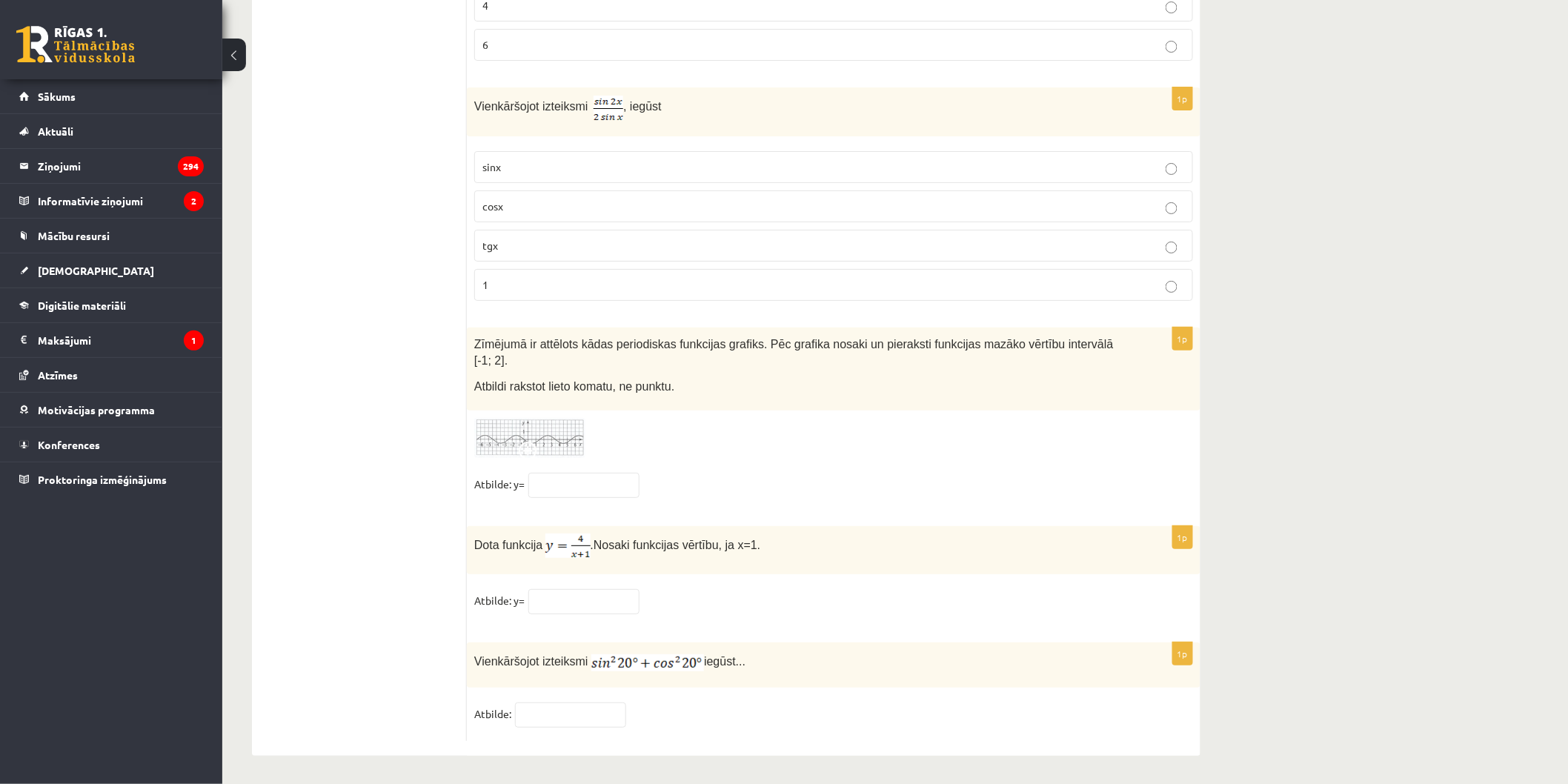
click at [521, 429] on img at bounding box center [529, 438] width 111 height 41
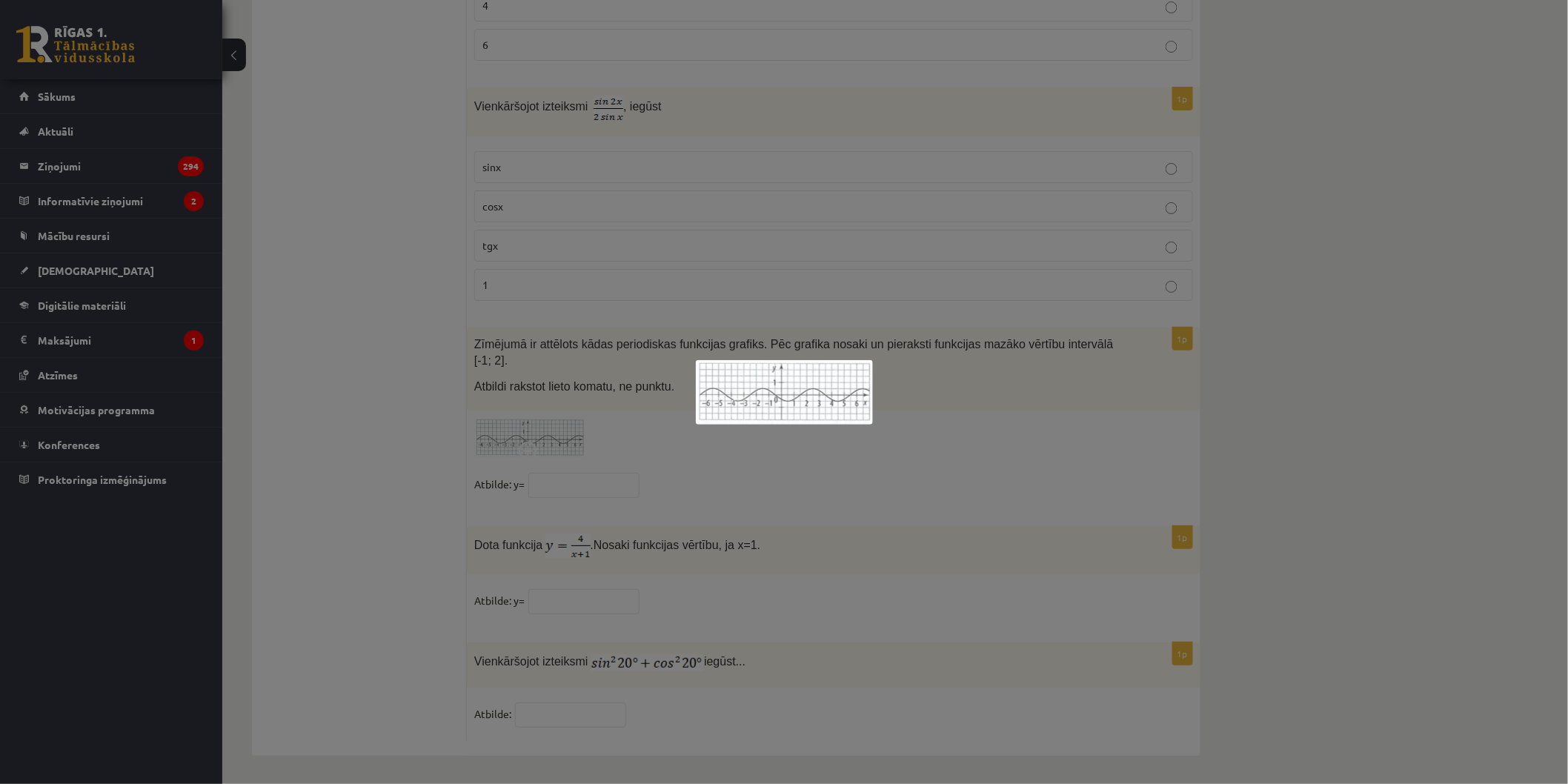
click at [626, 441] on div at bounding box center [784, 392] width 1568 height 784
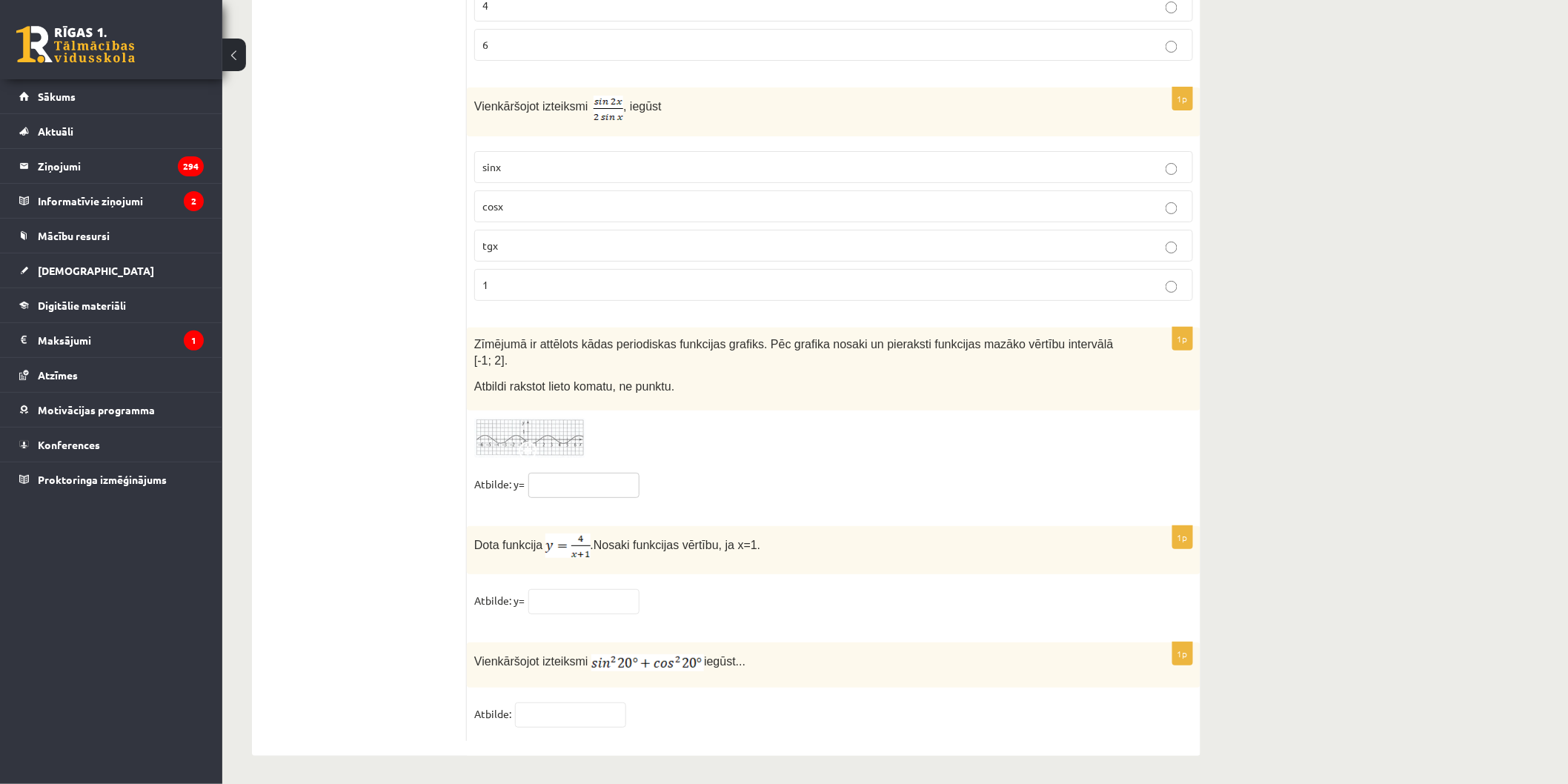
click at [609, 487] on input "text" at bounding box center [584, 485] width 111 height 25
type input "****"
click at [623, 599] on input "text" at bounding box center [584, 601] width 111 height 25
type input "*"
click at [529, 711] on input "text" at bounding box center [570, 715] width 111 height 25
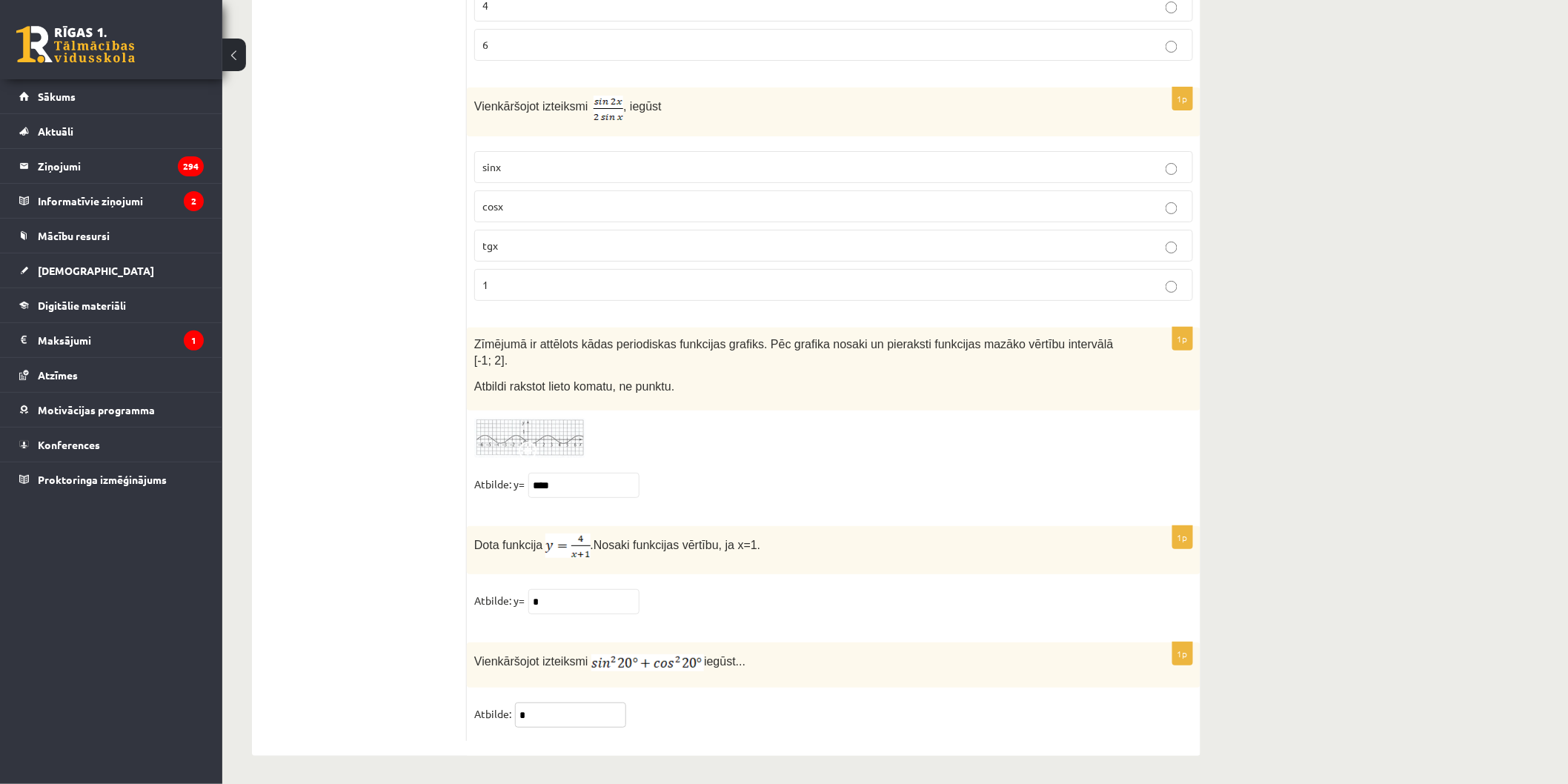
type input "*"
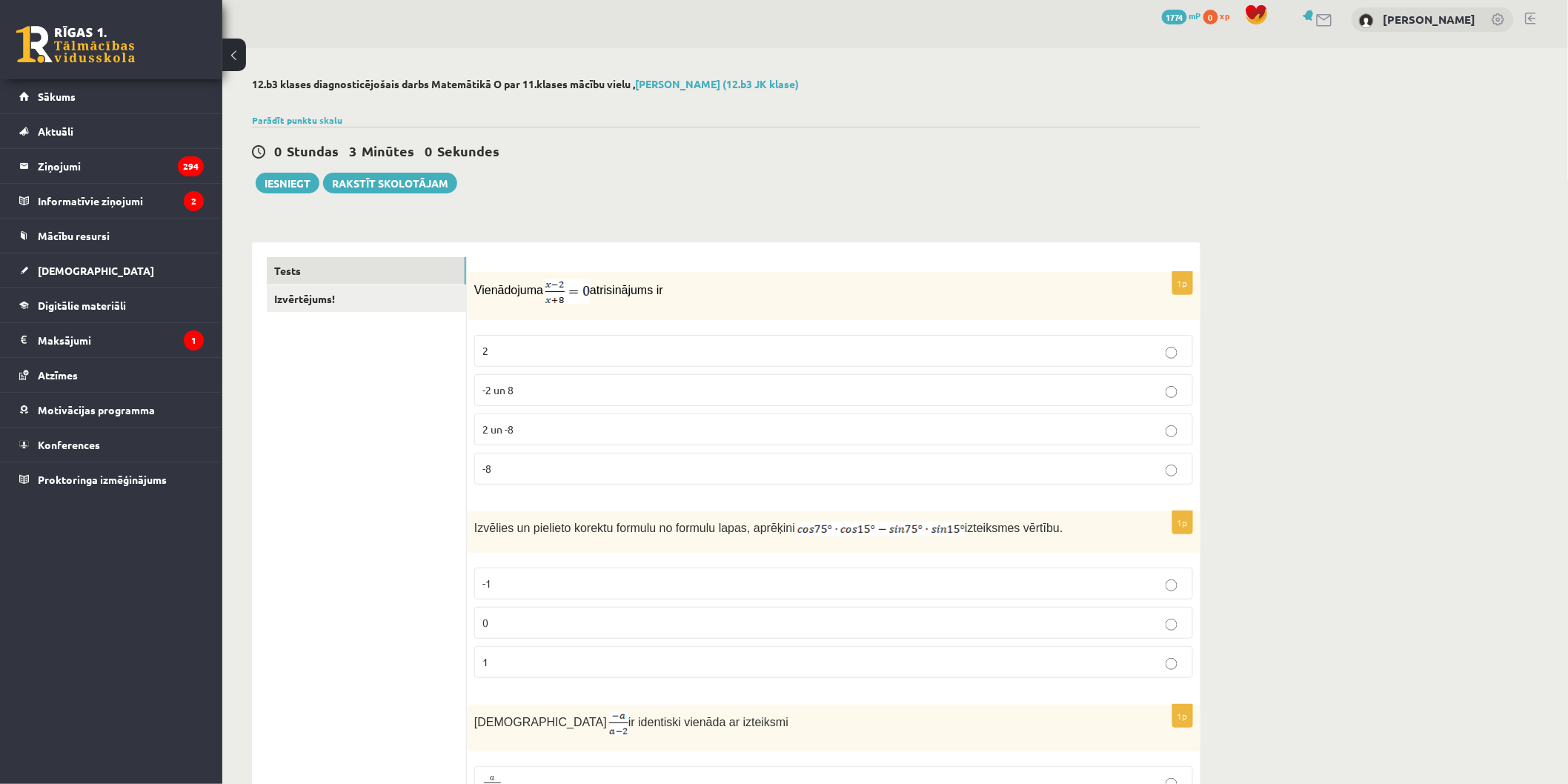
scroll to position [0, 0]
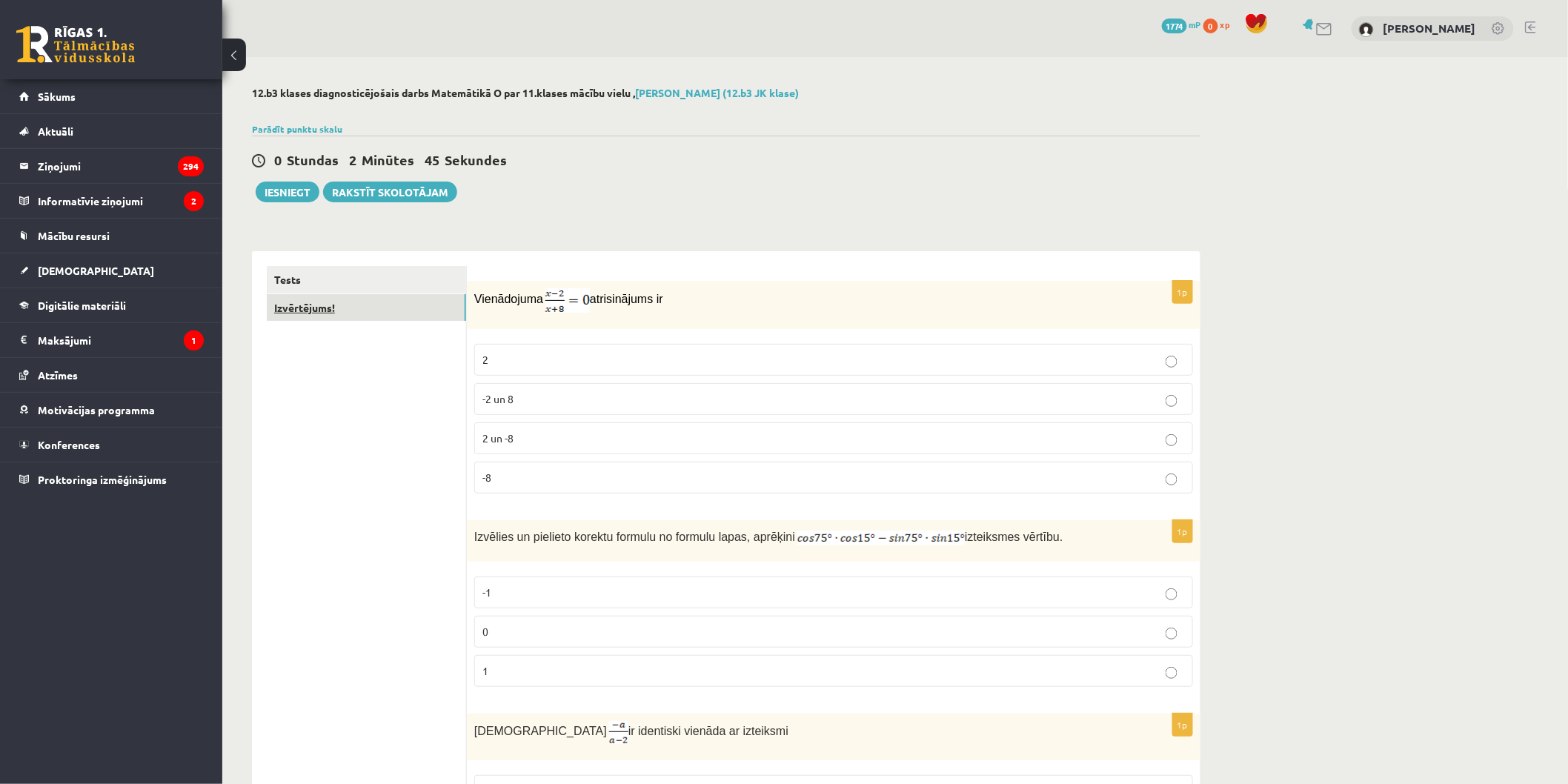
click at [388, 310] on link "Izvērtējums!" at bounding box center [366, 308] width 199 height 28
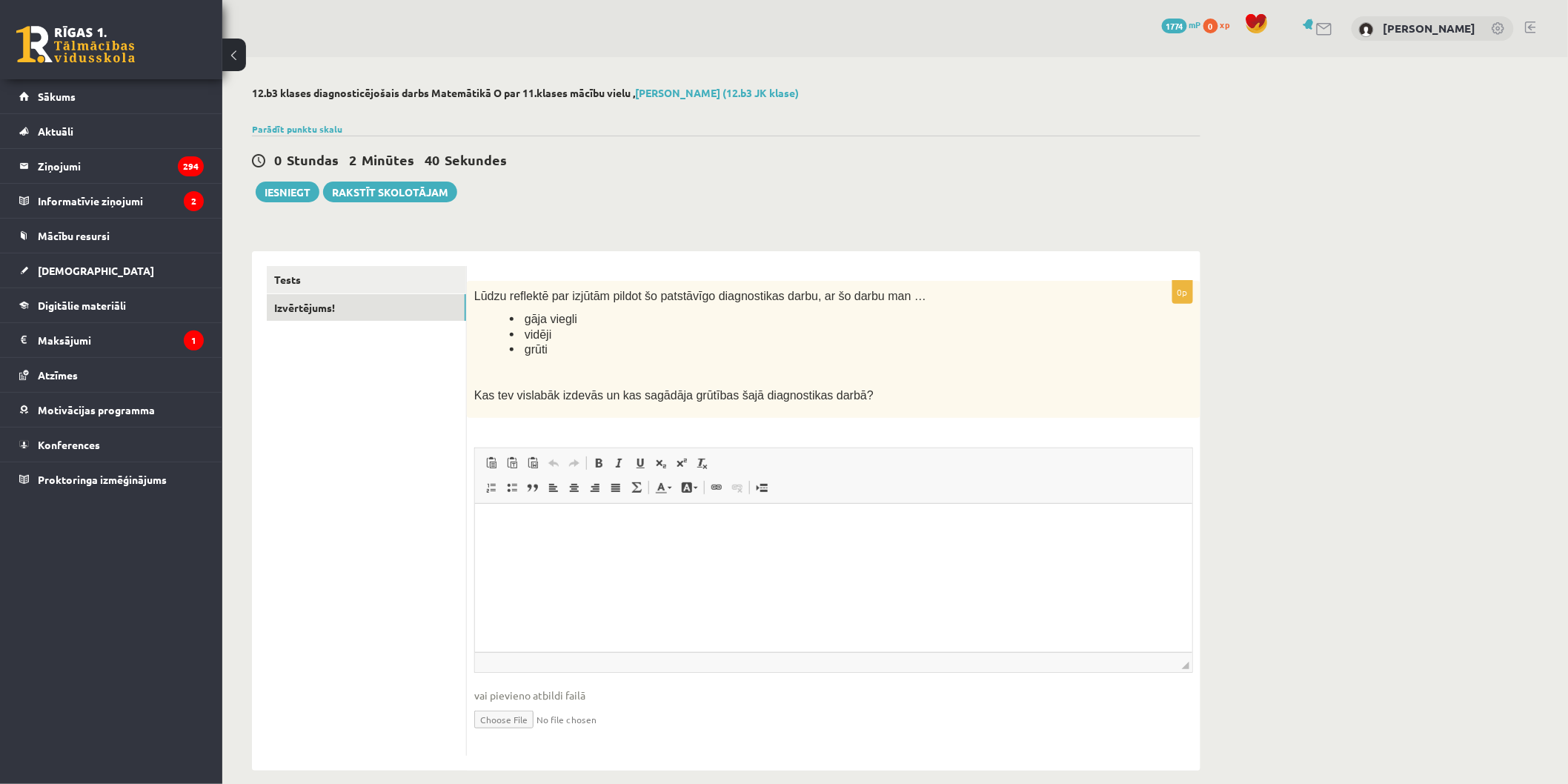
click at [737, 548] on html at bounding box center [832, 526] width 717 height 45
drag, startPoint x: 793, startPoint y: 294, endPoint x: 872, endPoint y: 300, distance: 79.2
click at [872, 300] on span "Lūdzu reflektē par izjūtām pildot šo patstāvīgo diagnostikas darbu, ar šo darbu…" at bounding box center [700, 296] width 452 height 13
copy span "ar šo darbu man"
click at [721, 548] on html at bounding box center [832, 526] width 717 height 45
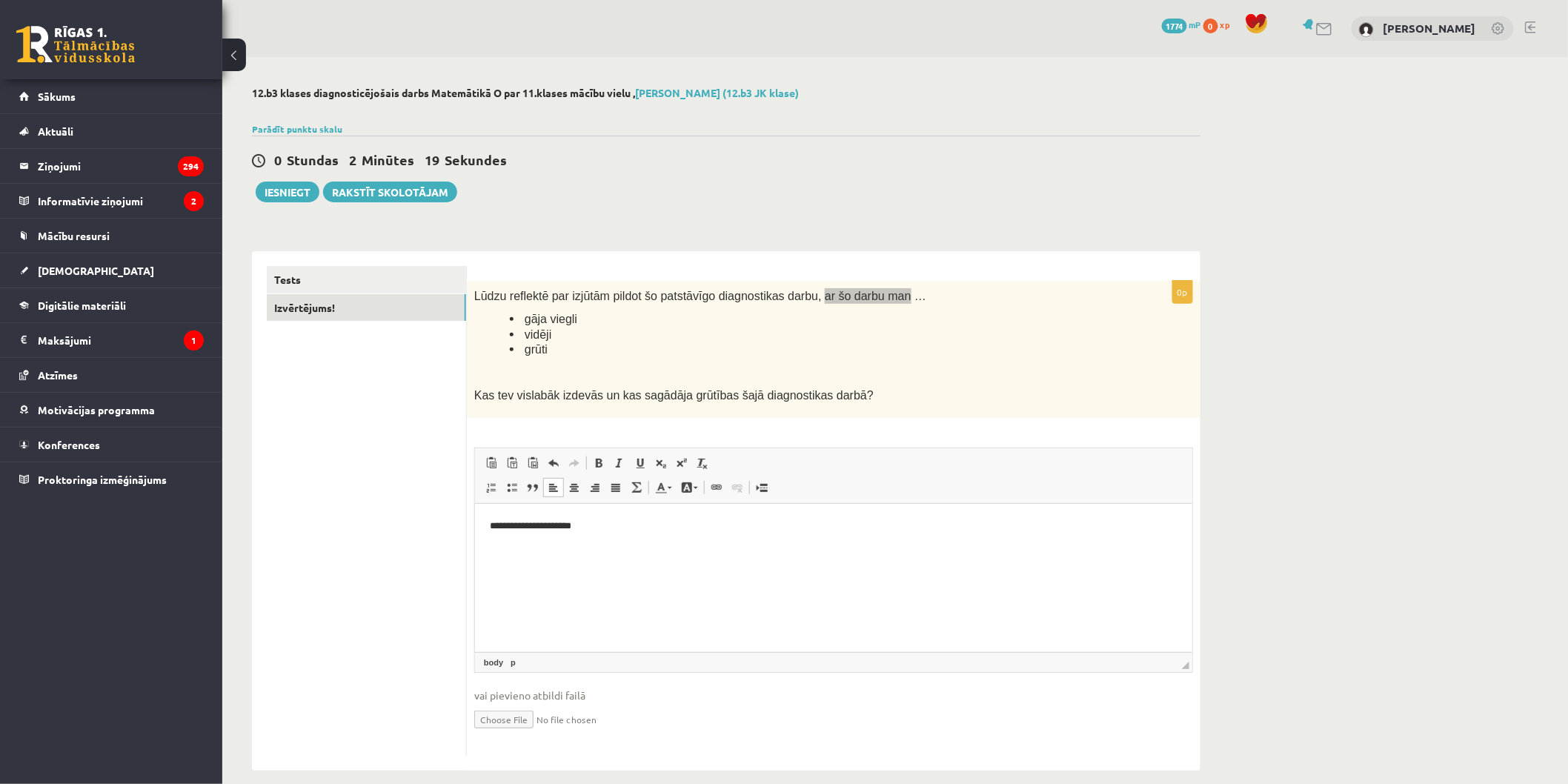
click at [558, 529] on p "**********" at bounding box center [832, 526] width 688 height 16
click at [670, 548] on html "**********" at bounding box center [832, 526] width 717 height 45
click at [493, 518] on p "**********" at bounding box center [832, 526] width 688 height 16
click at [627, 529] on p "**********" at bounding box center [832, 526] width 688 height 16
drag, startPoint x: 633, startPoint y: 395, endPoint x: 665, endPoint y: 395, distance: 32.0
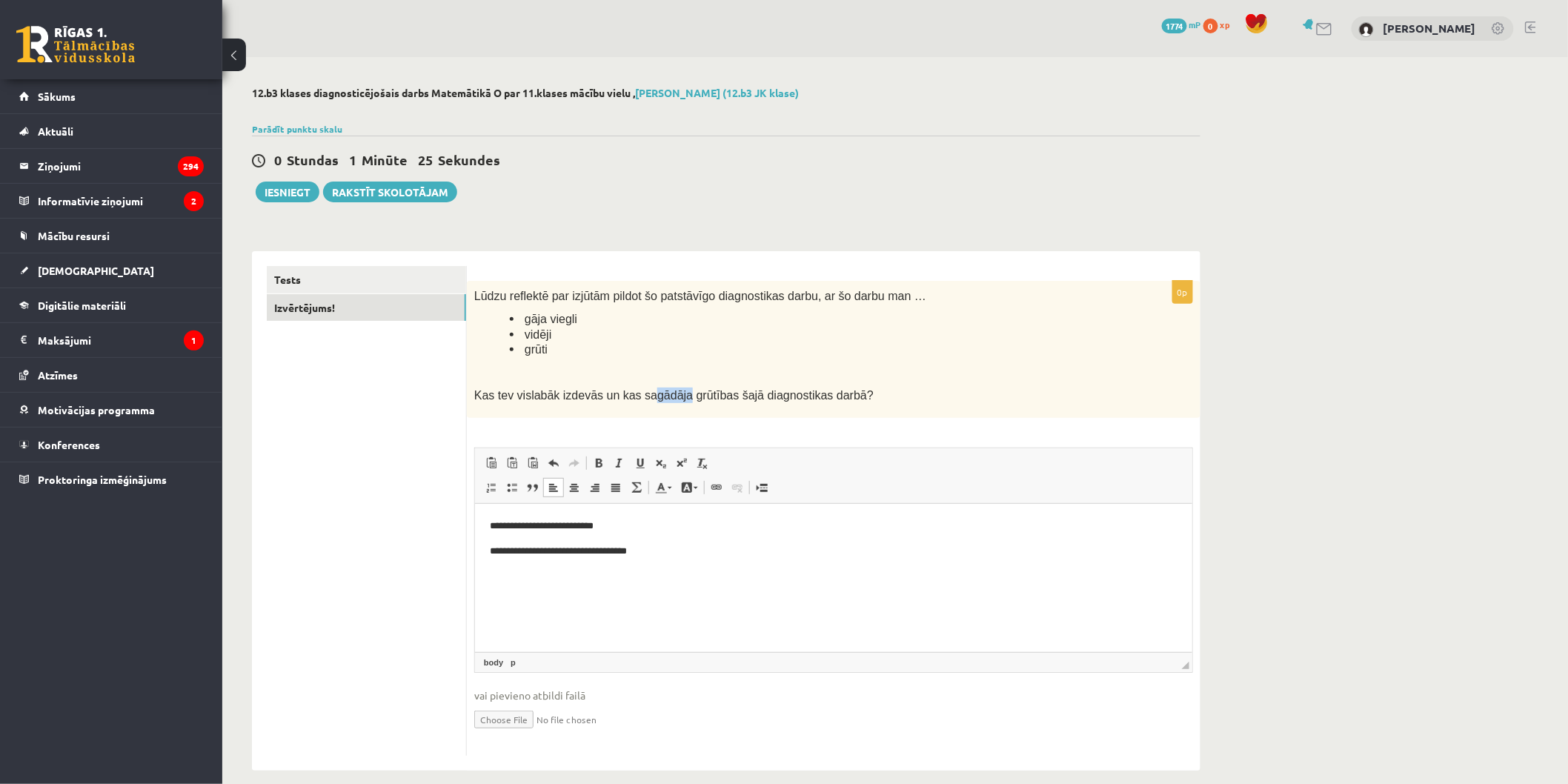
click at [665, 395] on span "Kas tev vislabāk izdevās un kas sagādāja grūtības šajā diagnostikas darbā?" at bounding box center [673, 395] width 399 height 13
click at [674, 545] on p "**********" at bounding box center [832, 551] width 688 height 16
click at [302, 187] on button "Iesniegt" at bounding box center [287, 192] width 64 height 20
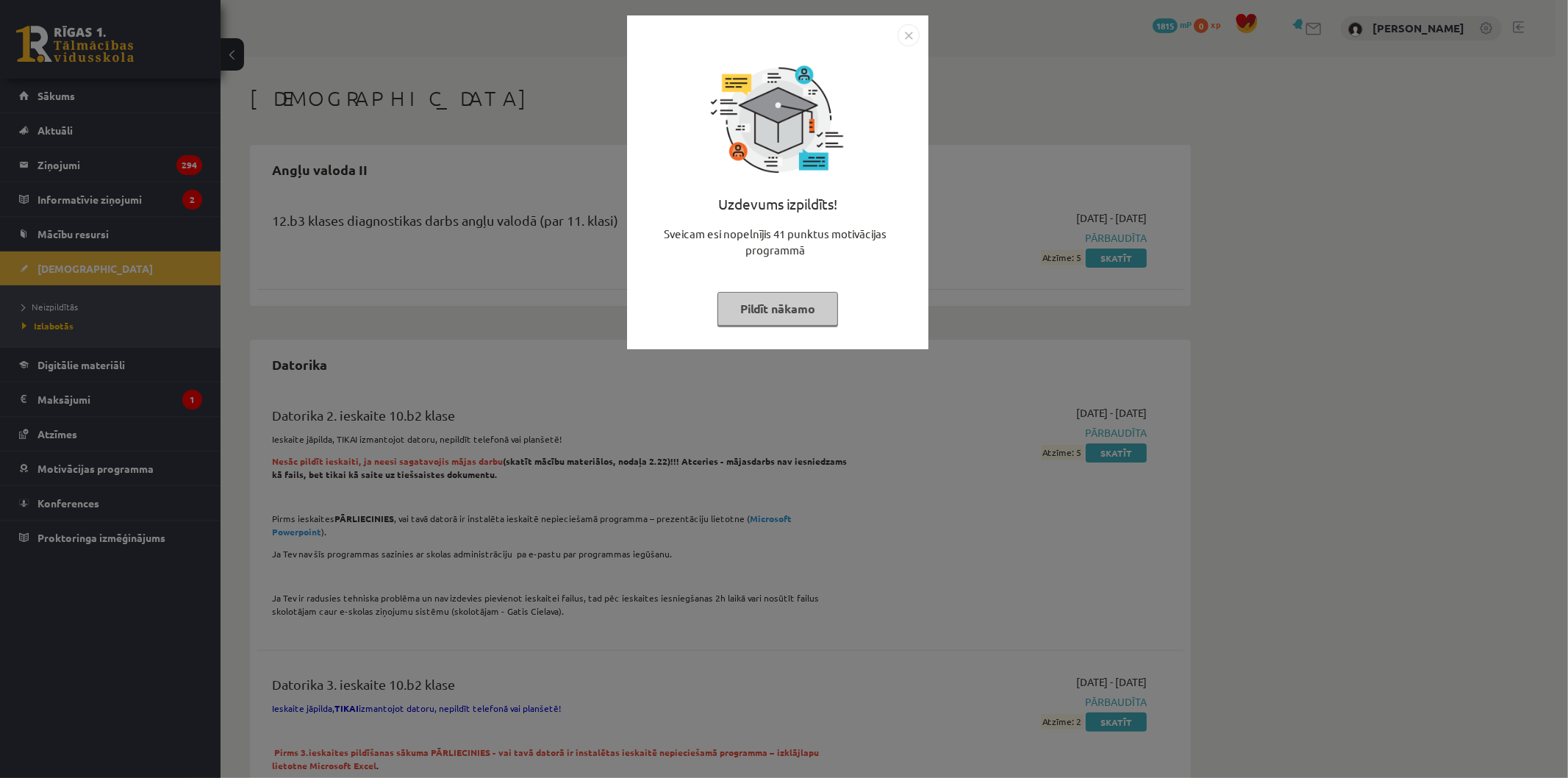
click at [902, 28] on img "Close" at bounding box center [908, 35] width 22 height 22
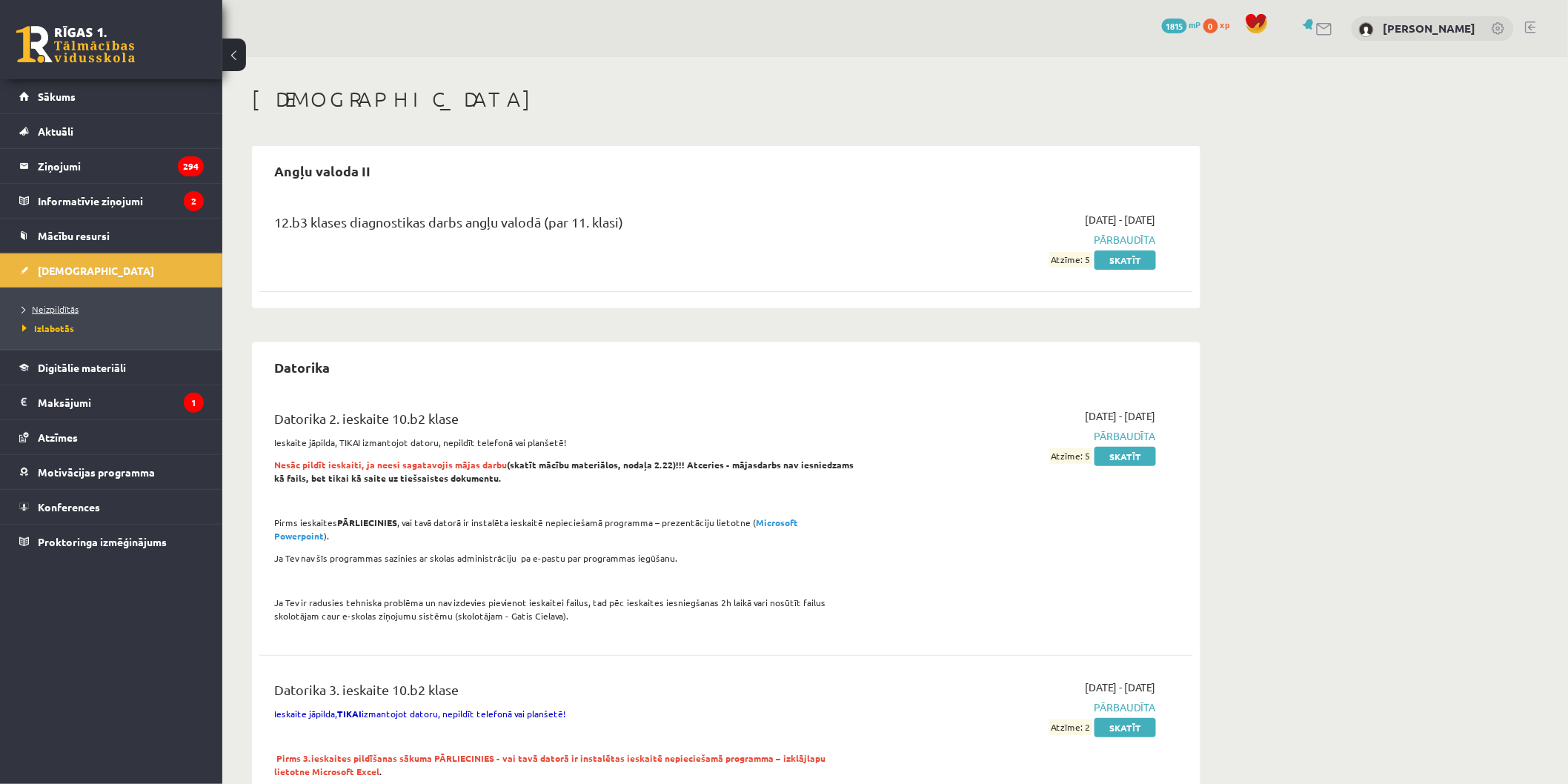
click at [61, 305] on span "Neizpildītās" at bounding box center [50, 308] width 56 height 12
